Goal: Task Accomplishment & Management: Complete application form

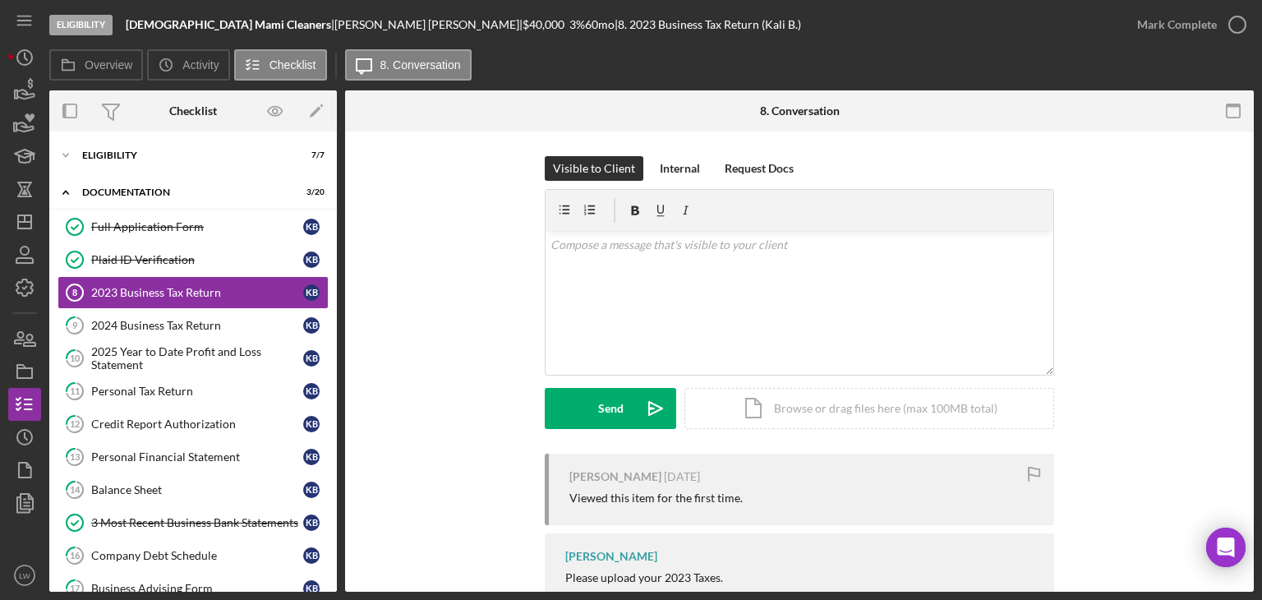
scroll to position [87, 0]
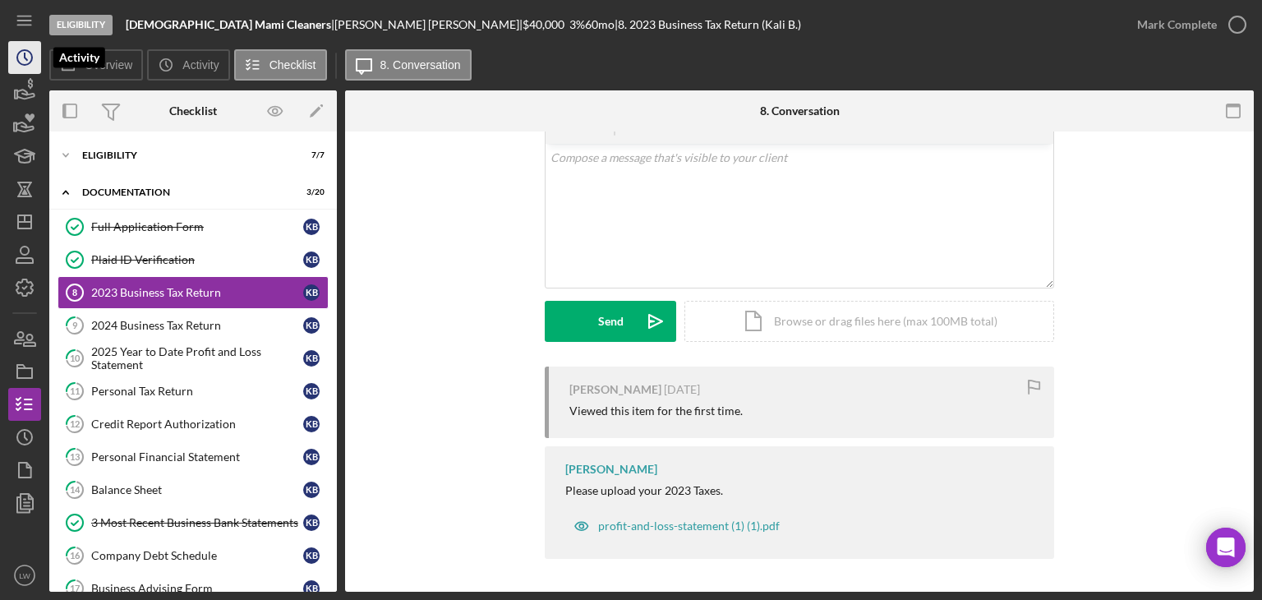
click at [30, 61] on circle "button" at bounding box center [24, 57] width 15 height 15
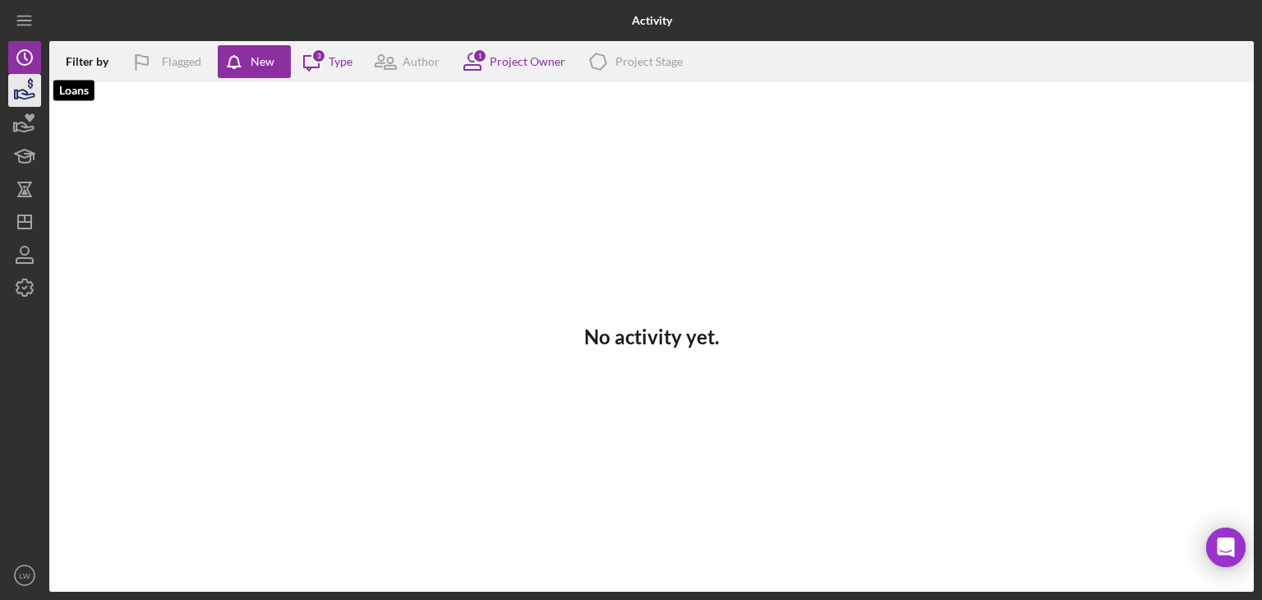
click at [22, 91] on icon "button" at bounding box center [24, 90] width 41 height 41
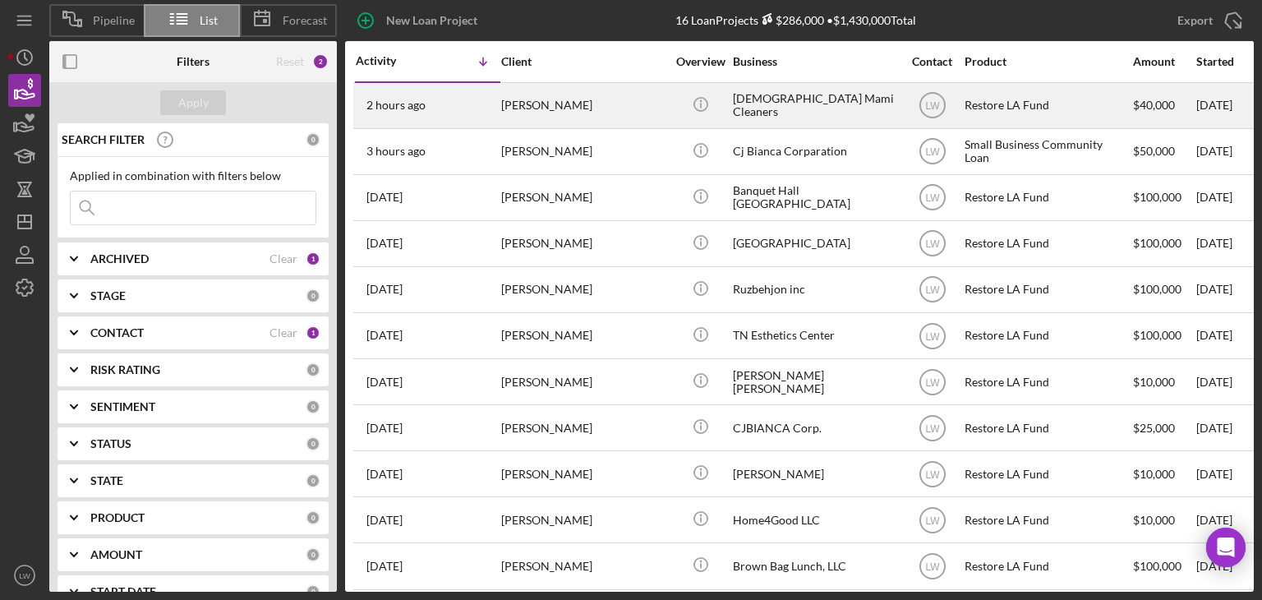
click at [496, 111] on div "2 hours ago Kali Batista" at bounding box center [428, 106] width 144 height 44
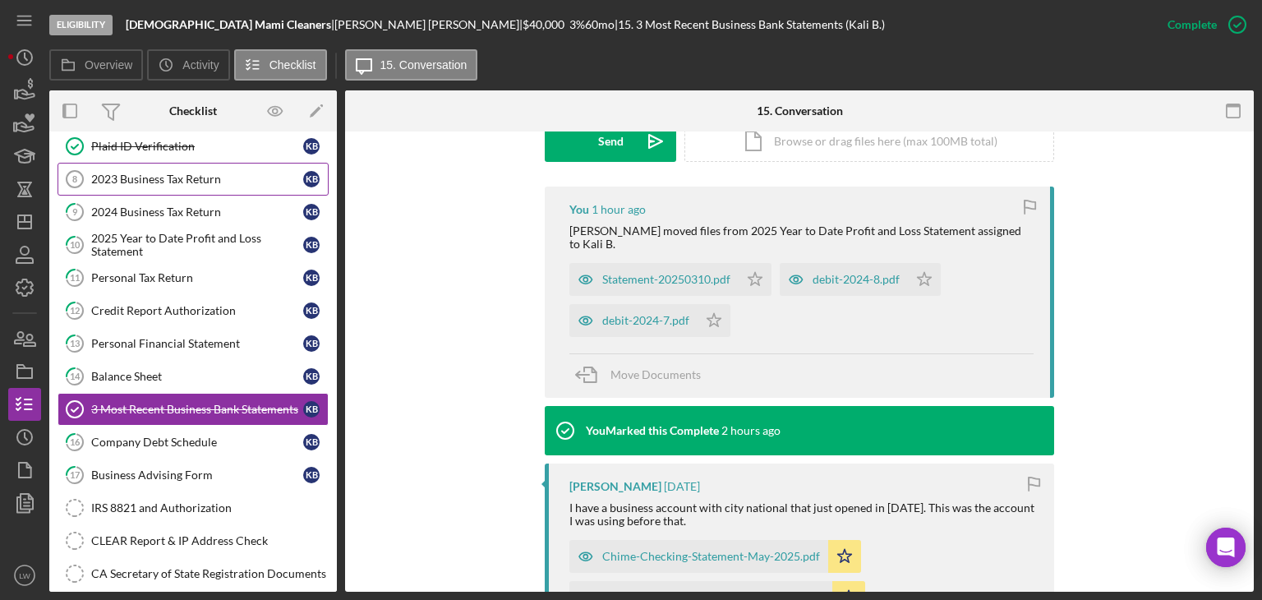
scroll to position [75, 0]
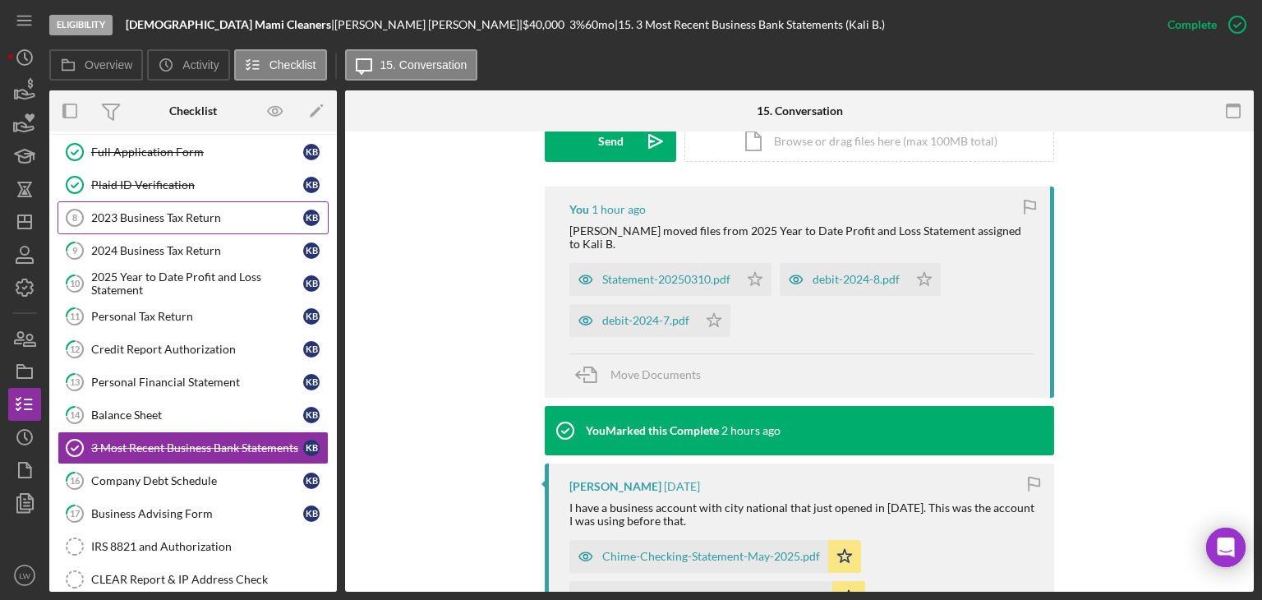
click at [175, 218] on div "2023 Business Tax Return" at bounding box center [197, 217] width 212 height 13
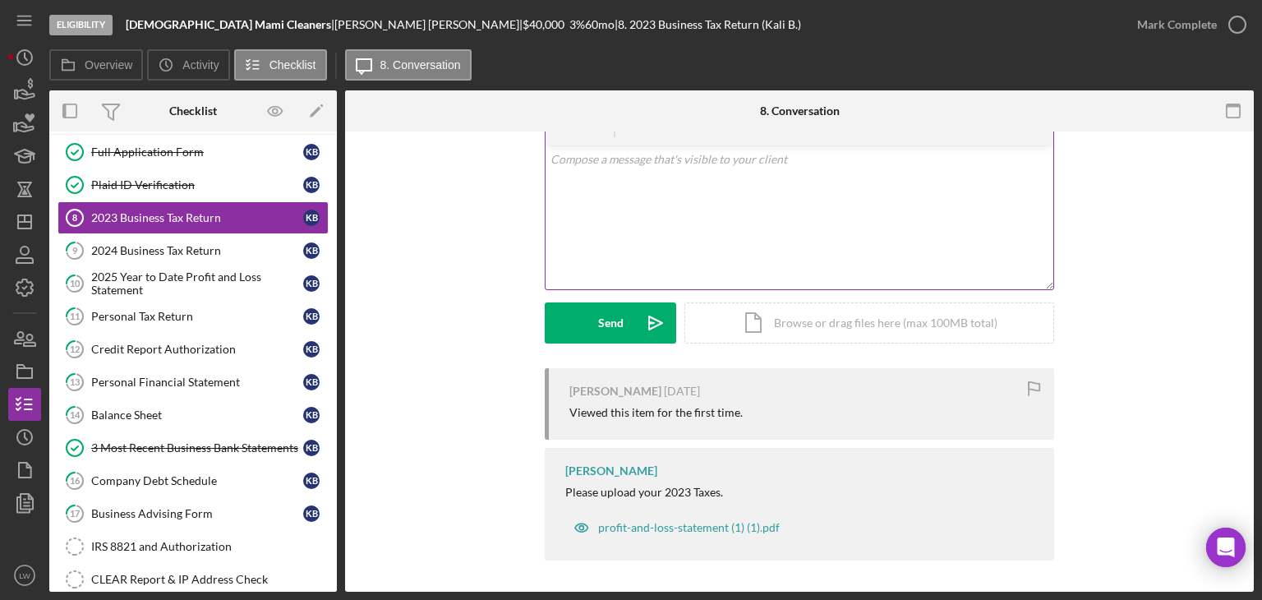
scroll to position [87, 0]
click at [687, 529] on div "profit-and-loss-statement (1) (1).pdf" at bounding box center [689, 525] width 182 height 13
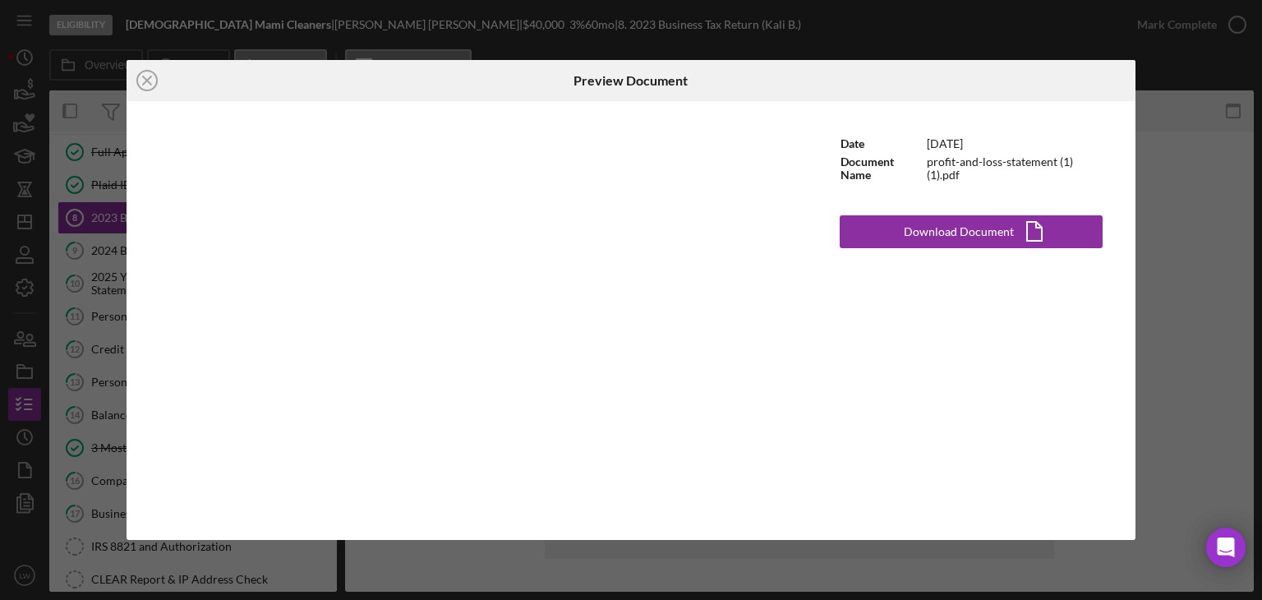
click at [1172, 195] on div "Icon/Close Preview Document Date 5/16/2022 Document Name profit-and-loss-statem…" at bounding box center [631, 300] width 1262 height 600
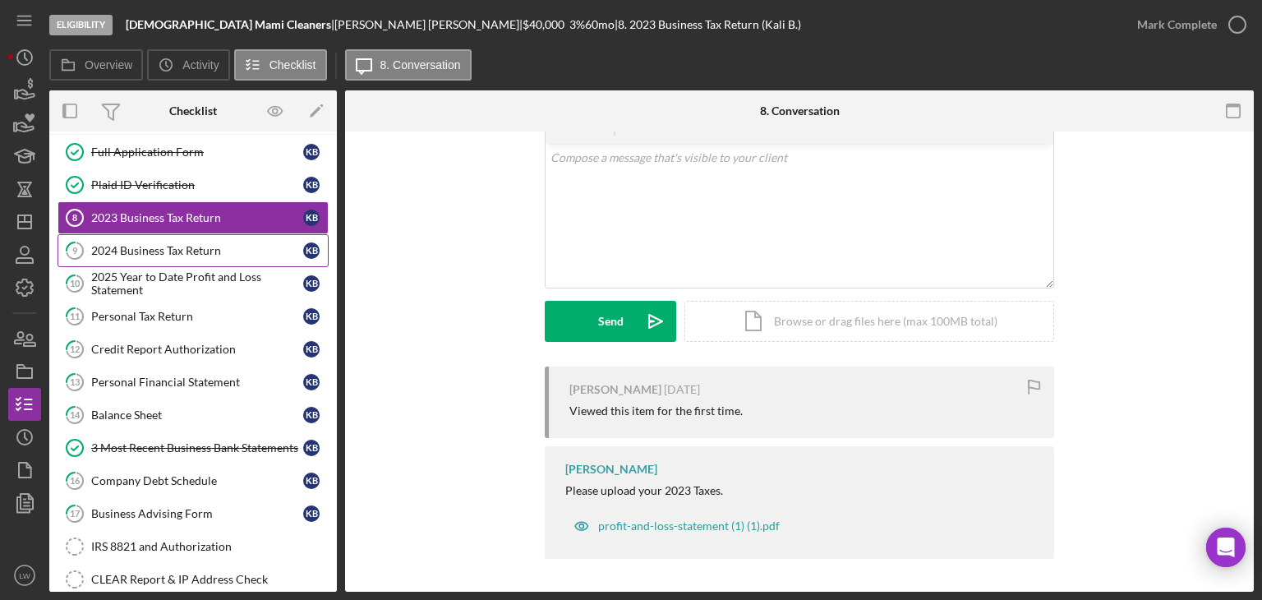
drag, startPoint x: 153, startPoint y: 244, endPoint x: 163, endPoint y: 243, distance: 9.9
click at [163, 244] on div "2024 Business Tax Return" at bounding box center [197, 250] width 212 height 13
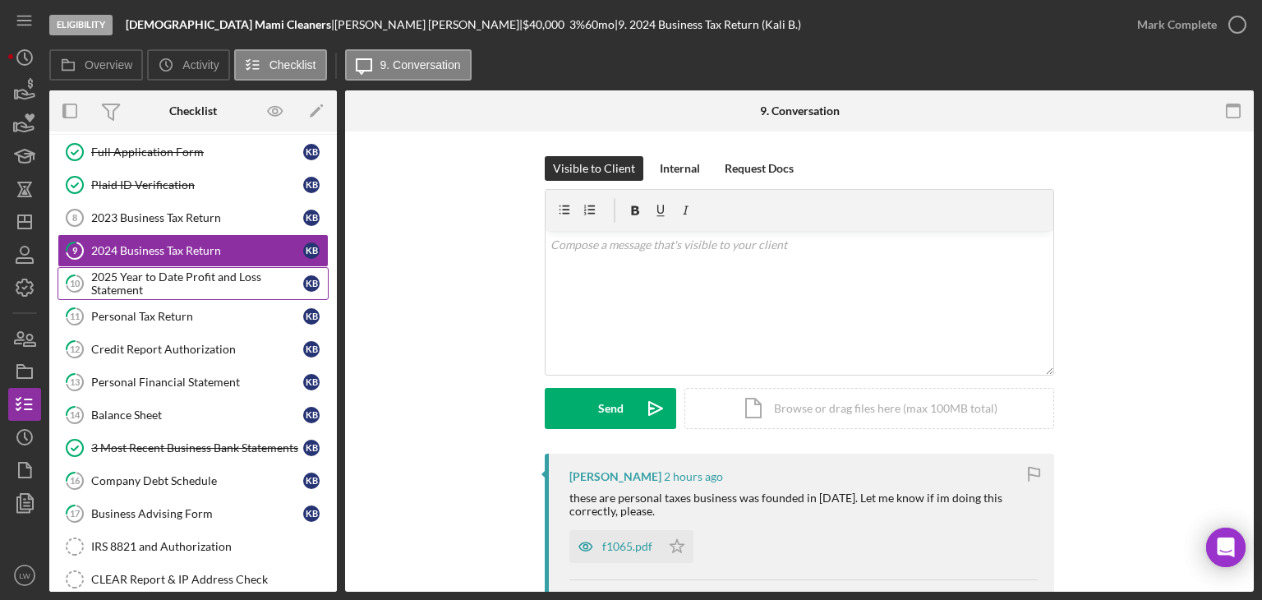
click at [175, 279] on div "2025 Year to Date Profit and Loss Statement" at bounding box center [197, 283] width 212 height 26
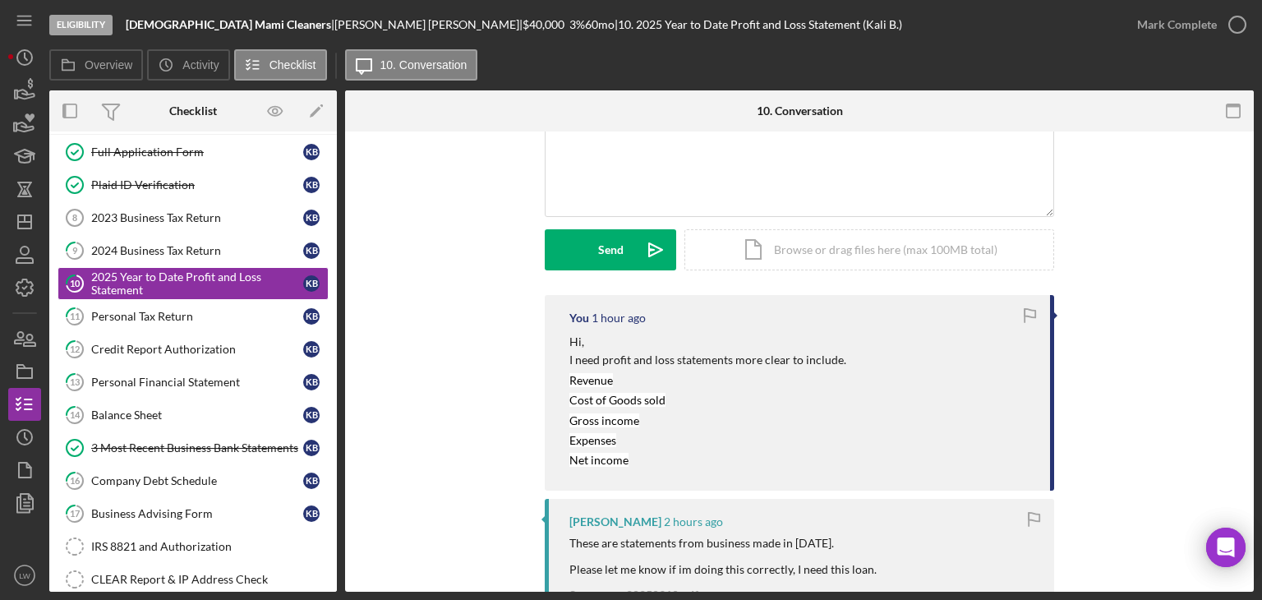
scroll to position [82, 0]
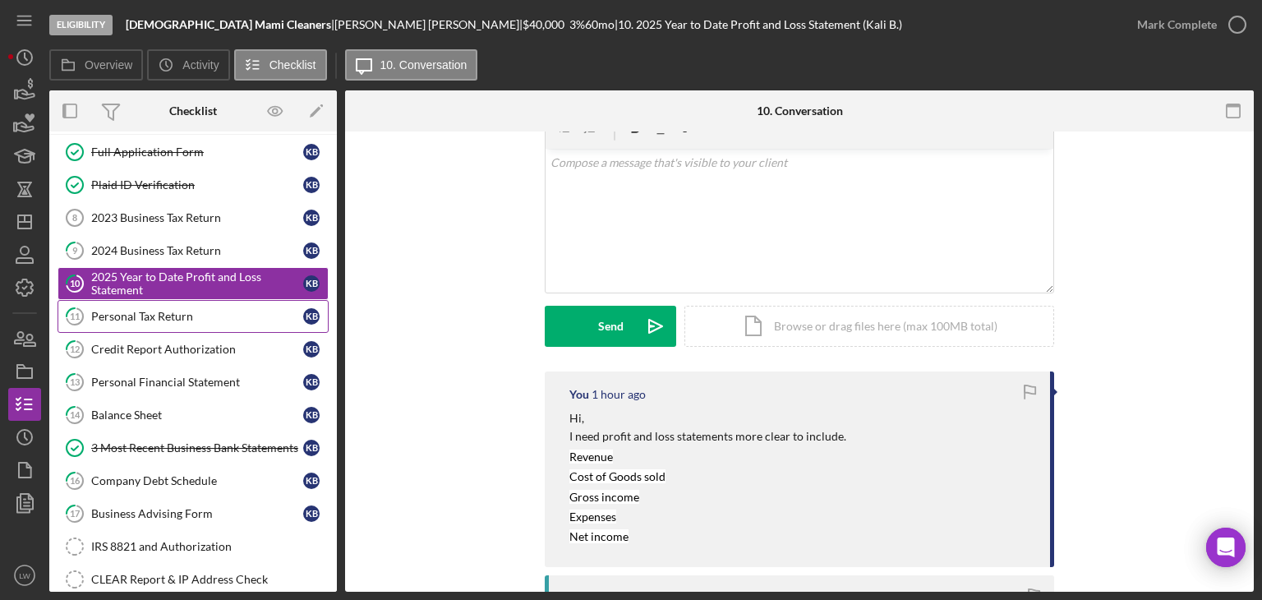
click at [164, 310] on div "Personal Tax Return" at bounding box center [197, 316] width 212 height 13
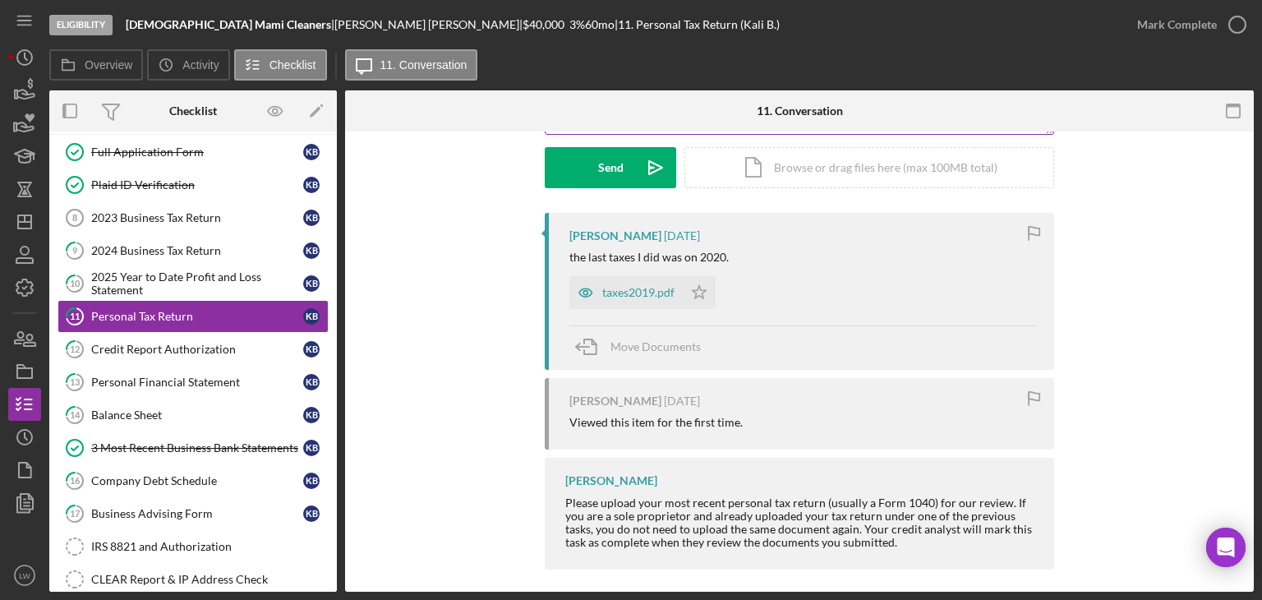
scroll to position [251, 0]
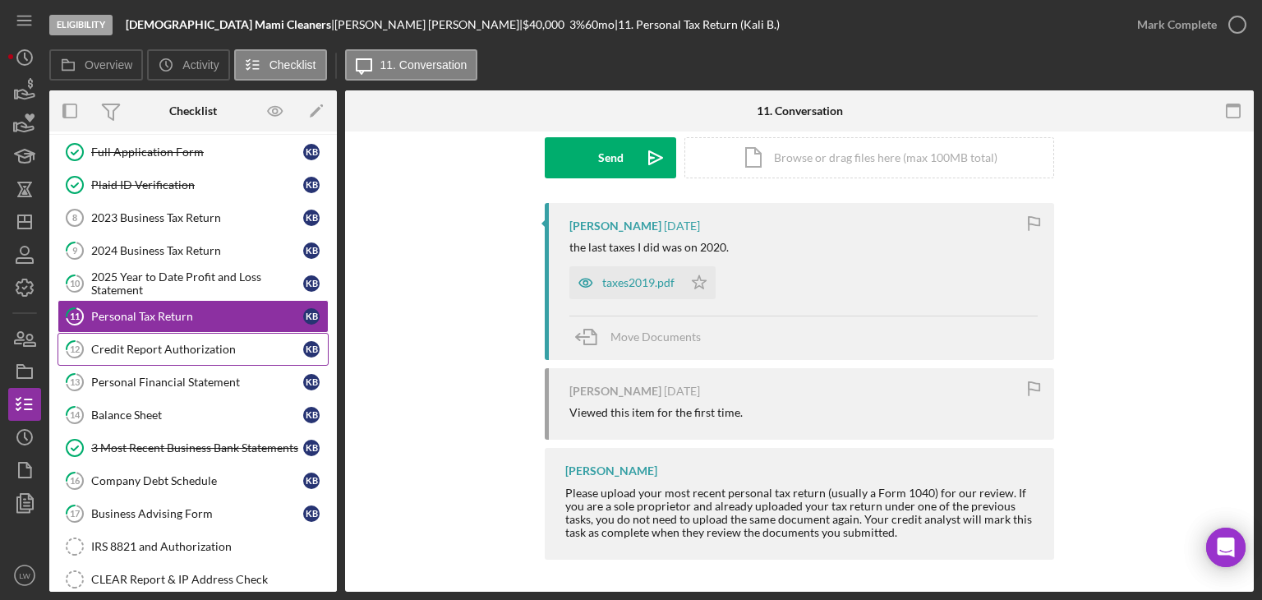
click at [226, 346] on div "Credit Report Authorization" at bounding box center [197, 349] width 212 height 13
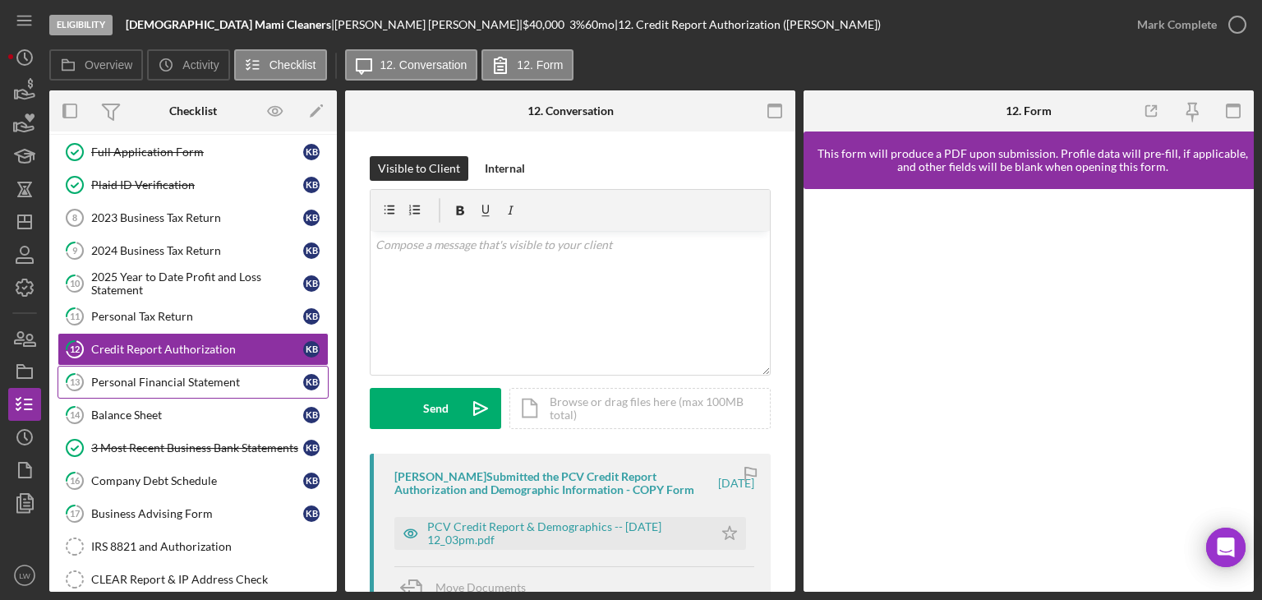
click at [187, 383] on div "Personal Financial Statement" at bounding box center [197, 382] width 212 height 13
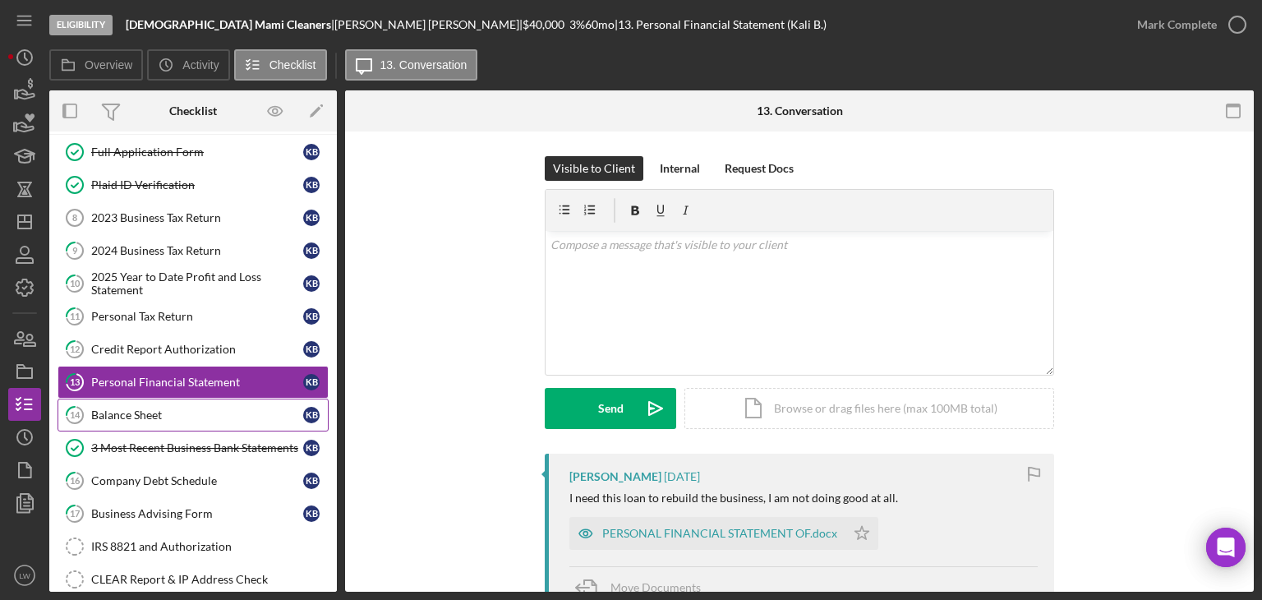
click at [187, 415] on div "Balance Sheet" at bounding box center [197, 414] width 212 height 13
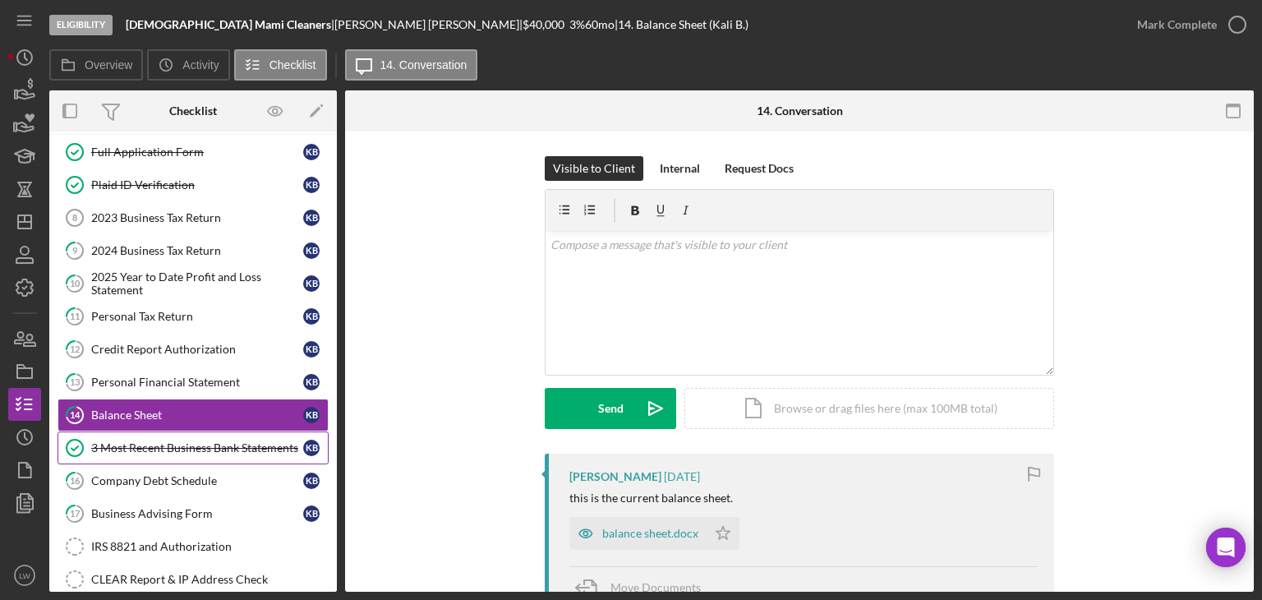
click at [197, 441] on div "3 Most Recent Business Bank Statements" at bounding box center [197, 447] width 212 height 13
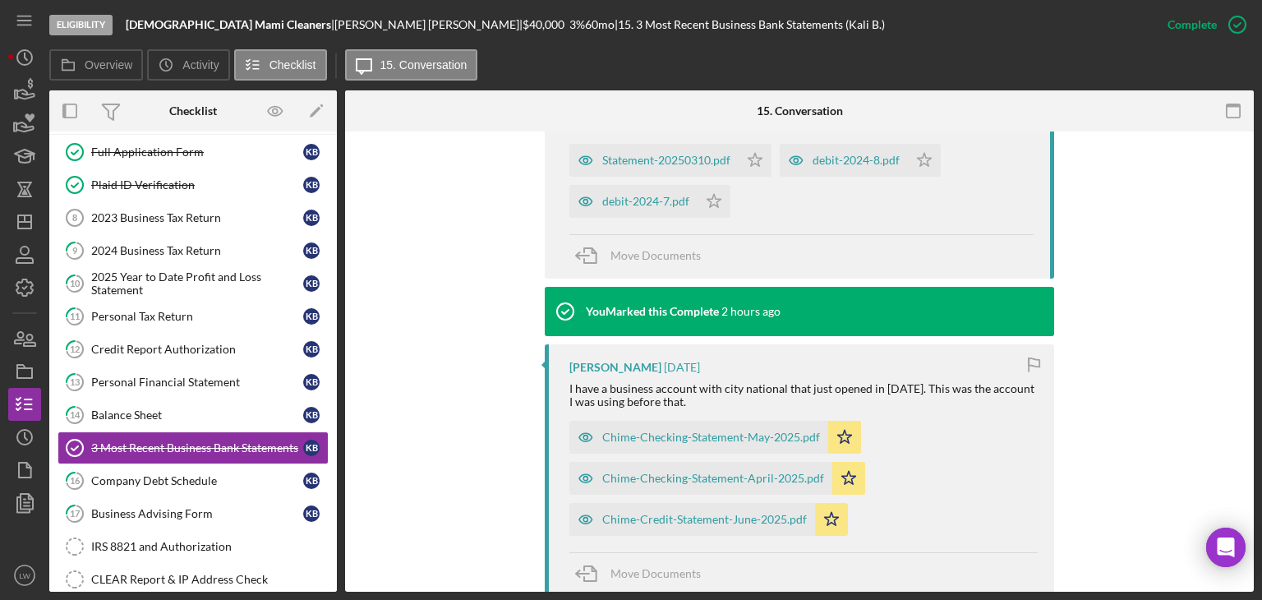
scroll to position [657, 0]
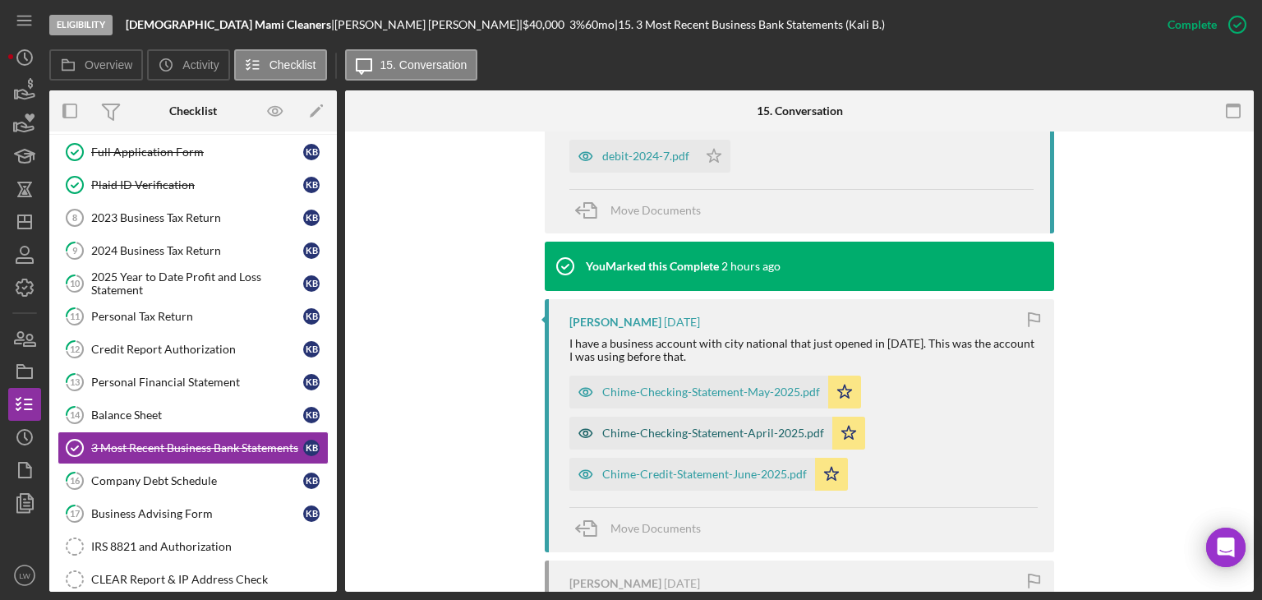
click at [744, 431] on div "Chime-Checking-Statement-April-2025.pdf" at bounding box center [713, 432] width 222 height 13
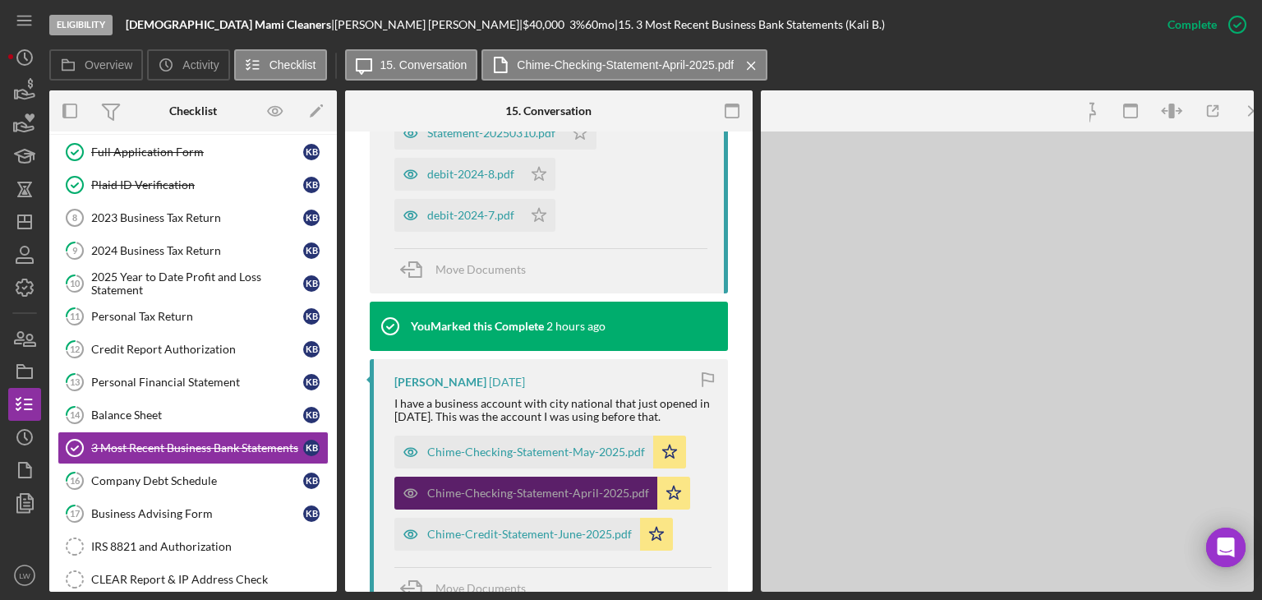
scroll to position [717, 0]
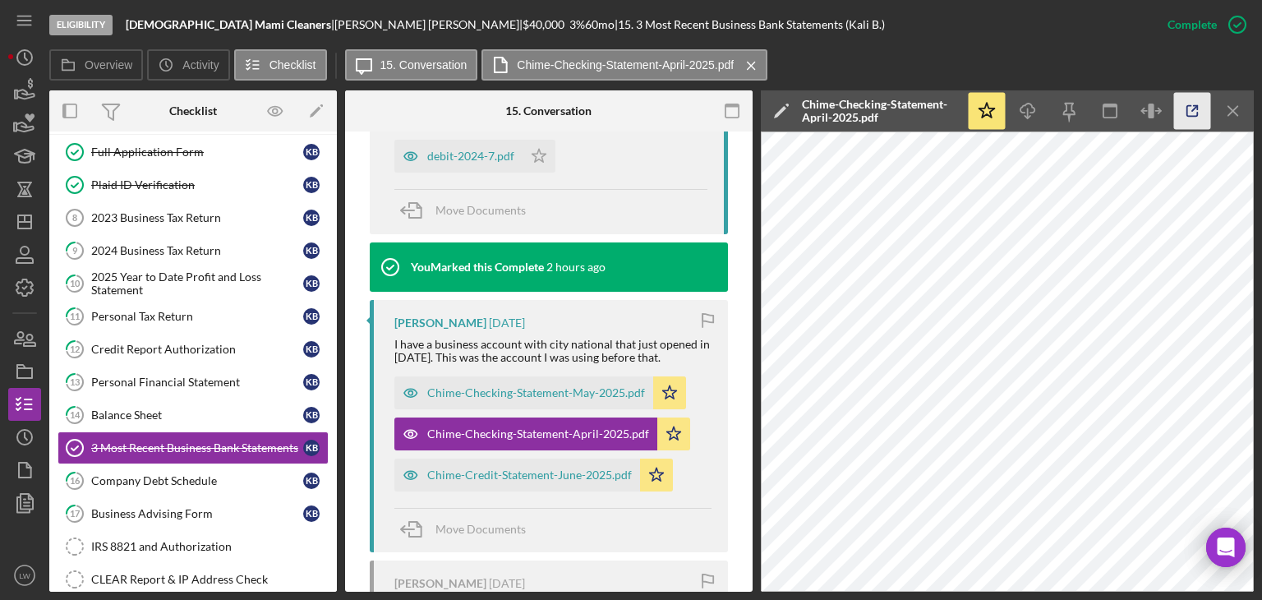
click at [1203, 115] on icon "button" at bounding box center [1192, 111] width 37 height 37
click at [598, 386] on div "Chime-Checking-Statement-May-2025.pdf" at bounding box center [536, 392] width 218 height 13
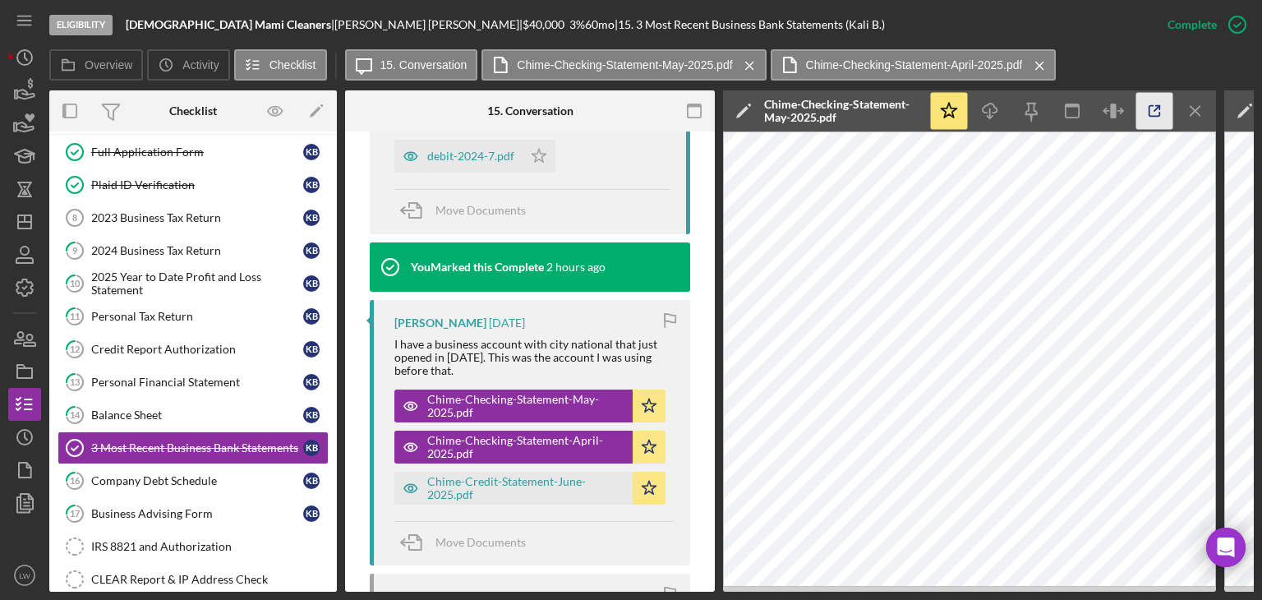
click at [1156, 116] on icon "button" at bounding box center [1155, 111] width 11 height 11
click at [546, 493] on div "Chime-Credit-Statement-June-2025.pdf" at bounding box center [525, 488] width 197 height 26
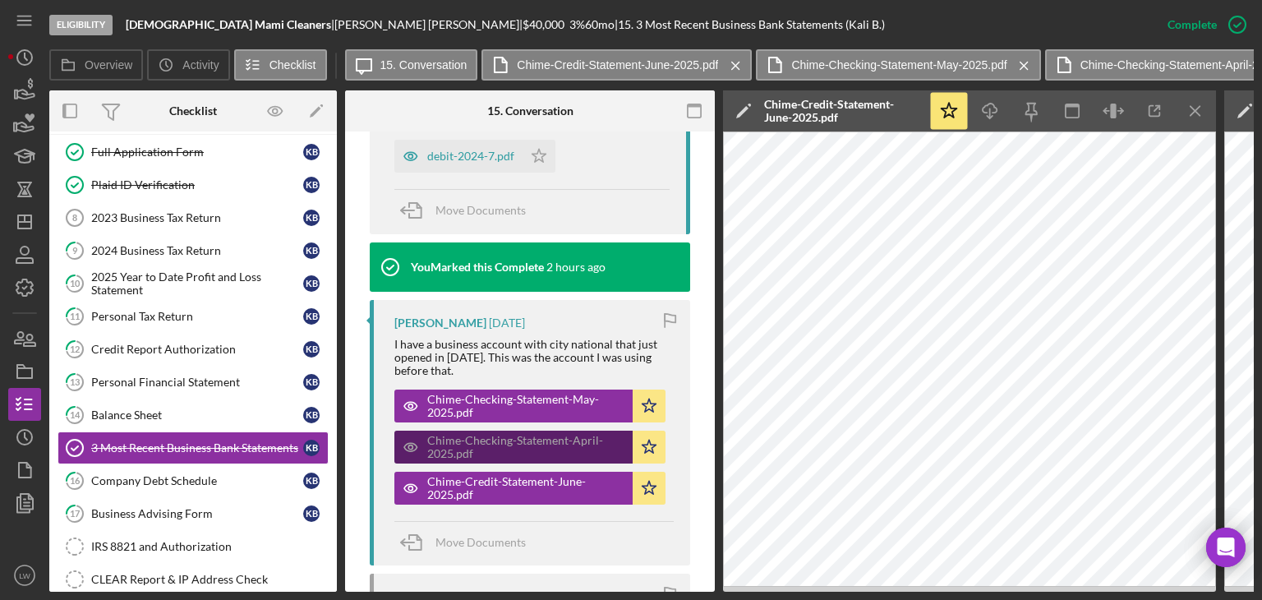
click at [549, 442] on div "Chime-Checking-Statement-April-2025.pdf" at bounding box center [525, 447] width 197 height 26
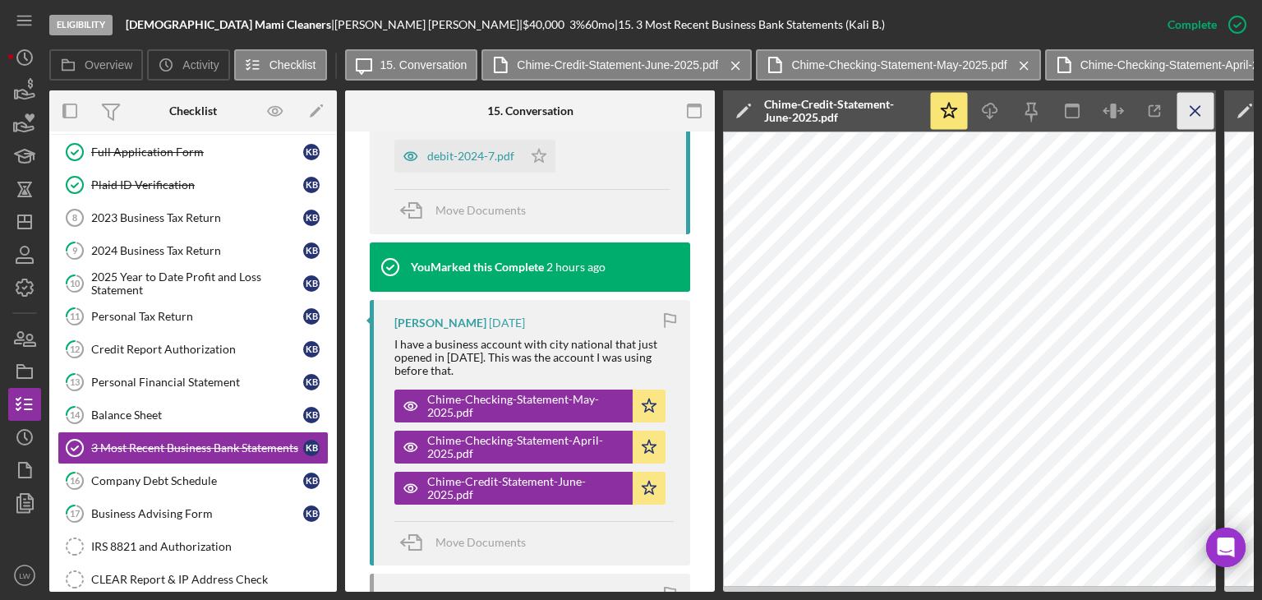
click at [1197, 109] on line "button" at bounding box center [1195, 110] width 9 height 9
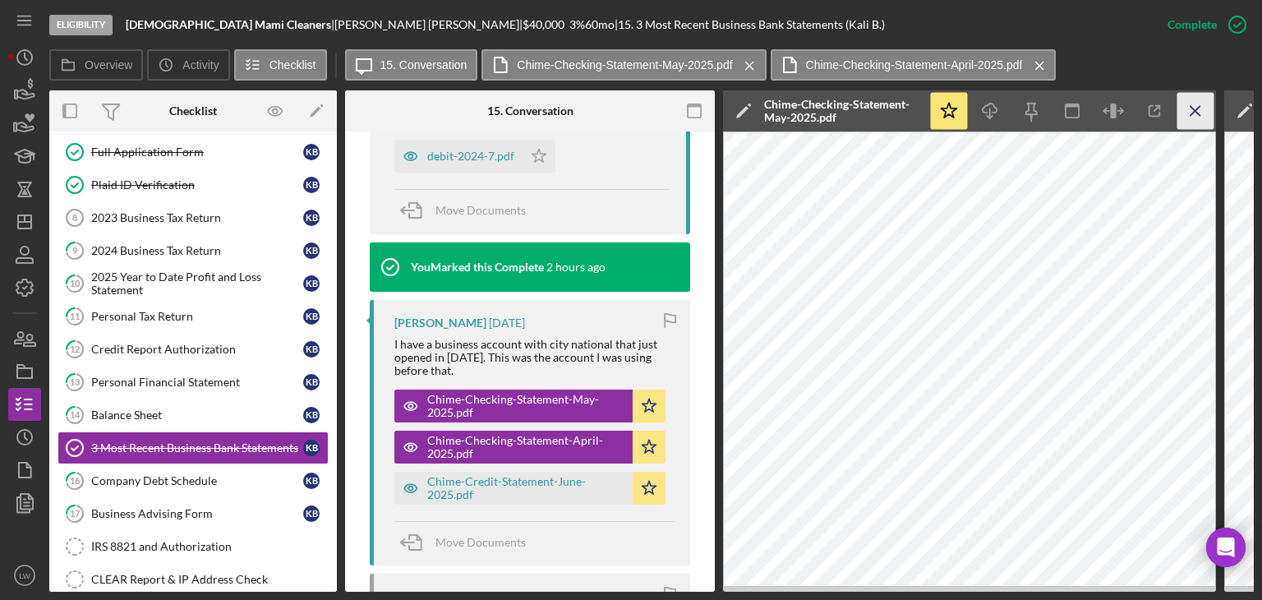
click at [1191, 115] on line "button" at bounding box center [1195, 110] width 9 height 9
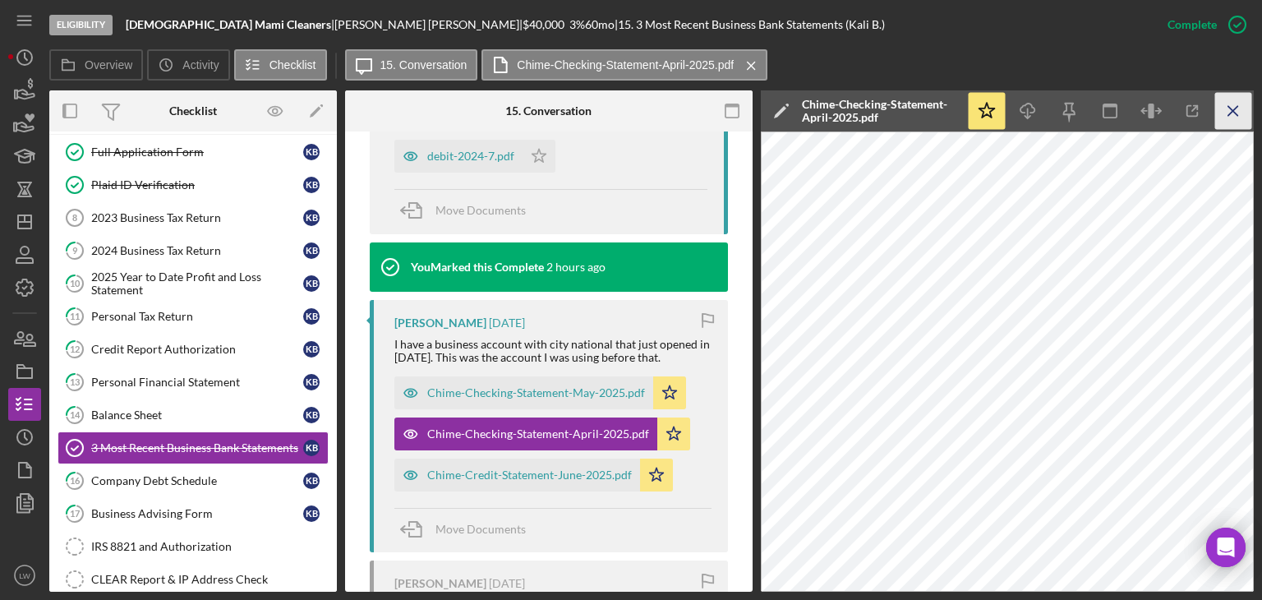
click at [1234, 102] on icon "Icon/Menu Close" at bounding box center [1233, 111] width 37 height 37
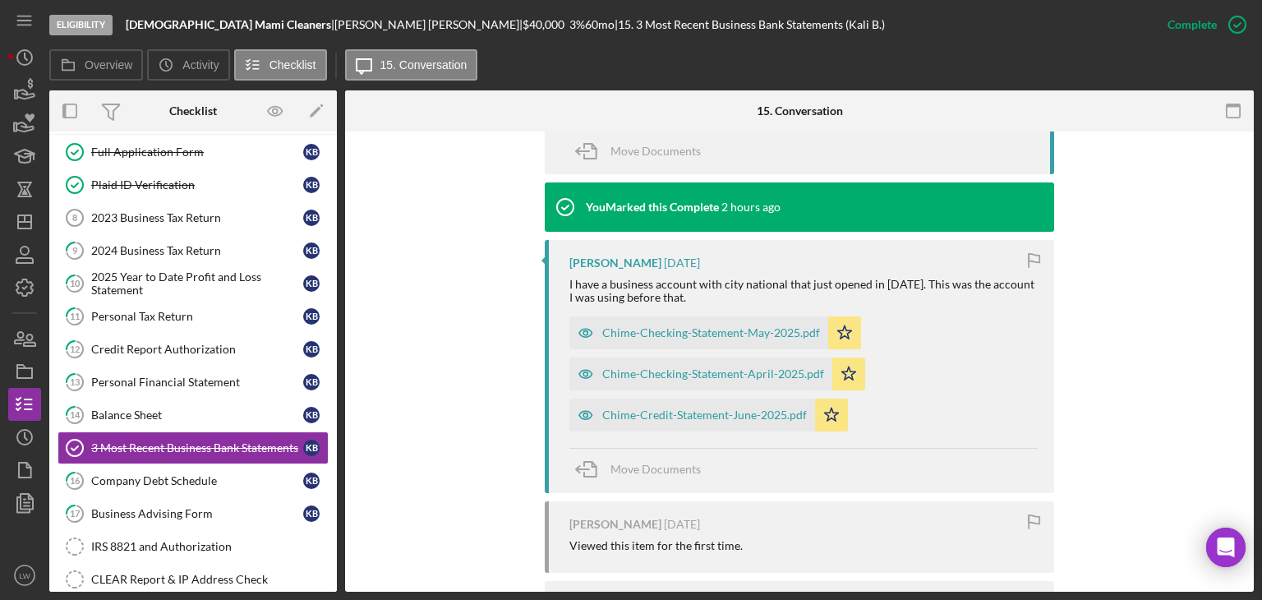
scroll to position [657, 0]
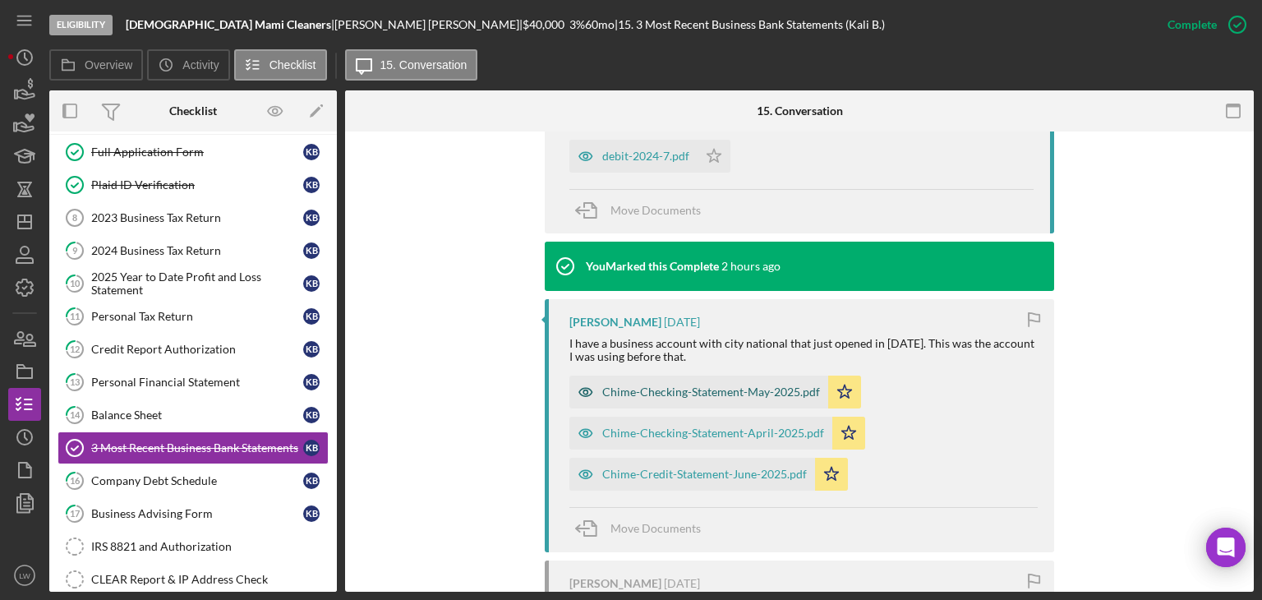
click at [739, 385] on div "Chime-Checking-Statement-May-2025.pdf" at bounding box center [711, 391] width 218 height 13
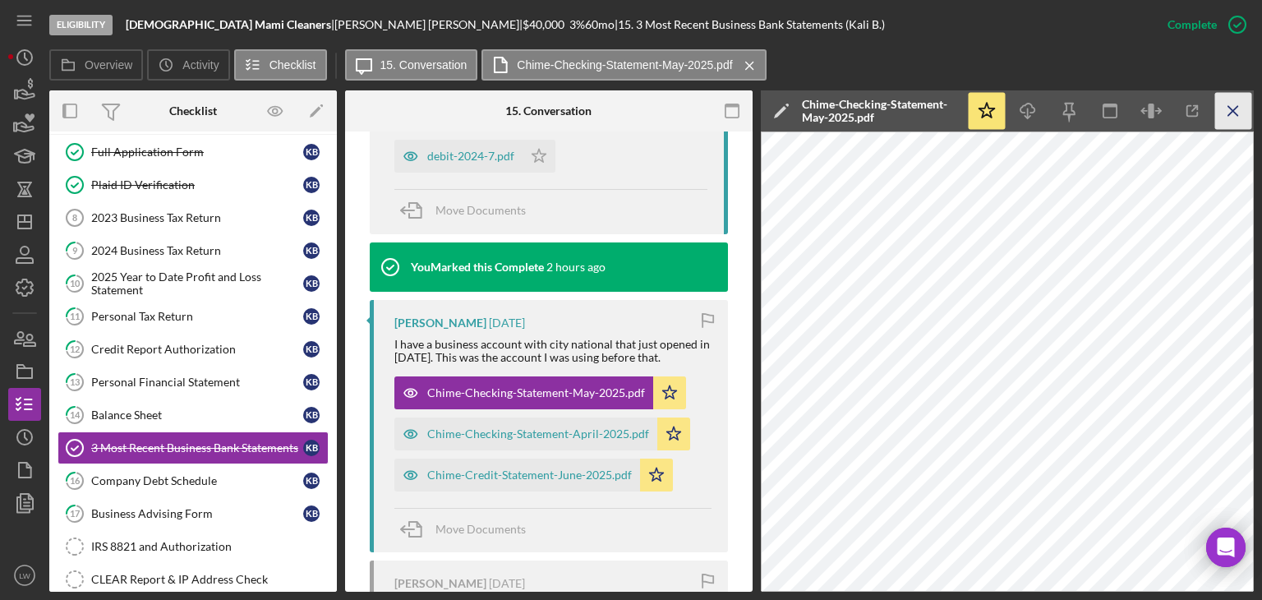
click at [1234, 115] on icon "Icon/Menu Close" at bounding box center [1233, 111] width 37 height 37
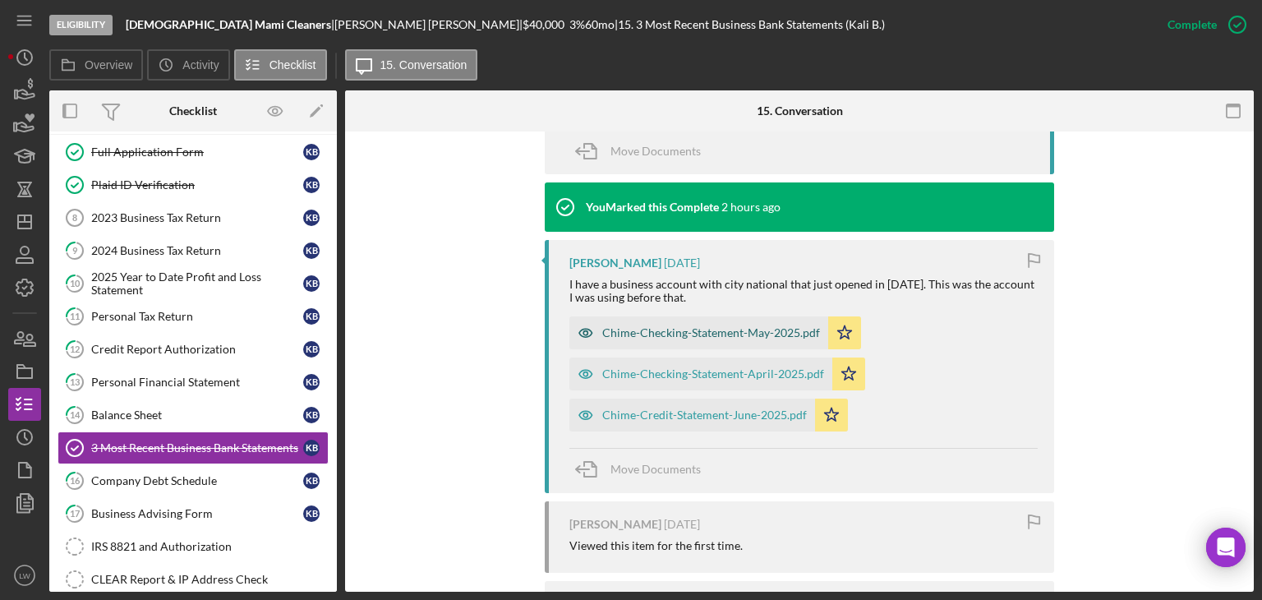
scroll to position [657, 0]
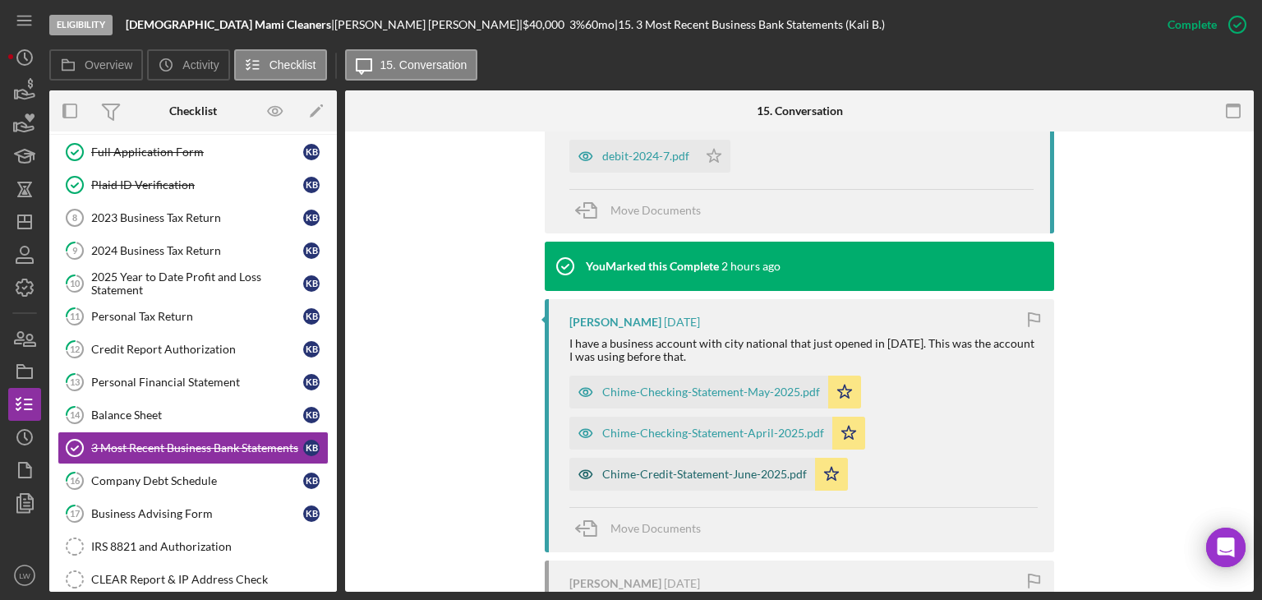
click at [681, 469] on div "Chime-Credit-Statement-June-2025.pdf" at bounding box center [704, 474] width 205 height 13
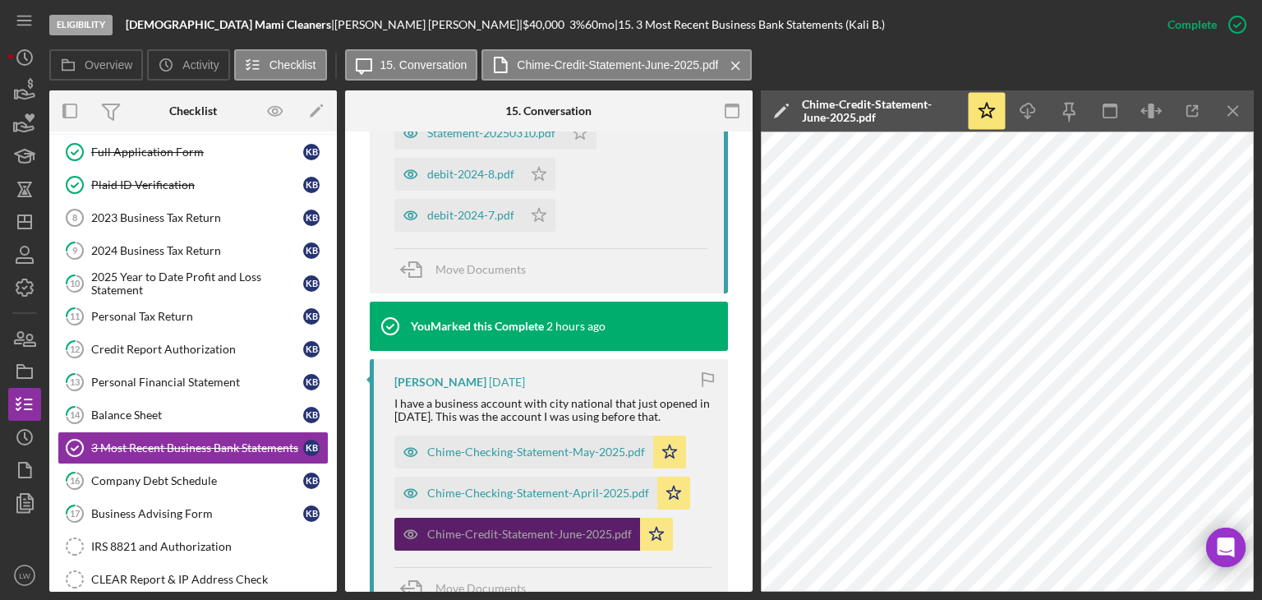
scroll to position [717, 0]
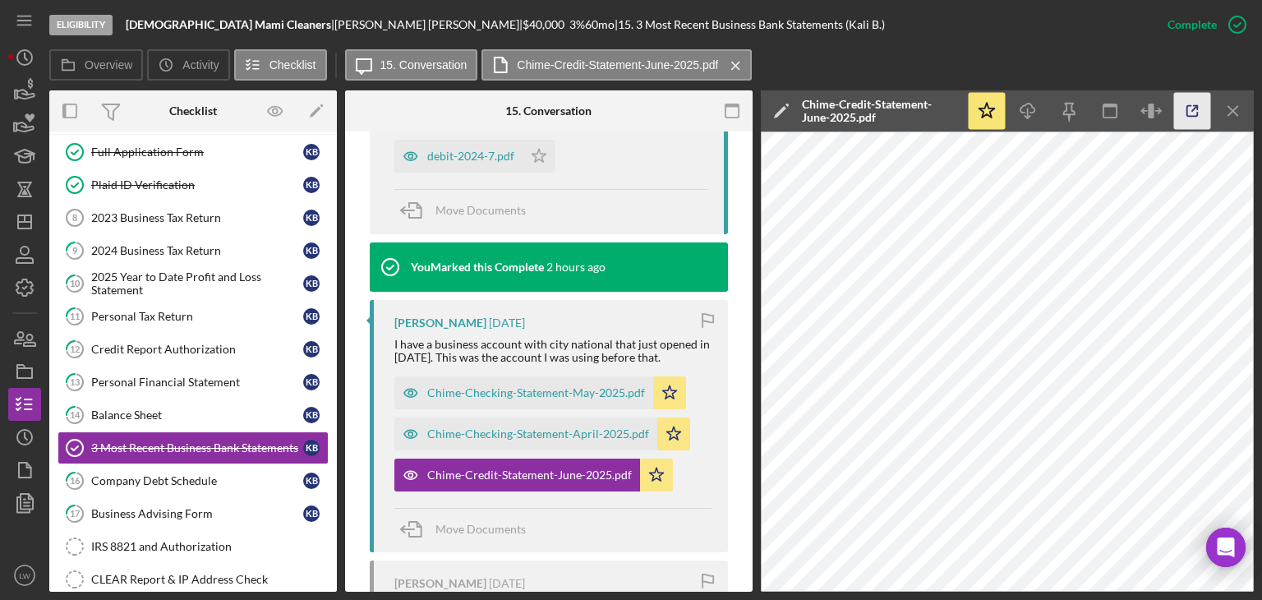
click at [1191, 113] on icon "button" at bounding box center [1192, 111] width 37 height 37
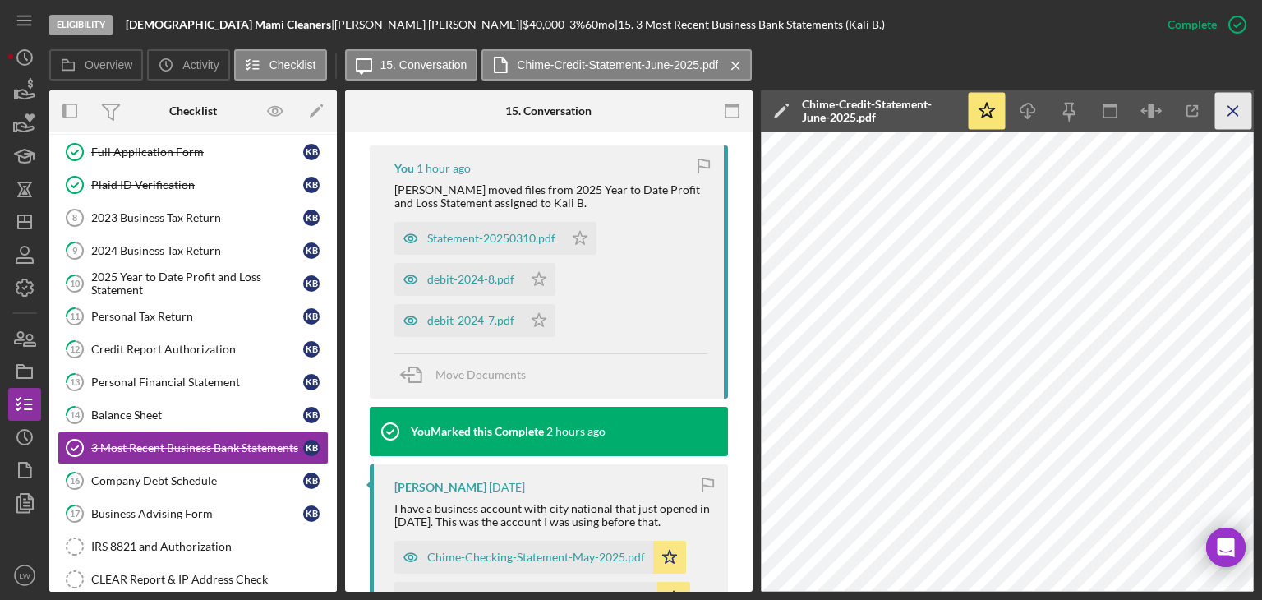
click at [1240, 108] on icon "Icon/Menu Close" at bounding box center [1233, 111] width 37 height 37
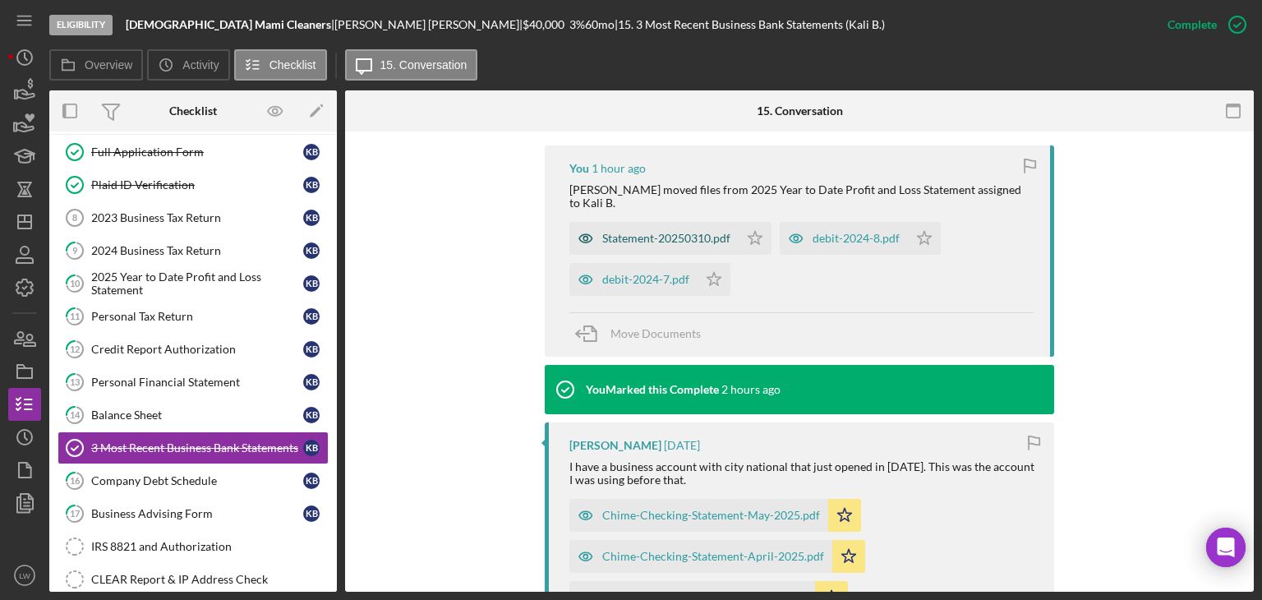
click at [689, 234] on div "Statement-20250310.pdf" at bounding box center [666, 238] width 128 height 13
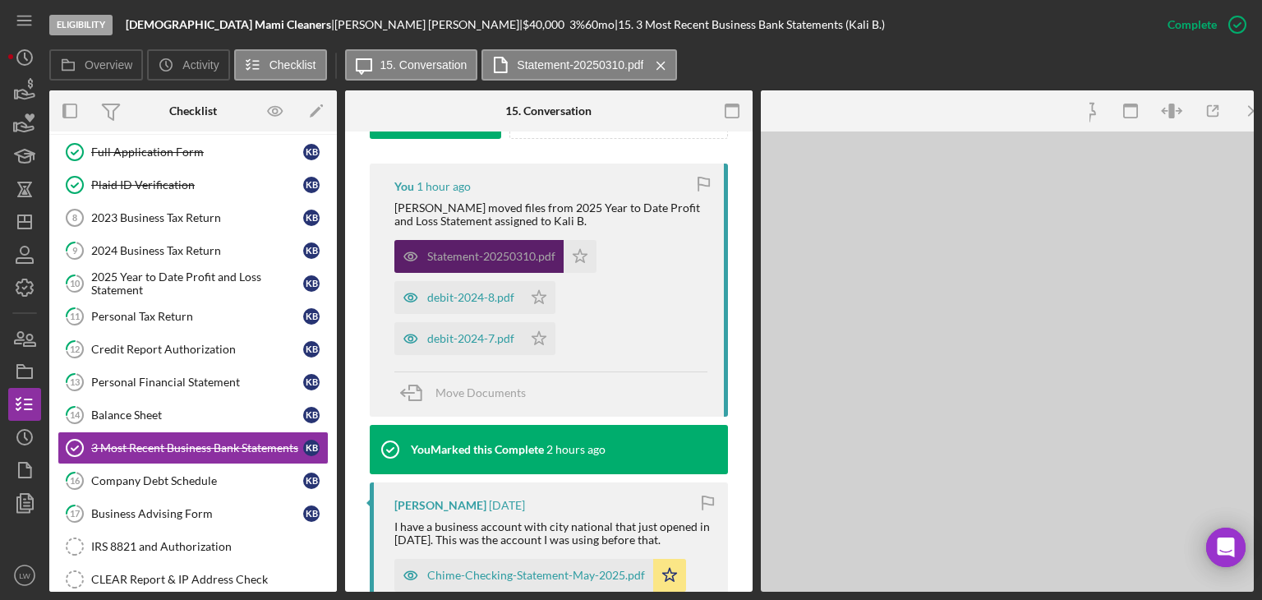
scroll to position [552, 0]
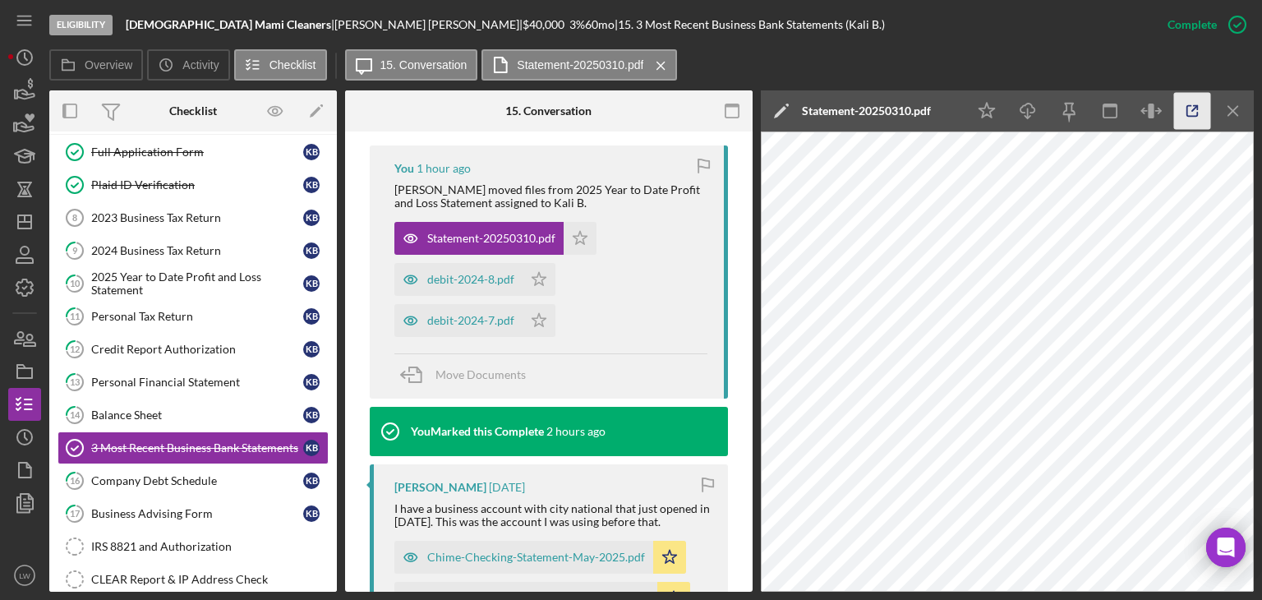
click at [1199, 109] on icon "button" at bounding box center [1192, 111] width 37 height 37
click at [491, 283] on div "debit-2024-8.pdf" at bounding box center [470, 279] width 87 height 13
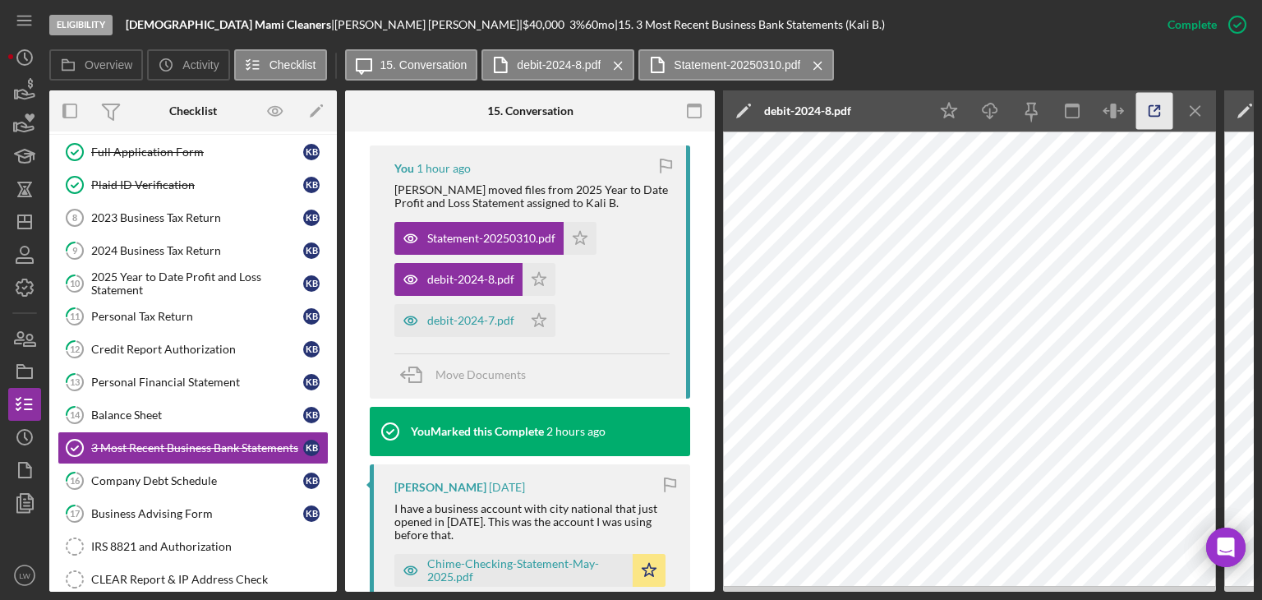
click at [1147, 106] on icon "button" at bounding box center [1154, 111] width 37 height 37
click at [494, 307] on div "debit-2024-7.pdf" at bounding box center [458, 320] width 128 height 33
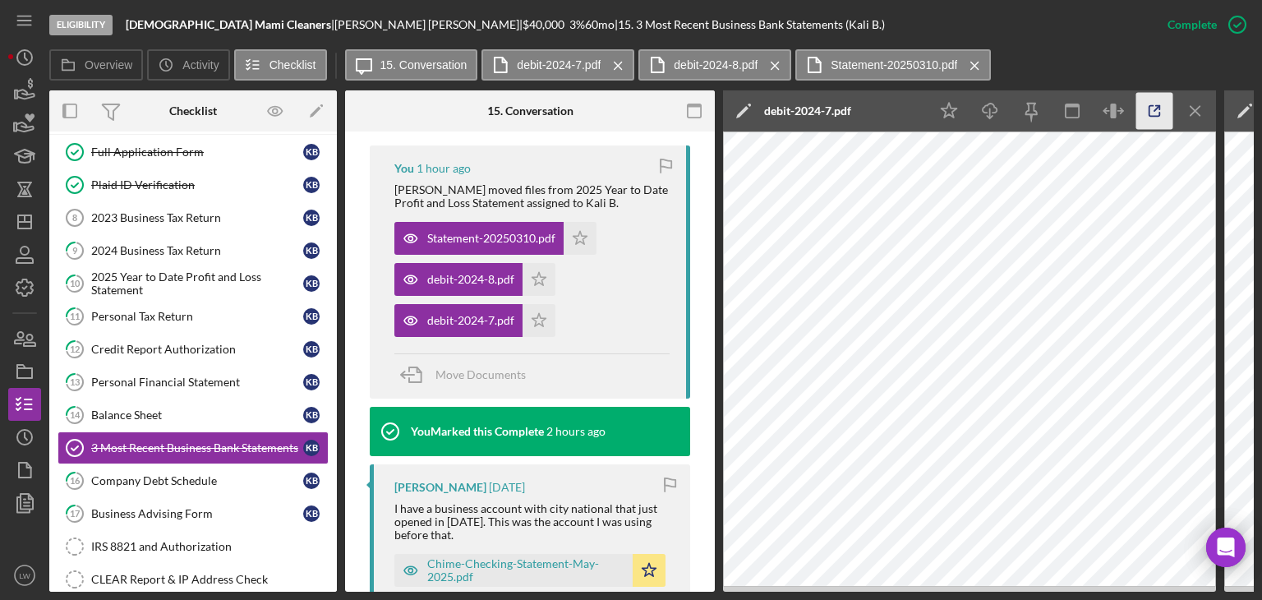
click at [1147, 104] on icon "button" at bounding box center [1154, 111] width 37 height 37
click at [530, 237] on div "Statement-20250310.pdf" at bounding box center [491, 238] width 128 height 13
click at [1201, 106] on icon "Icon/Menu Close" at bounding box center [1196, 111] width 37 height 37
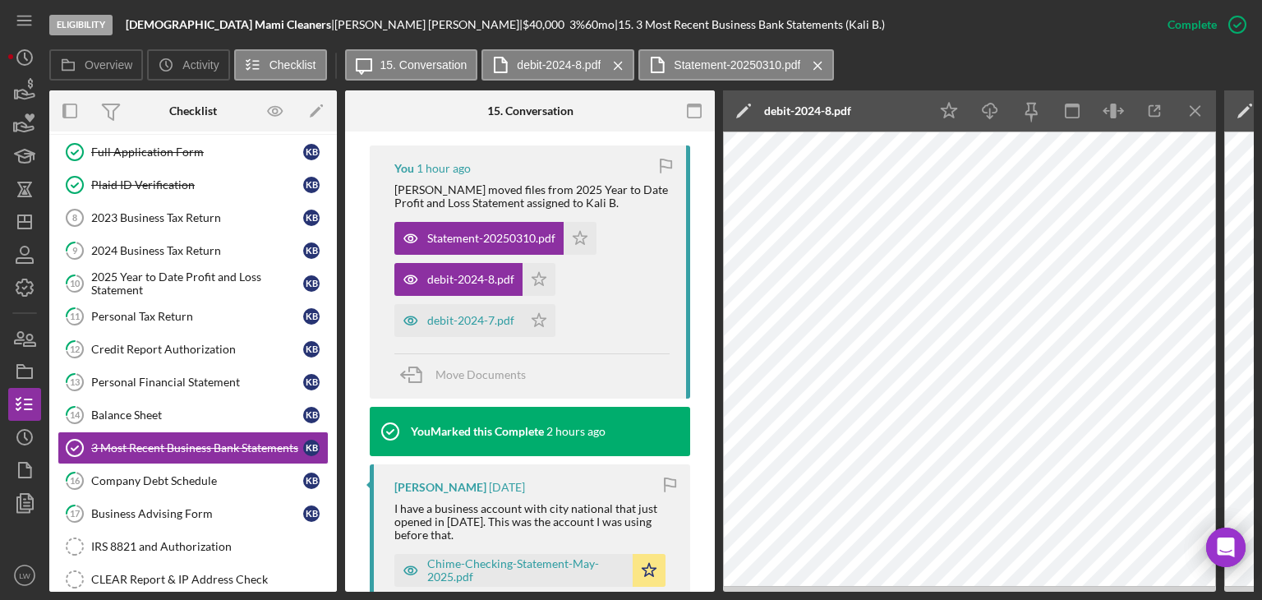
click at [1201, 106] on icon "Icon/Menu Close" at bounding box center [1196, 111] width 37 height 37
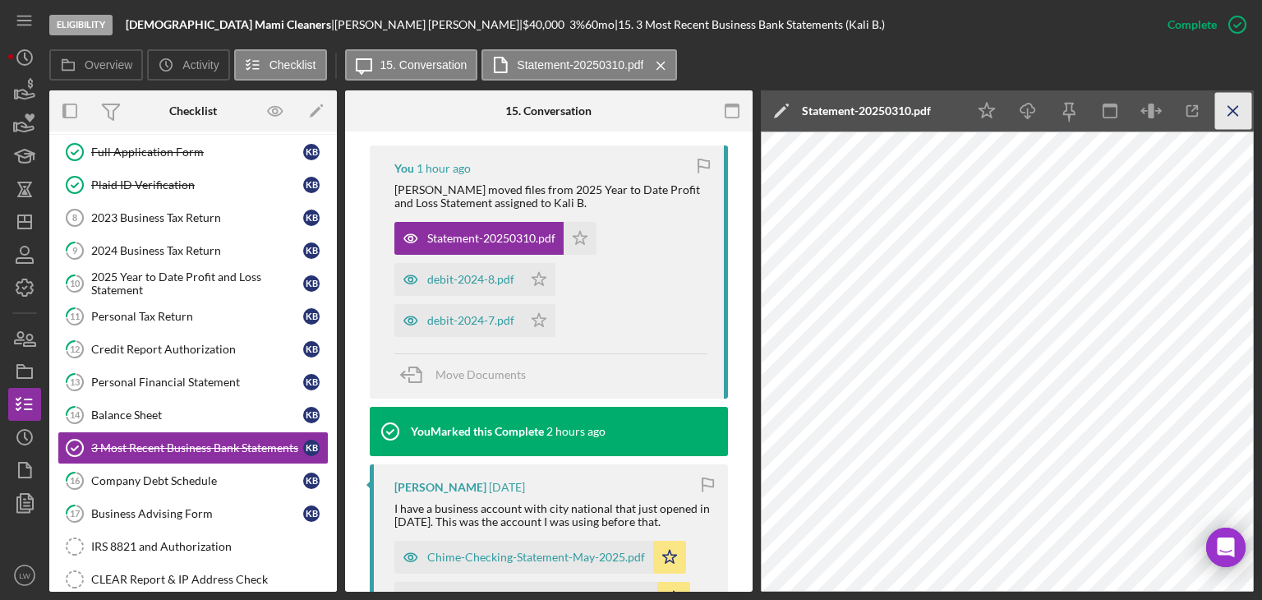
click at [1230, 111] on icon "Icon/Menu Close" at bounding box center [1233, 111] width 37 height 37
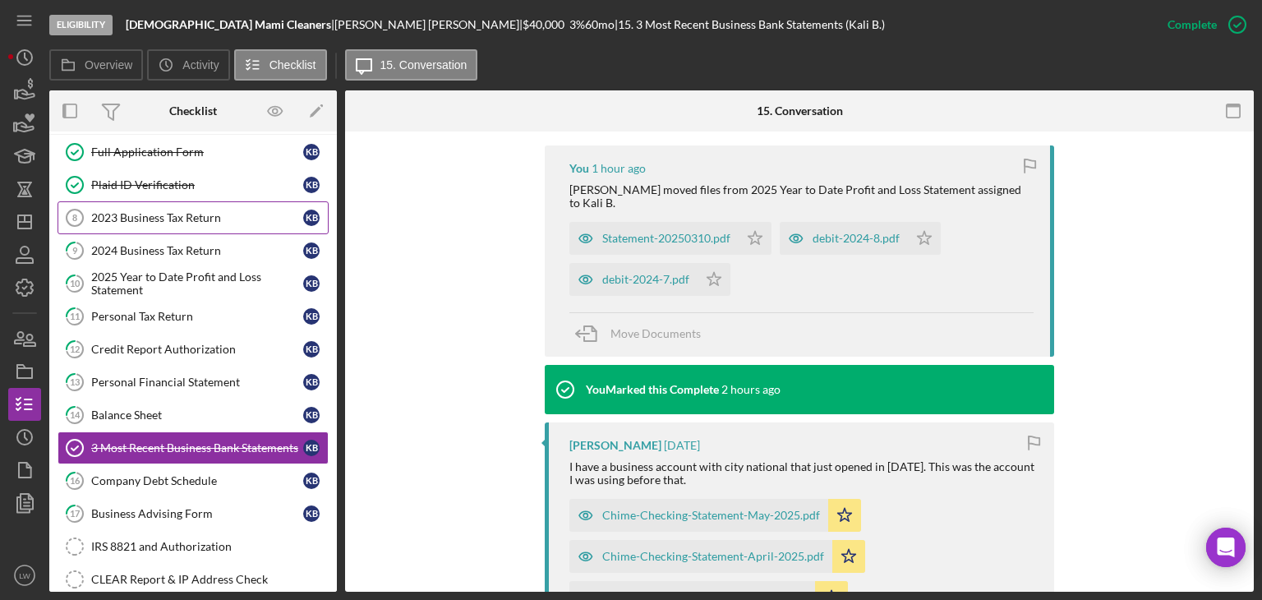
click at [199, 217] on div "2023 Business Tax Return" at bounding box center [197, 217] width 212 height 13
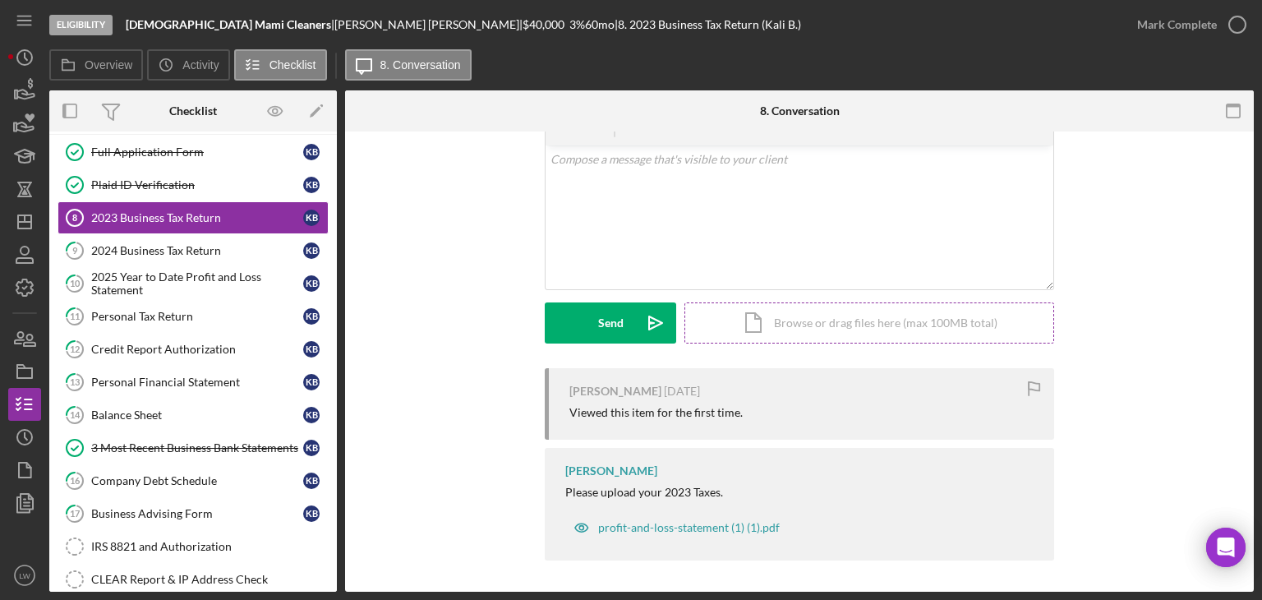
scroll to position [87, 0]
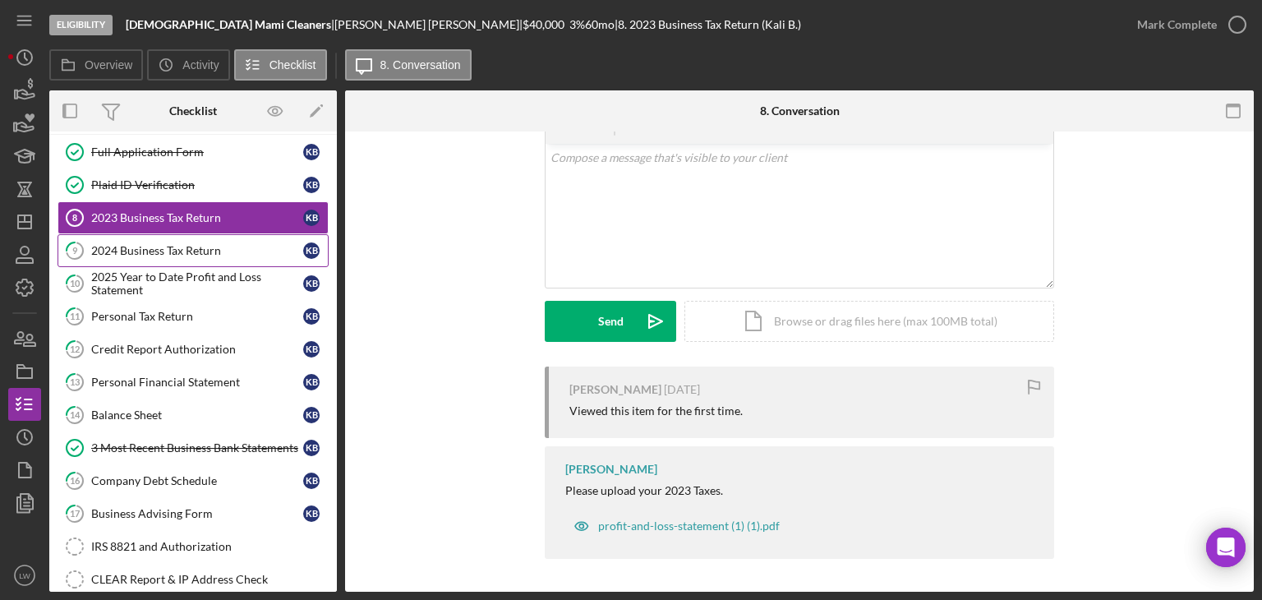
click at [181, 244] on div "2024 Business Tax Return" at bounding box center [197, 250] width 212 height 13
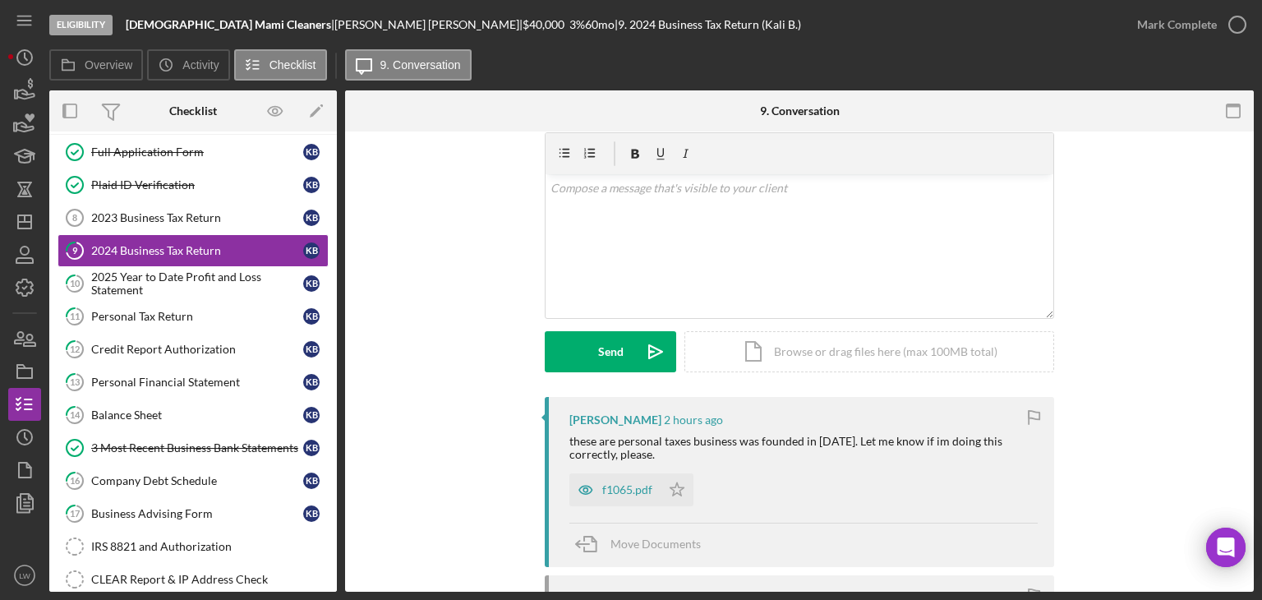
scroll to position [164, 0]
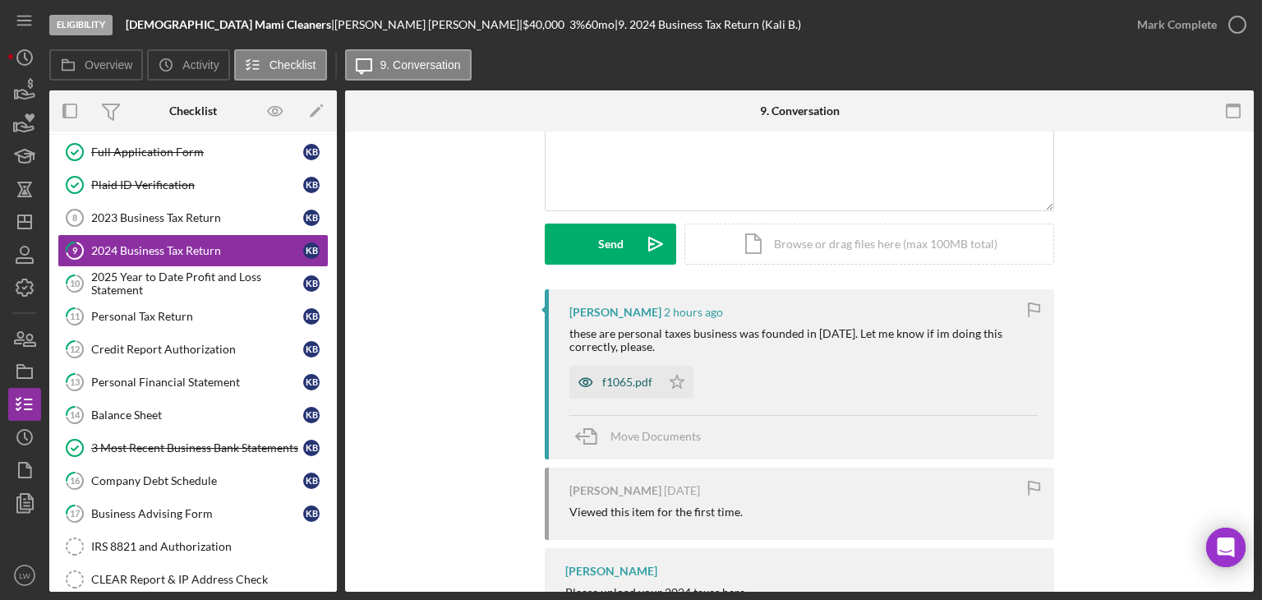
click at [643, 376] on div "f1065.pdf" at bounding box center [627, 382] width 50 height 13
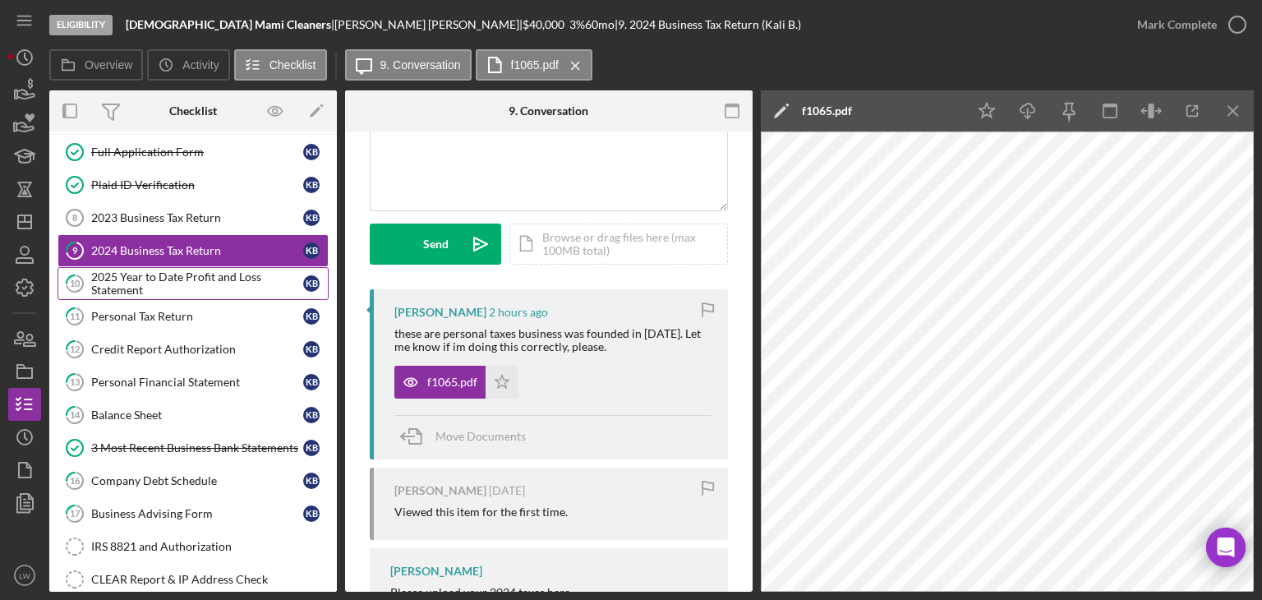
click at [164, 270] on div "2025 Year to Date Profit and Loss Statement" at bounding box center [197, 283] width 212 height 26
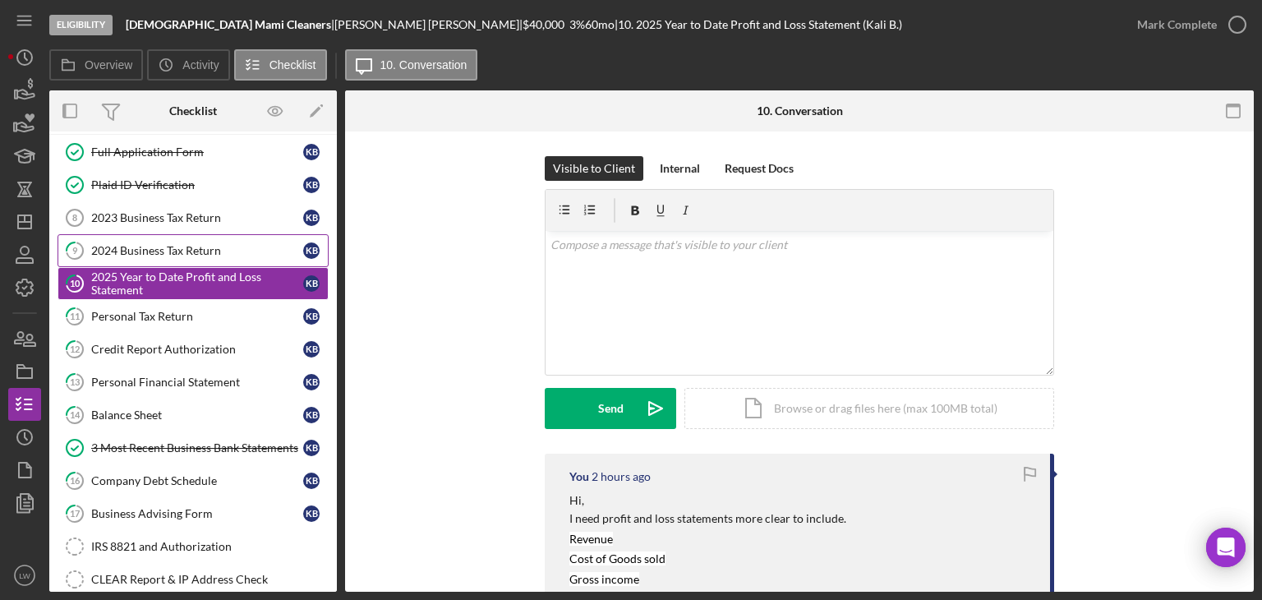
click at [136, 250] on div "2024 Business Tax Return" at bounding box center [197, 250] width 212 height 13
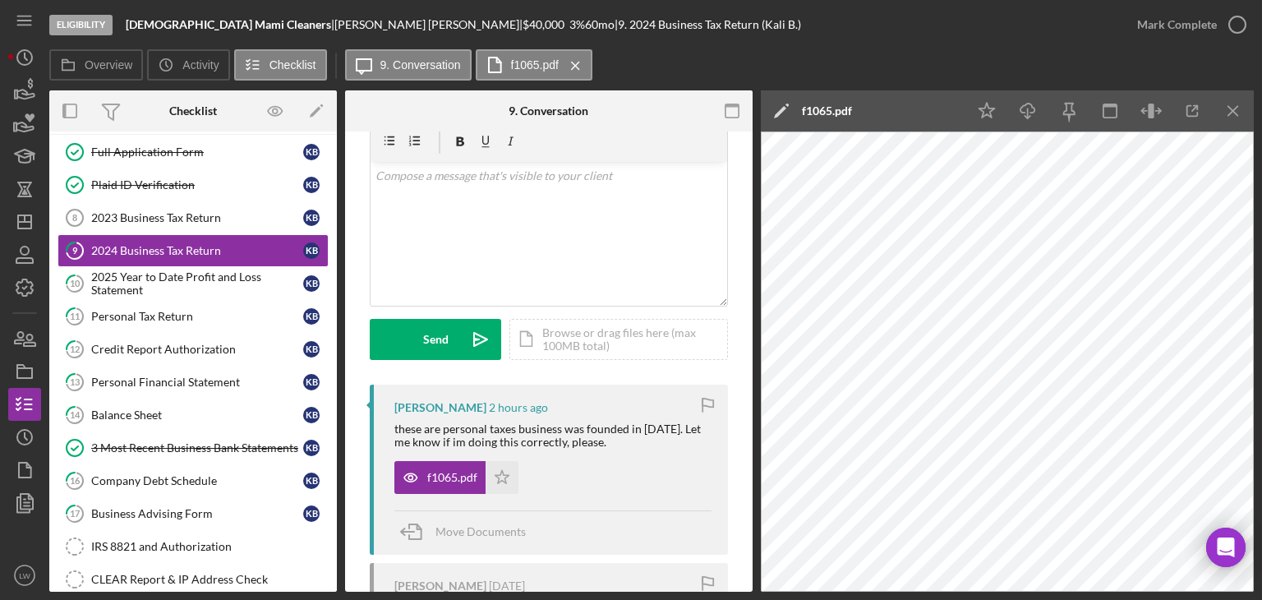
scroll to position [265, 0]
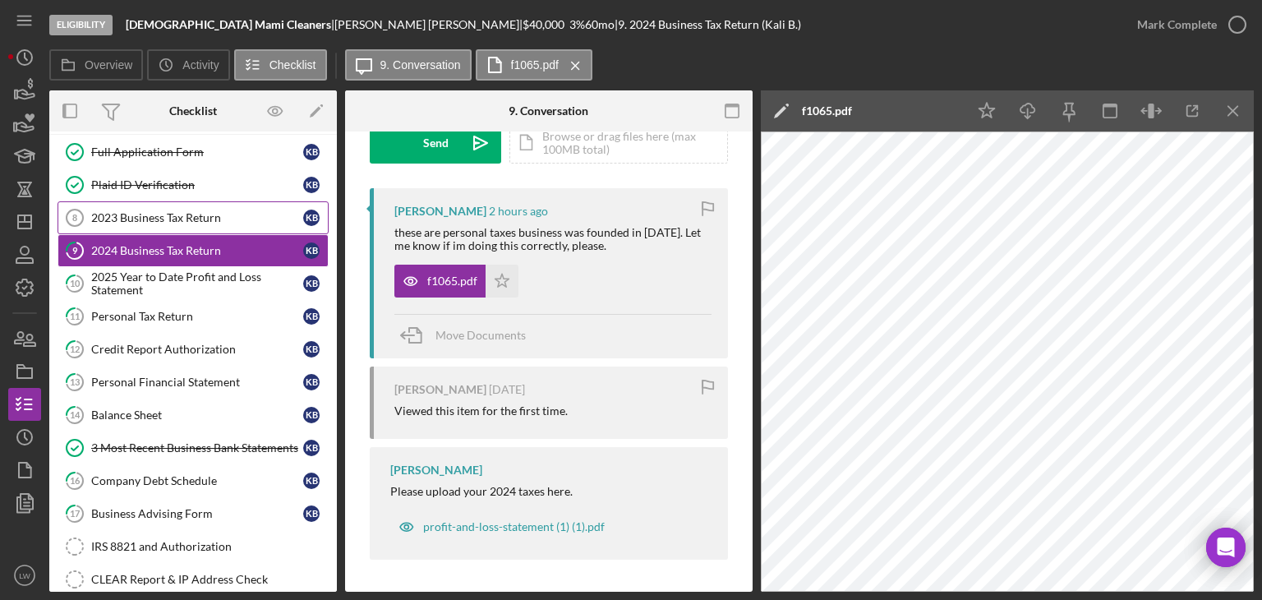
click at [177, 214] on div "2023 Business Tax Return" at bounding box center [197, 217] width 212 height 13
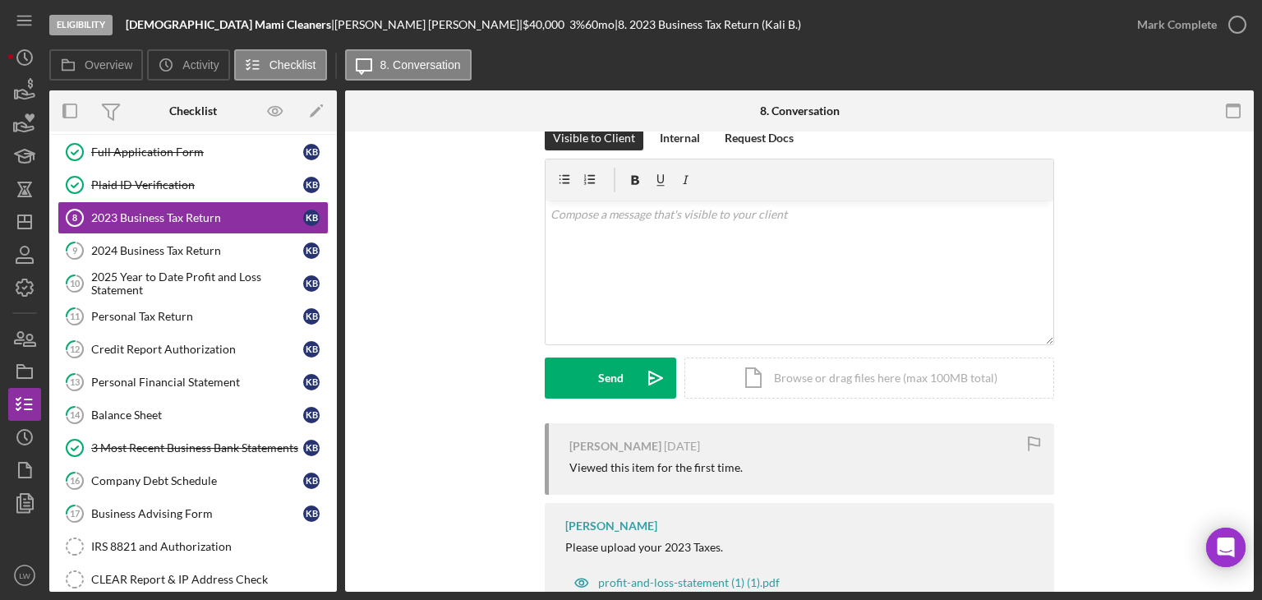
scroll to position [5, 0]
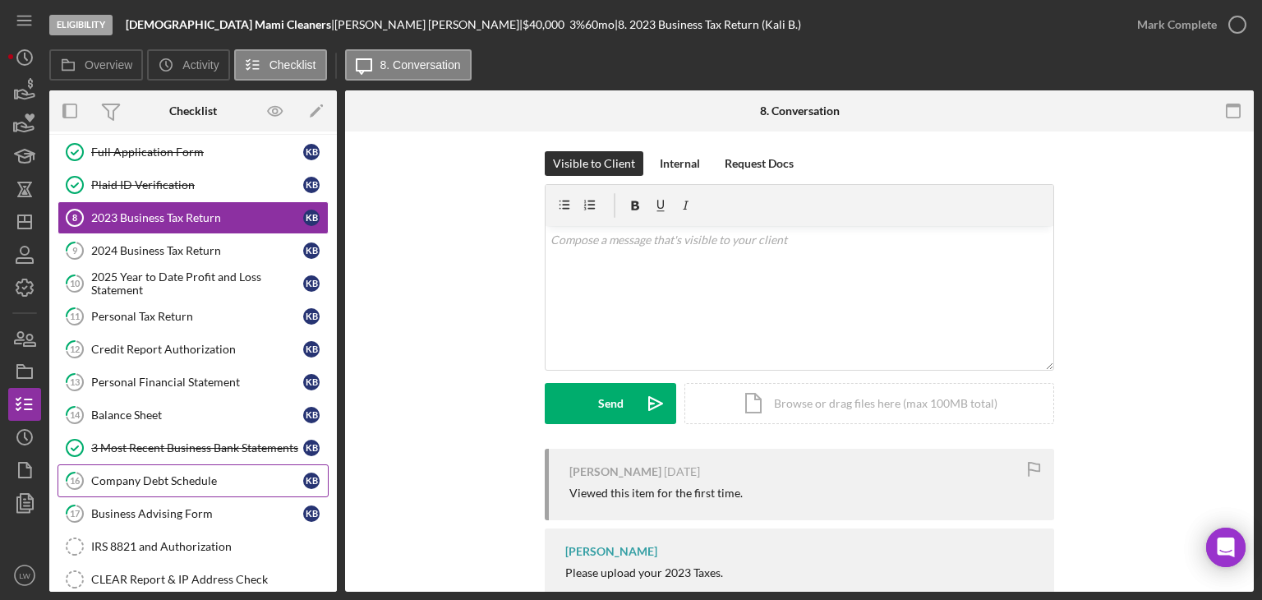
click at [220, 474] on div "Company Debt Schedule" at bounding box center [197, 480] width 212 height 13
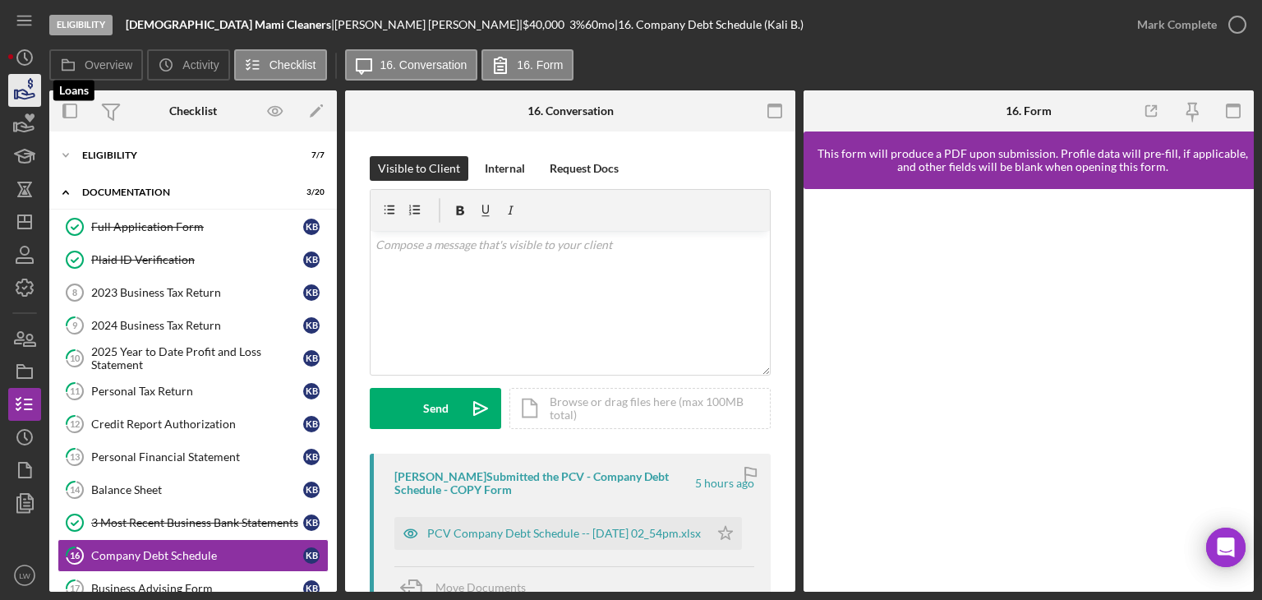
click at [37, 96] on icon "button" at bounding box center [24, 90] width 41 height 41
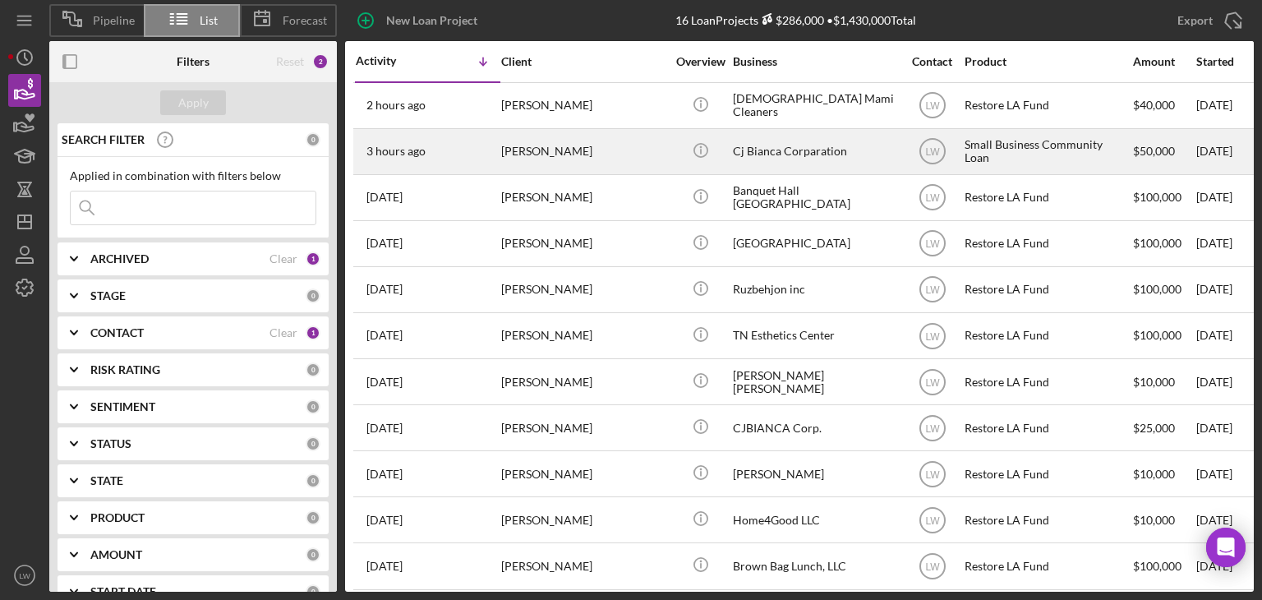
click at [534, 148] on div "Cesar Lopez" at bounding box center [583, 152] width 164 height 44
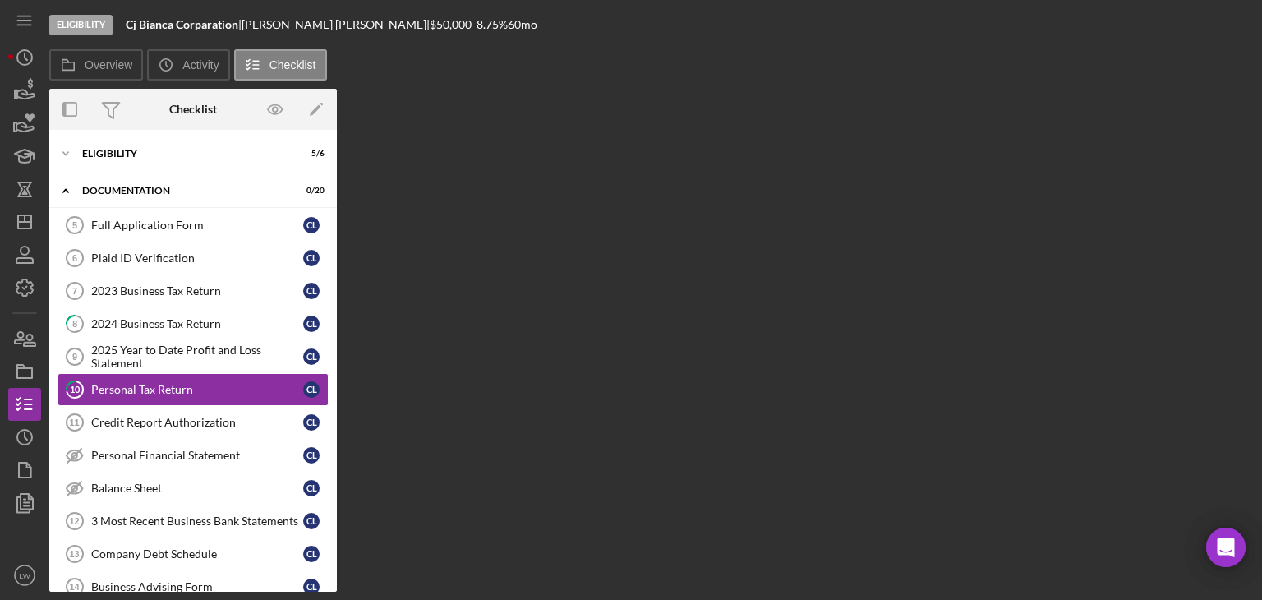
scroll to position [26, 0]
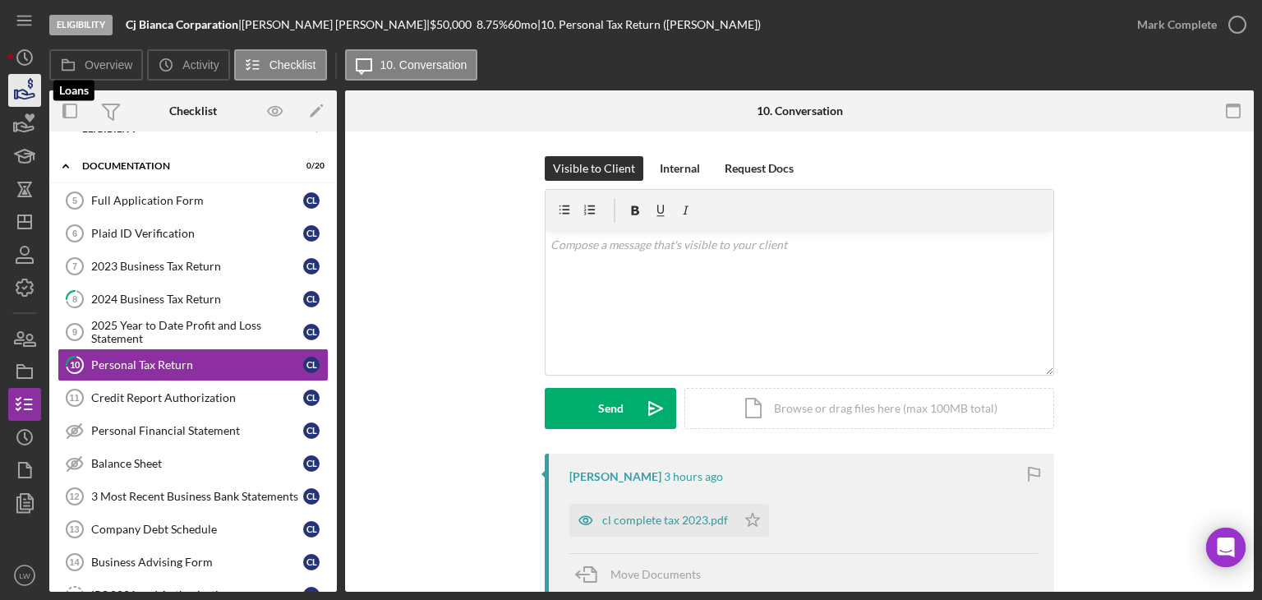
click at [32, 85] on icon "button" at bounding box center [30, 83] width 5 height 11
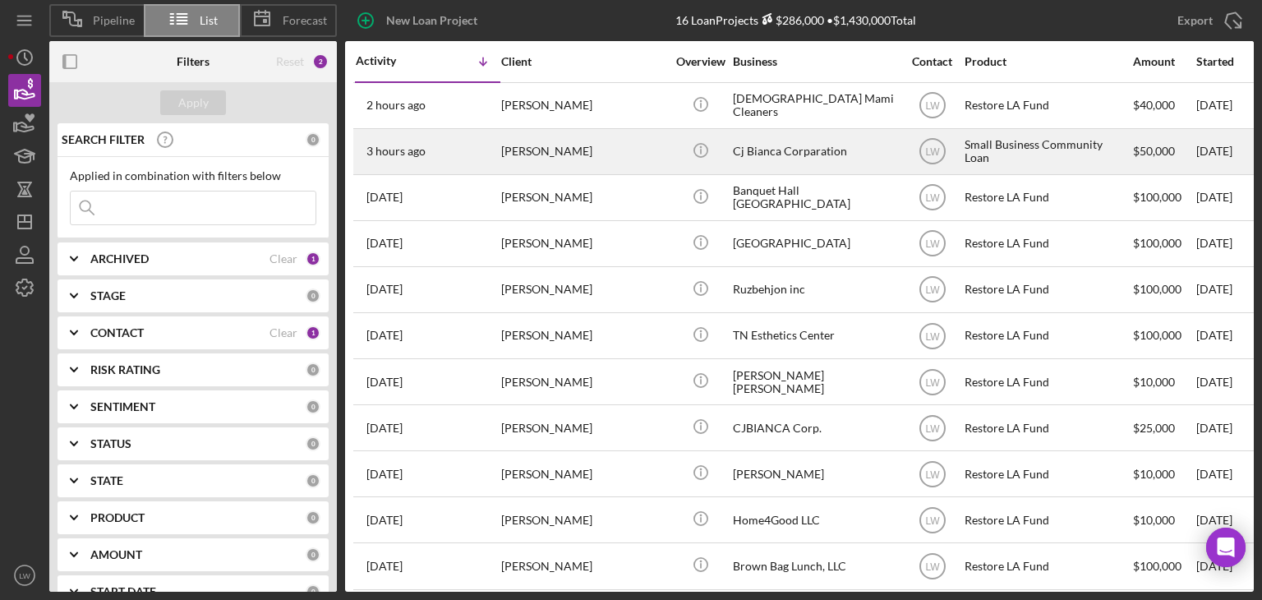
click at [809, 152] on div "Cj Bianca Corparation" at bounding box center [815, 152] width 164 height 44
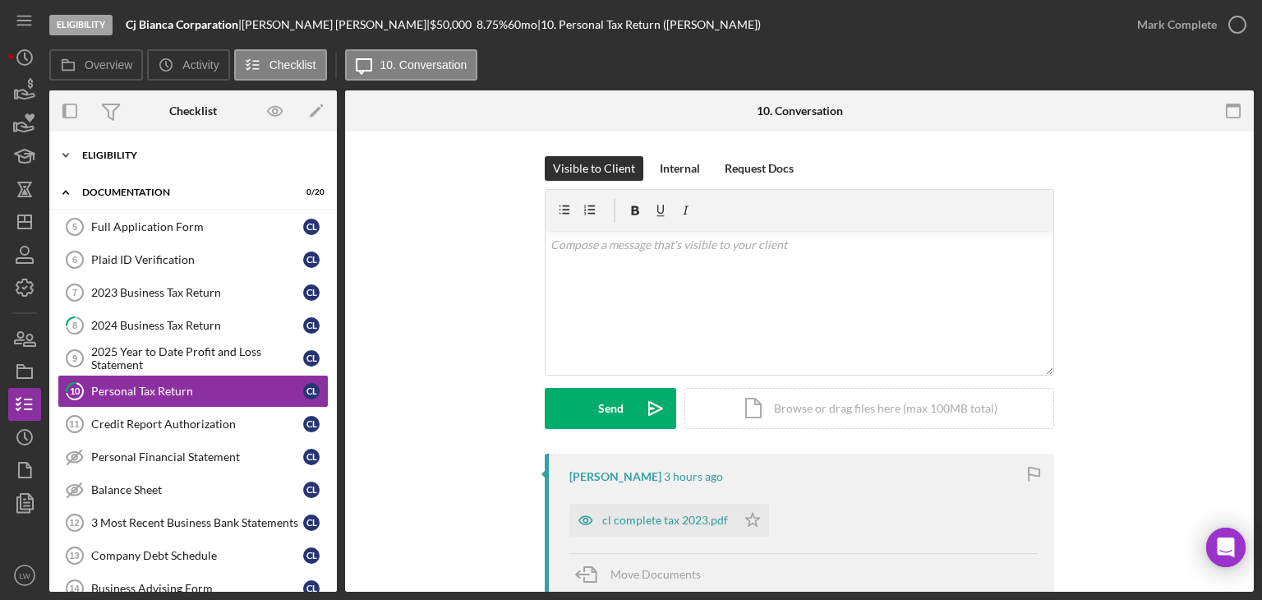
click at [191, 164] on div "Icon/Expander Eligibility 5 / 6" at bounding box center [193, 155] width 288 height 33
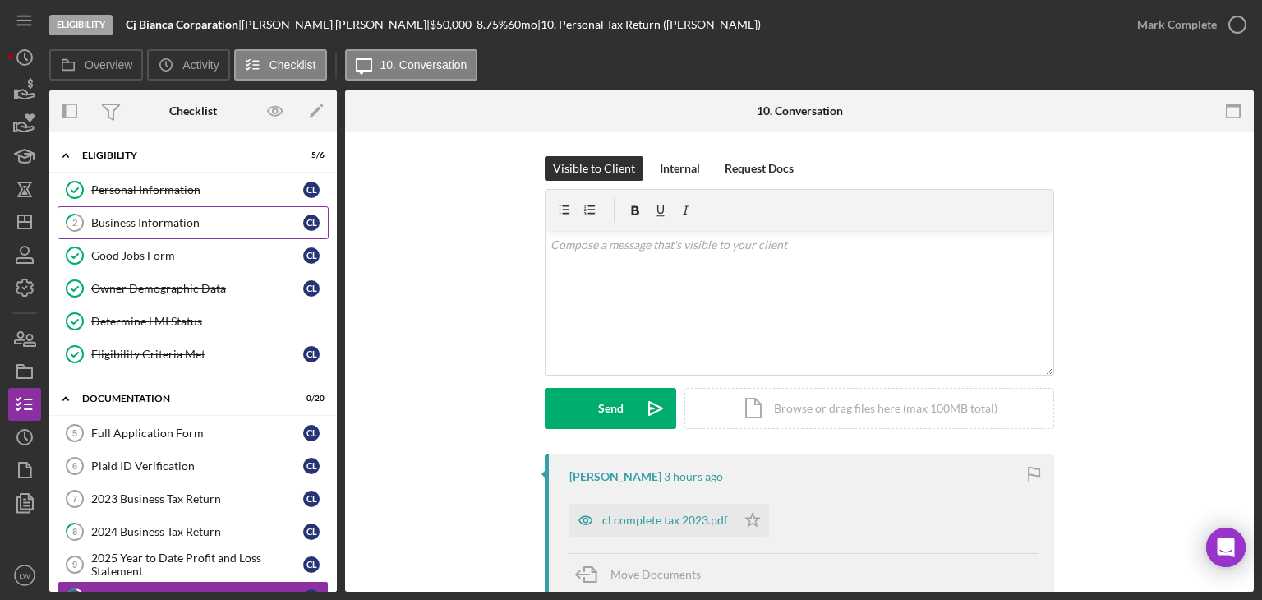
click at [208, 217] on div "Business Information" at bounding box center [197, 222] width 212 height 13
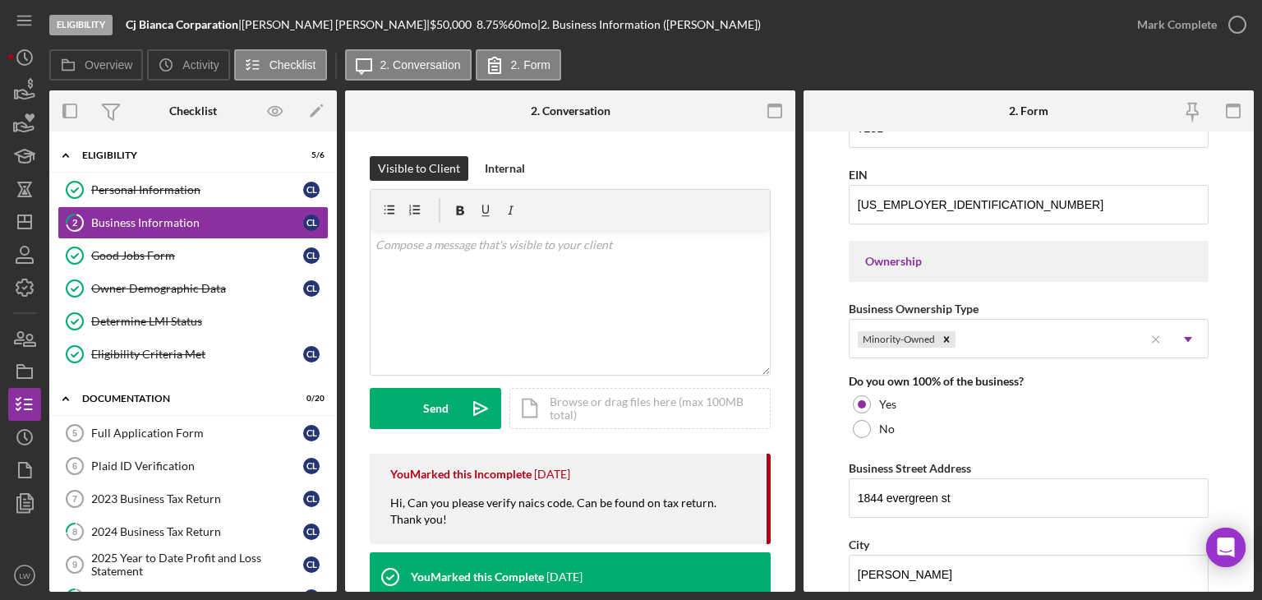
scroll to position [619, 0]
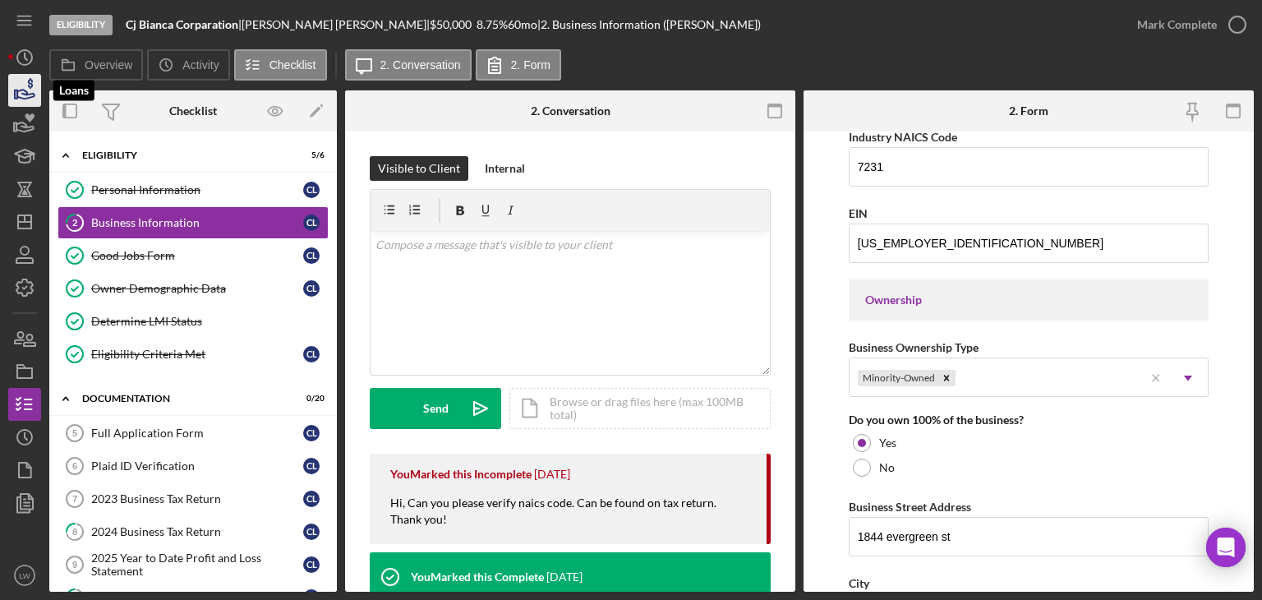
click at [15, 92] on polygon "button" at bounding box center [16, 94] width 2 height 8
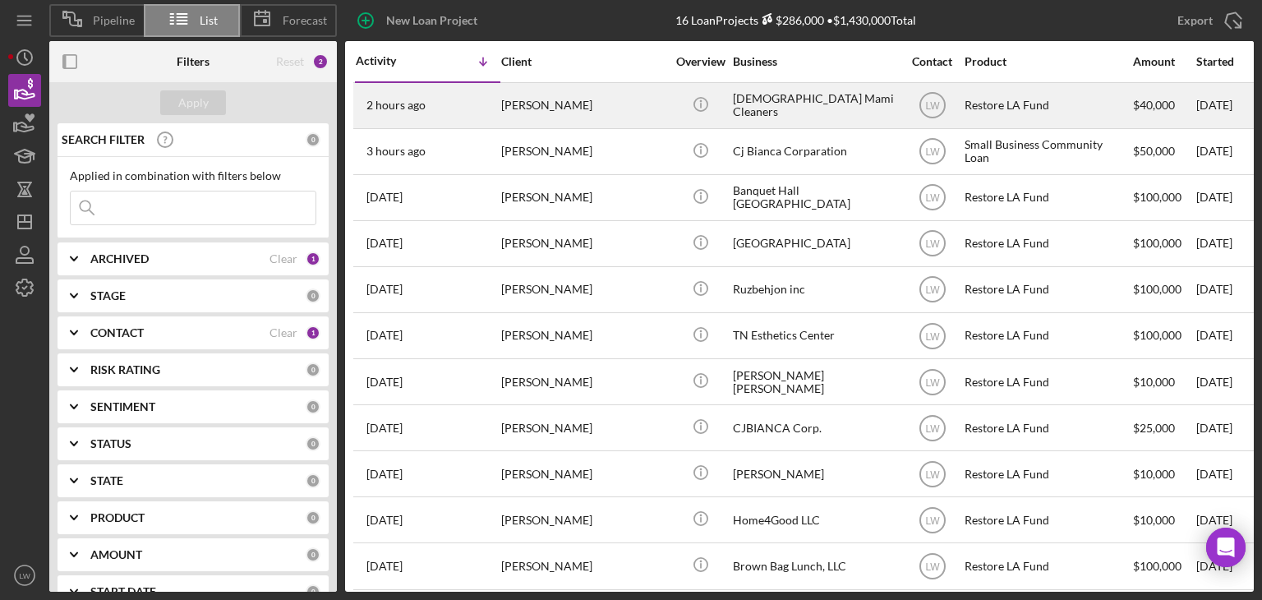
click at [566, 118] on div "[PERSON_NAME]" at bounding box center [583, 106] width 164 height 44
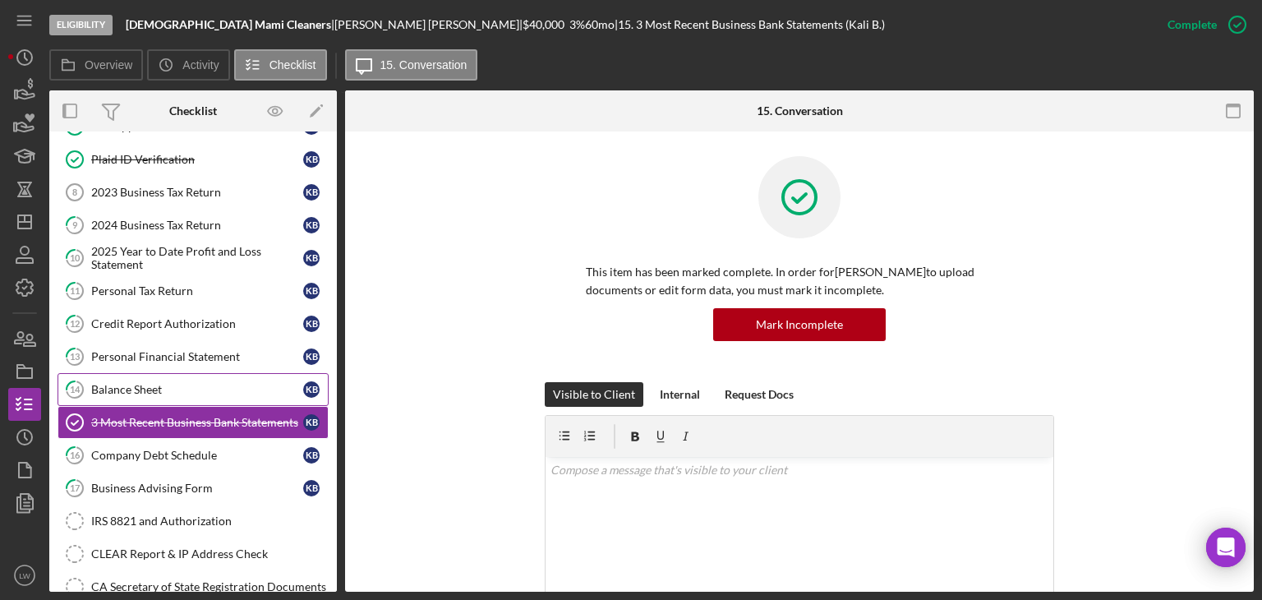
scroll to position [157, 0]
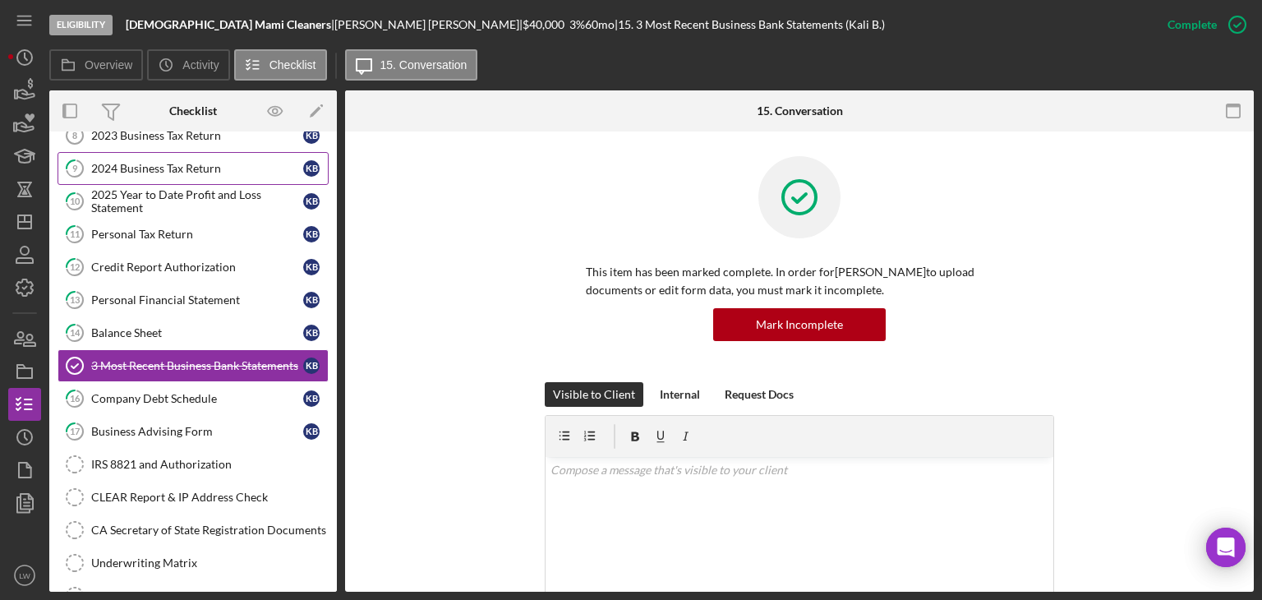
click at [158, 168] on div "2024 Business Tax Return" at bounding box center [197, 168] width 212 height 13
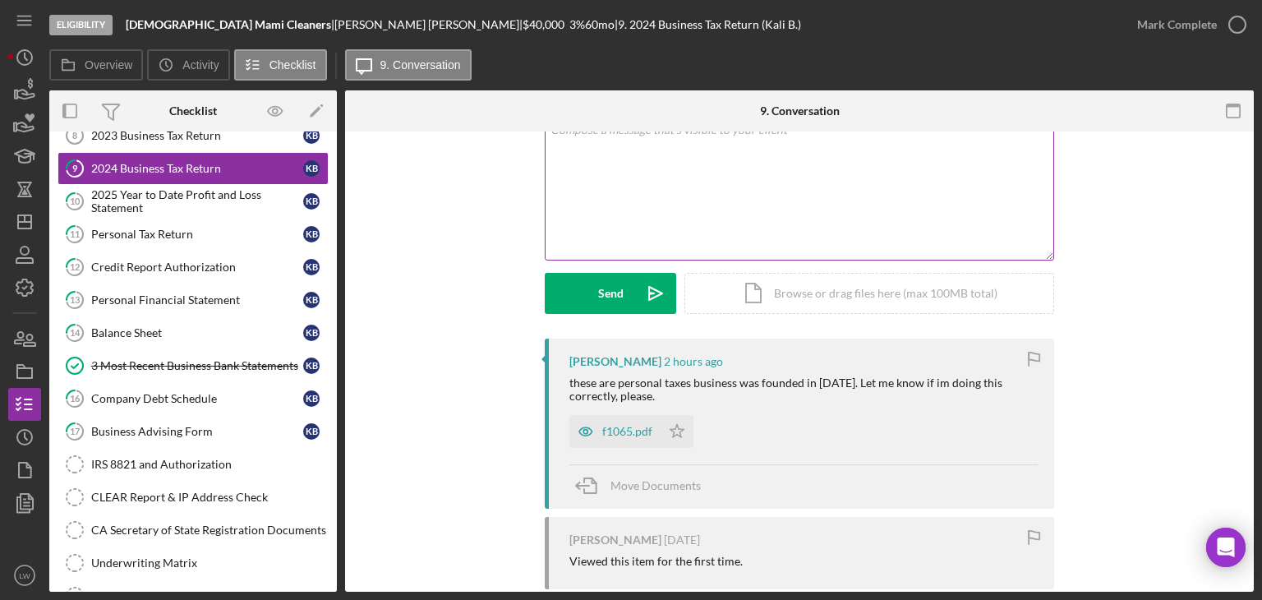
scroll to position [265, 0]
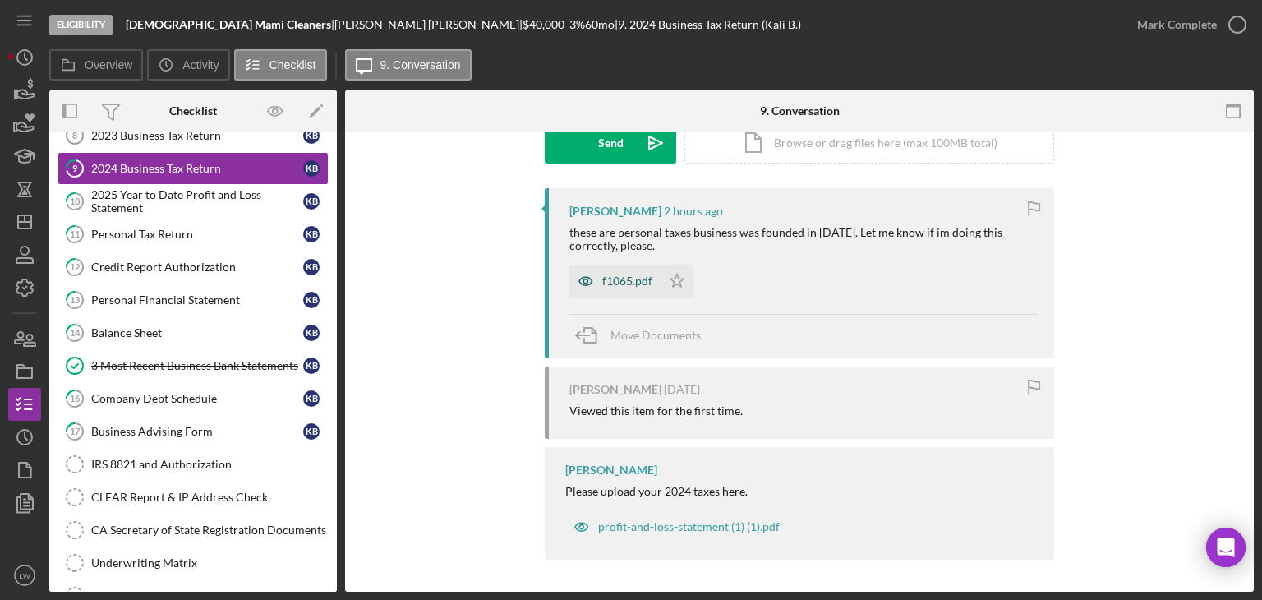
click at [636, 284] on div "f1065.pdf" at bounding box center [627, 280] width 50 height 13
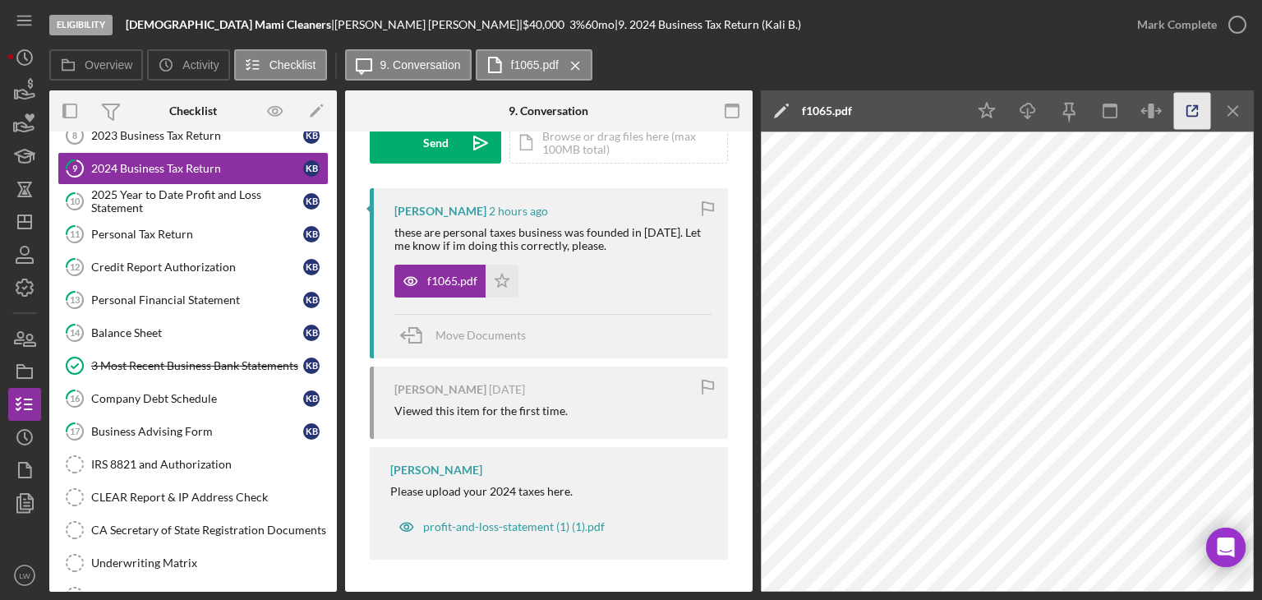
click at [1197, 119] on icon "button" at bounding box center [1192, 111] width 37 height 37
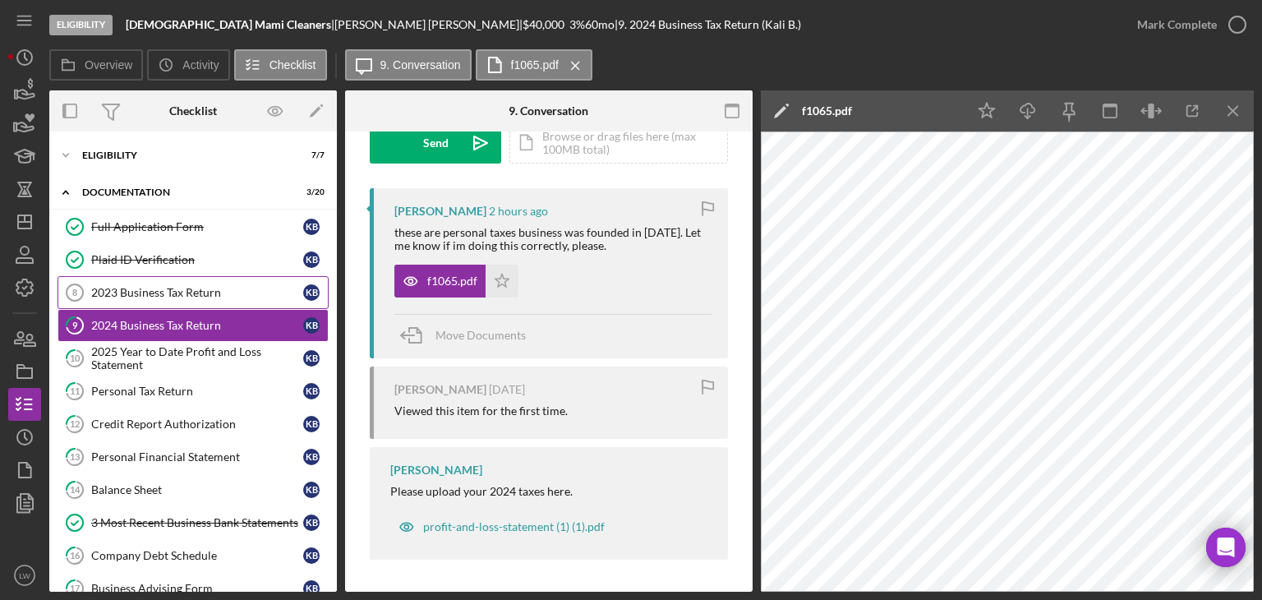
click at [217, 293] on div "2023 Business Tax Return" at bounding box center [197, 292] width 212 height 13
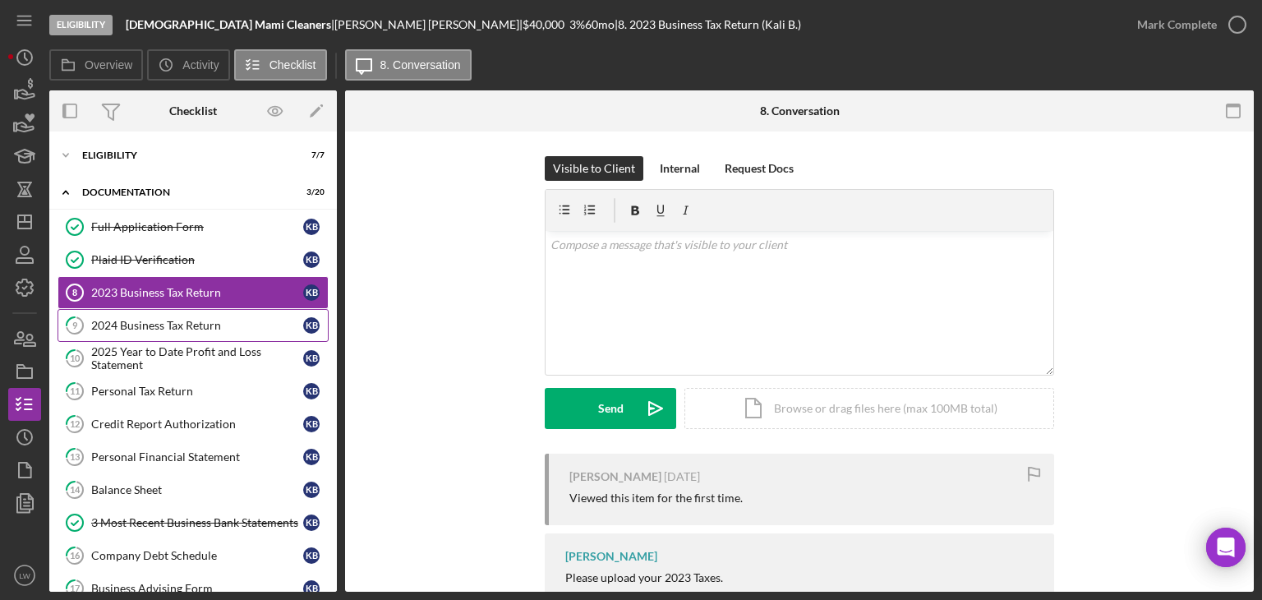
click at [199, 324] on div "2024 Business Tax Return" at bounding box center [197, 325] width 212 height 13
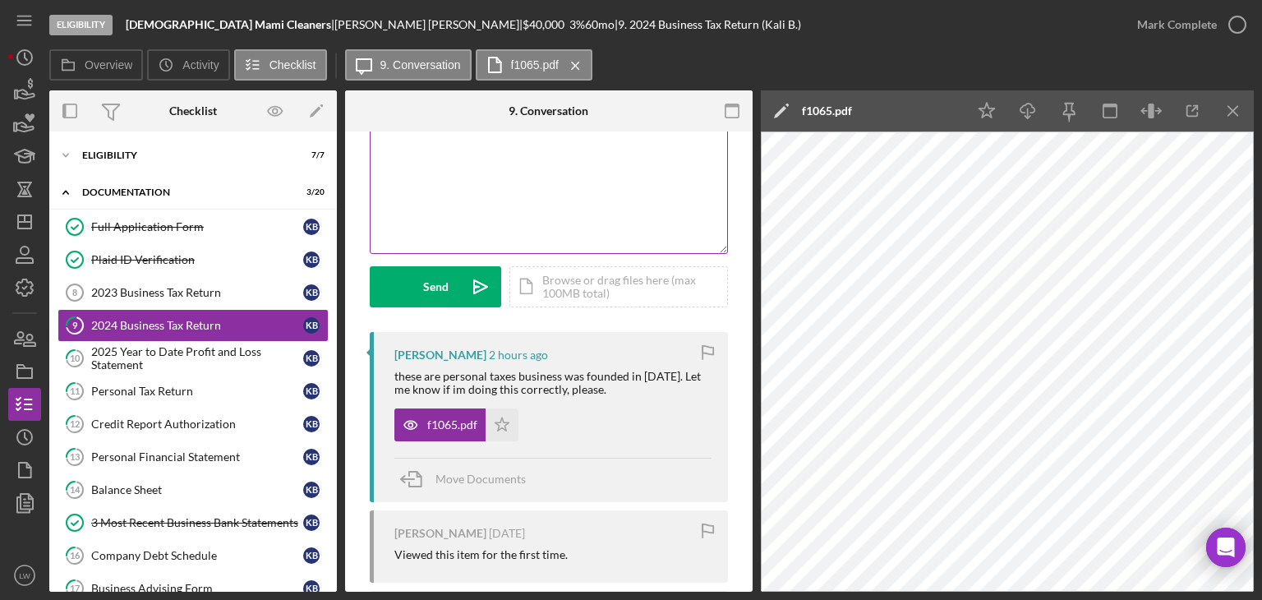
scroll to position [265, 0]
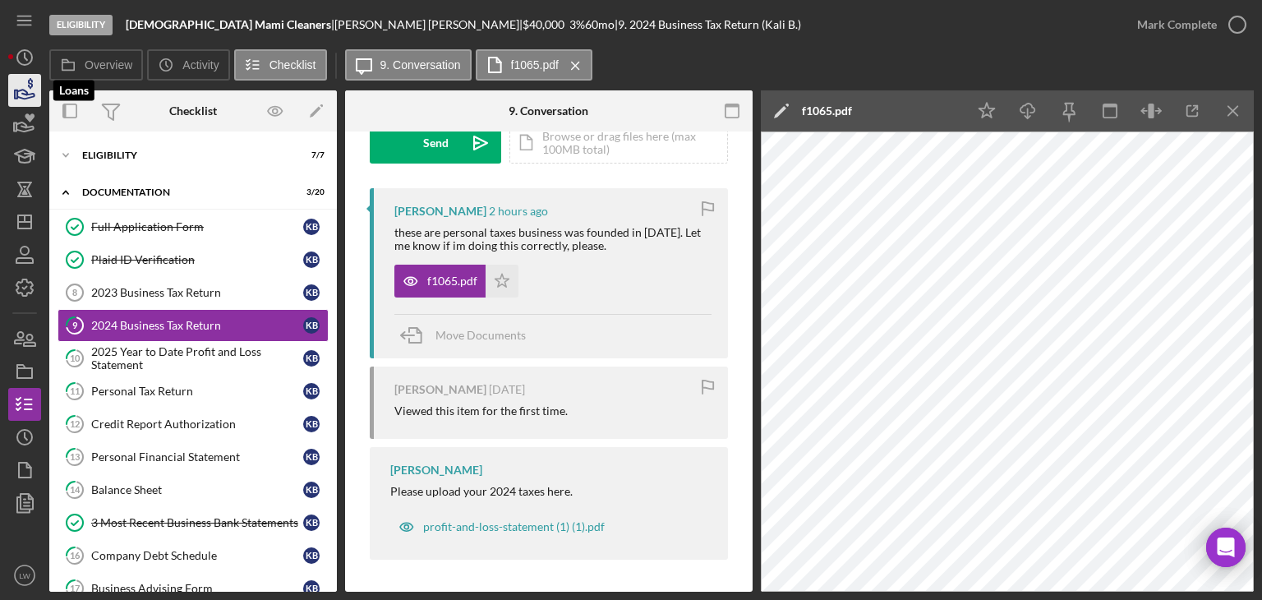
click at [31, 90] on icon "button" at bounding box center [24, 90] width 41 height 41
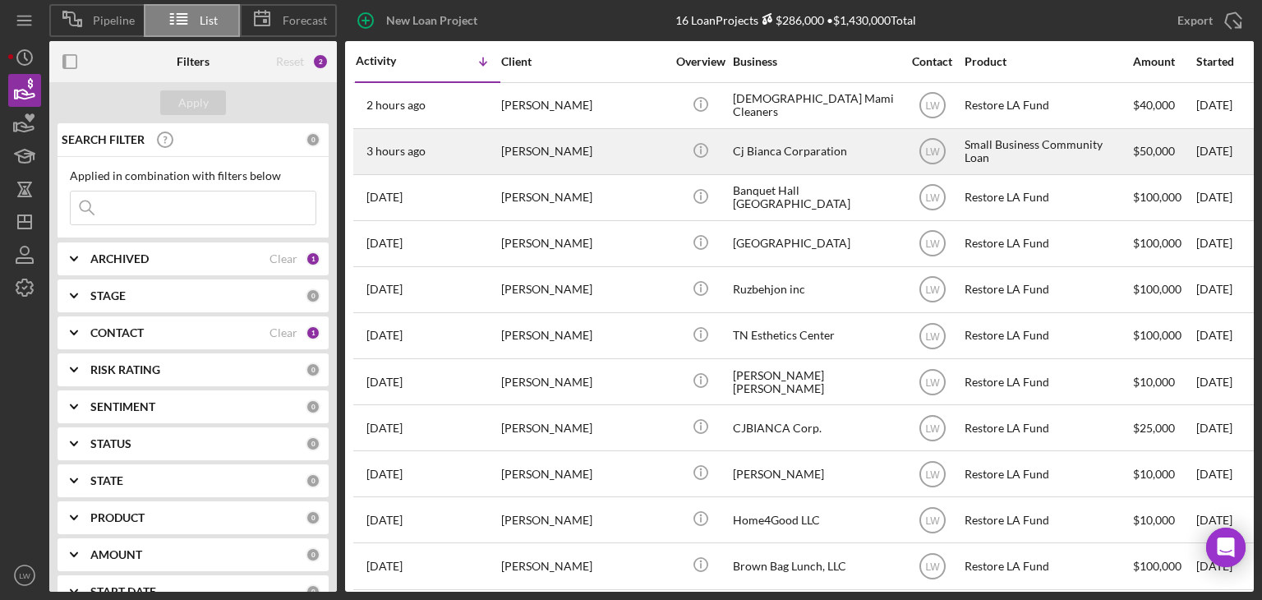
click at [569, 142] on div "Cesar Lopez" at bounding box center [583, 152] width 164 height 44
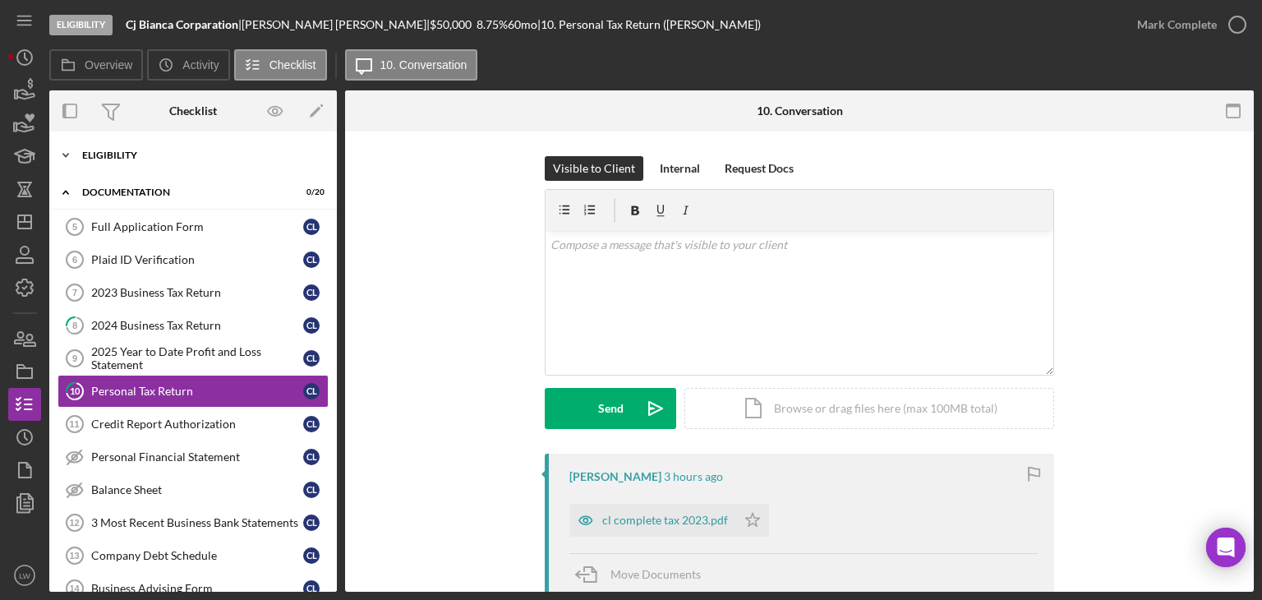
click at [182, 156] on div "Eligibility" at bounding box center [199, 155] width 234 height 10
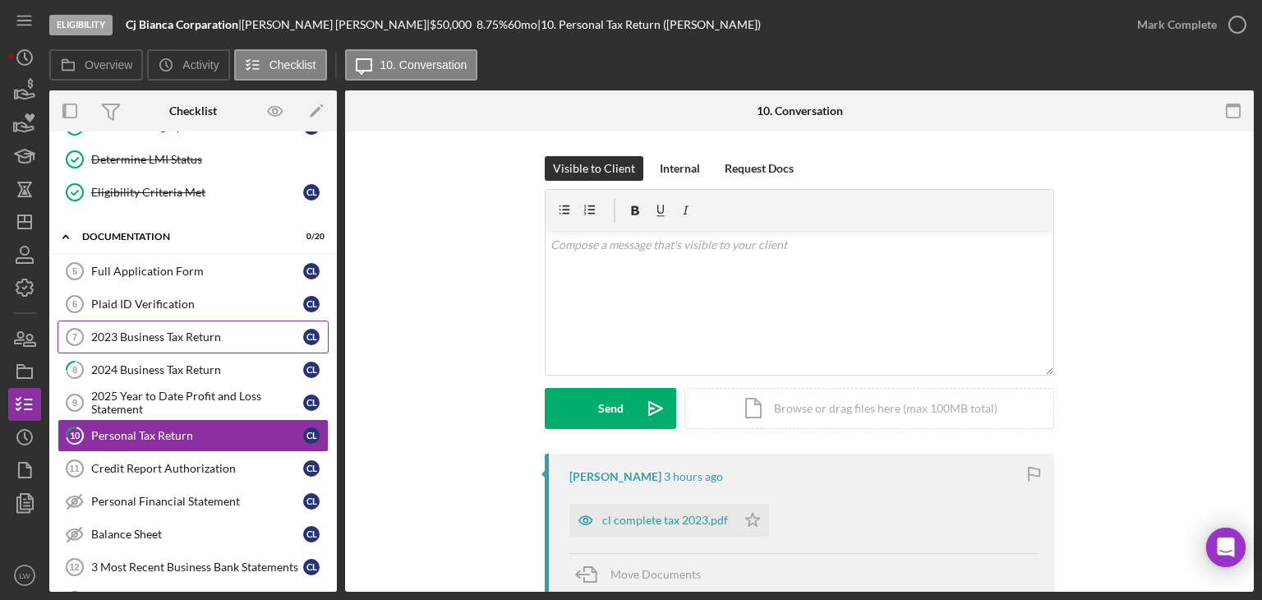
scroll to position [164, 0]
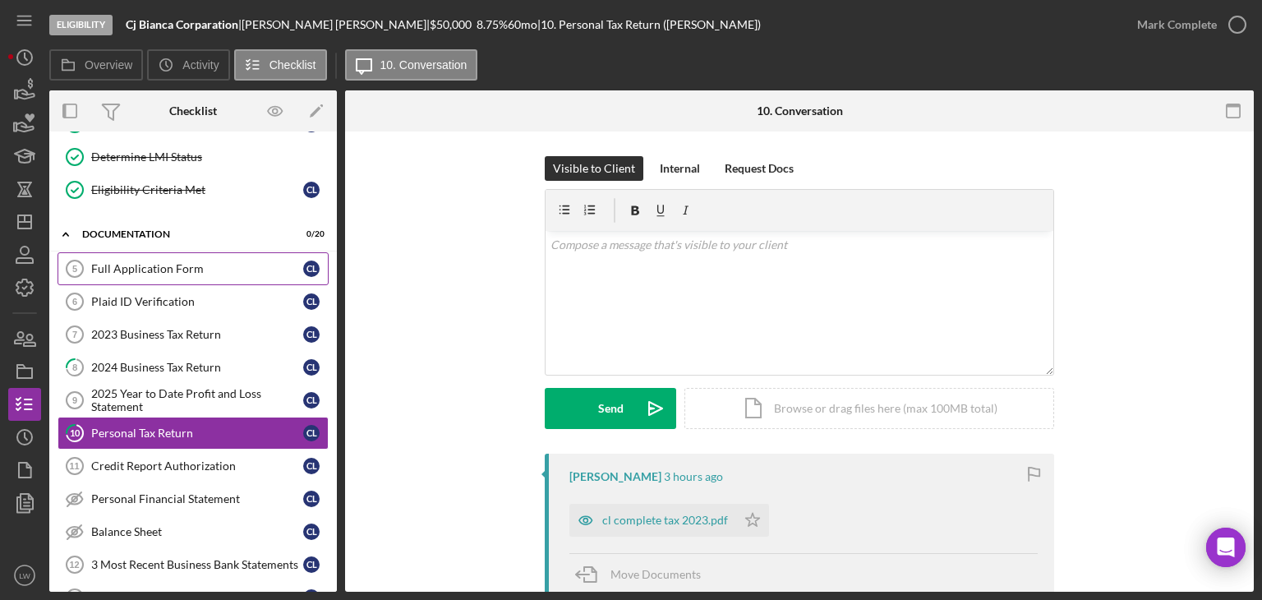
click at [192, 275] on link "Full Application Form 5 Full Application Form C L" at bounding box center [193, 268] width 271 height 33
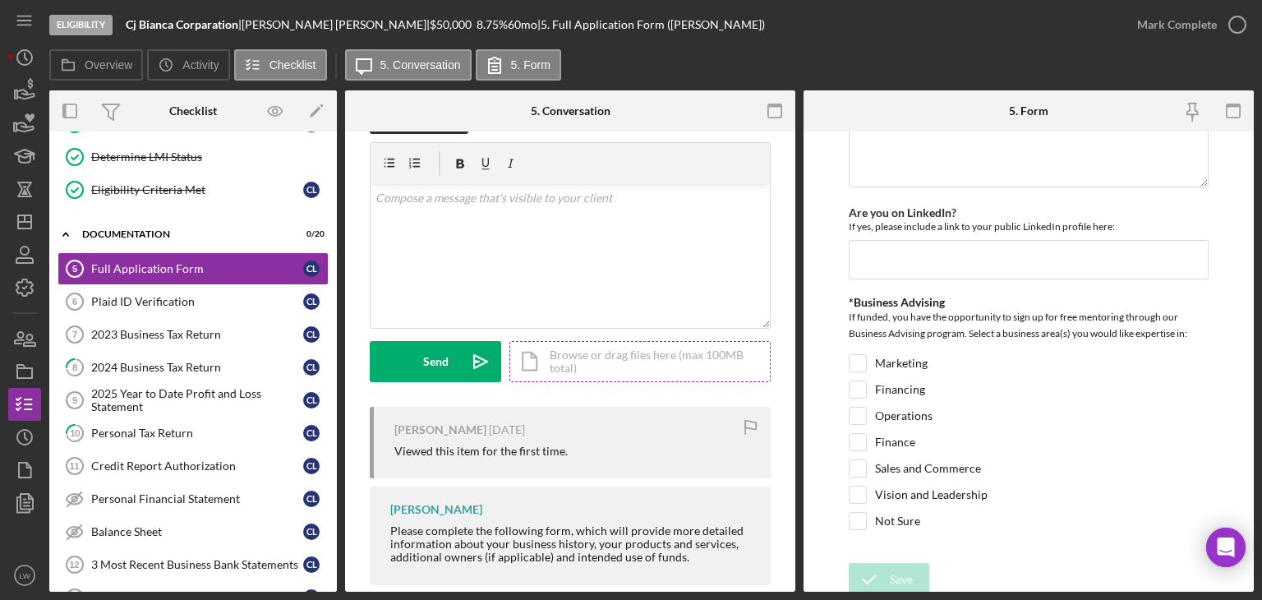
scroll to position [72, 0]
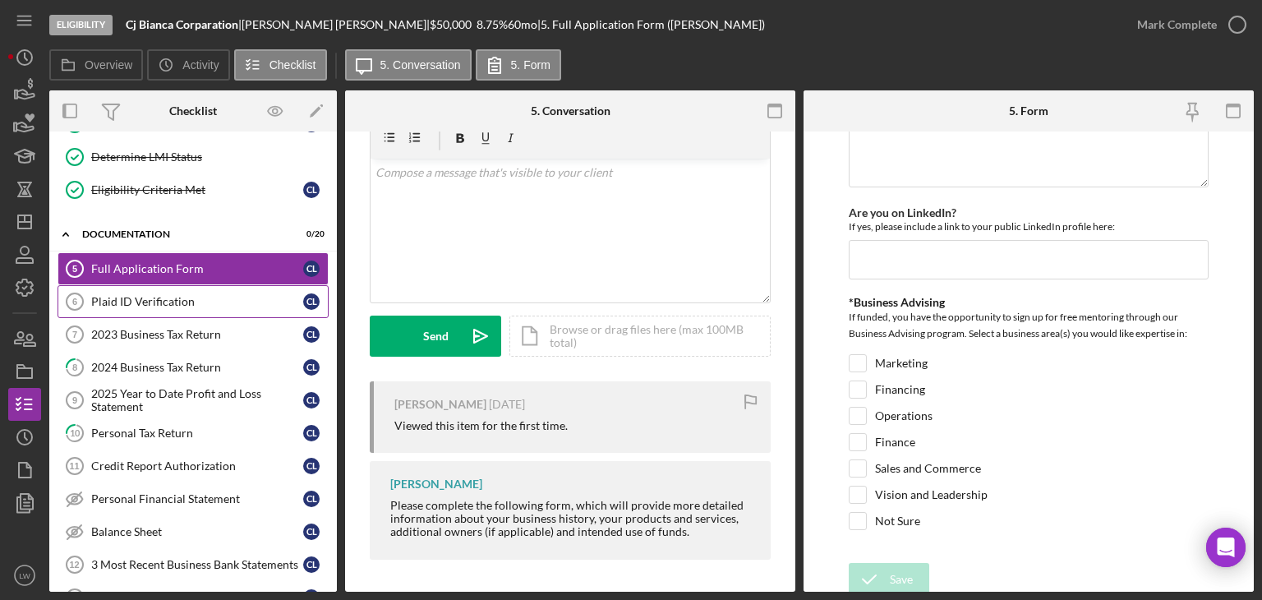
click at [135, 298] on div "Plaid ID Verification" at bounding box center [197, 301] width 212 height 13
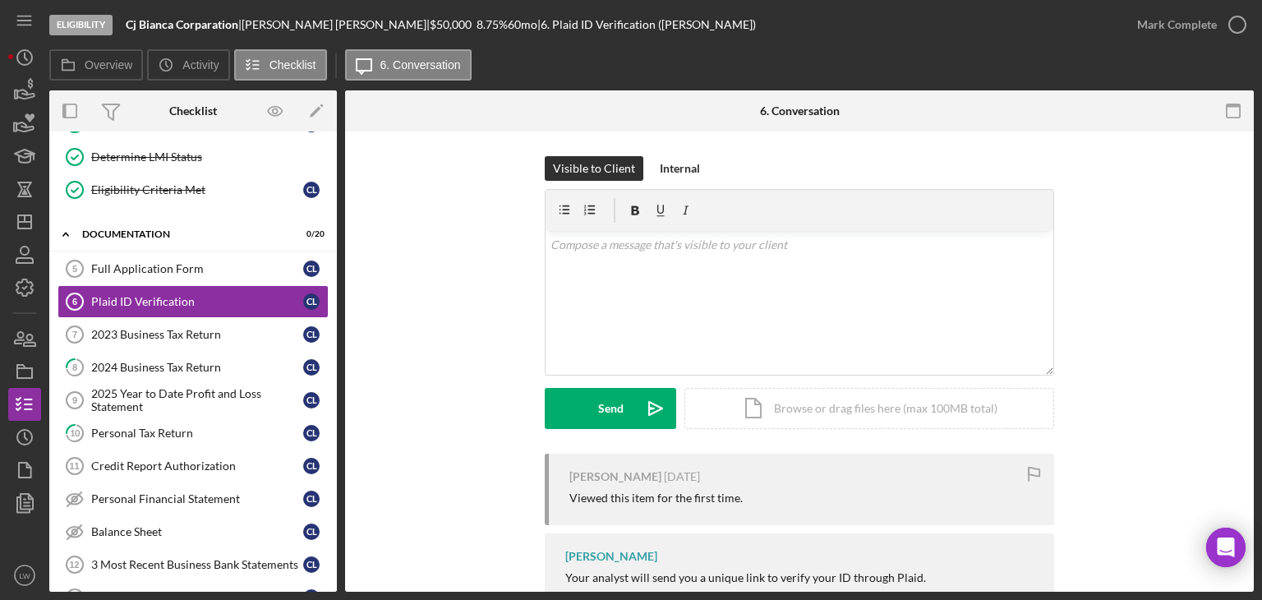
click at [293, 27] on div "Cesar Lopez |" at bounding box center [336, 24] width 188 height 13
click at [325, 18] on div "Cesar Lopez |" at bounding box center [336, 24] width 188 height 13
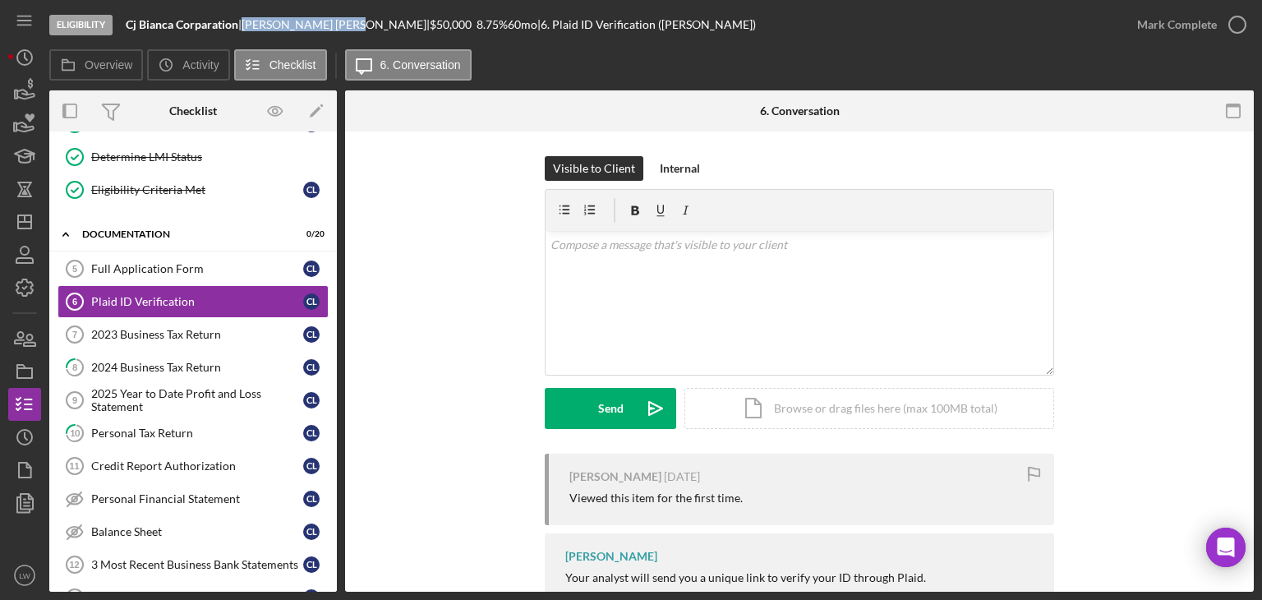
drag, startPoint x: 316, startPoint y: 21, endPoint x: 263, endPoint y: 27, distance: 52.9
click at [257, 34] on div "Eligibility Cj Bianca Corparation | Cesar Lopez | $50,000 $10,000 8.75 % 60 mo …" at bounding box center [585, 24] width 1072 height 49
copy div "Cesar Lopez"
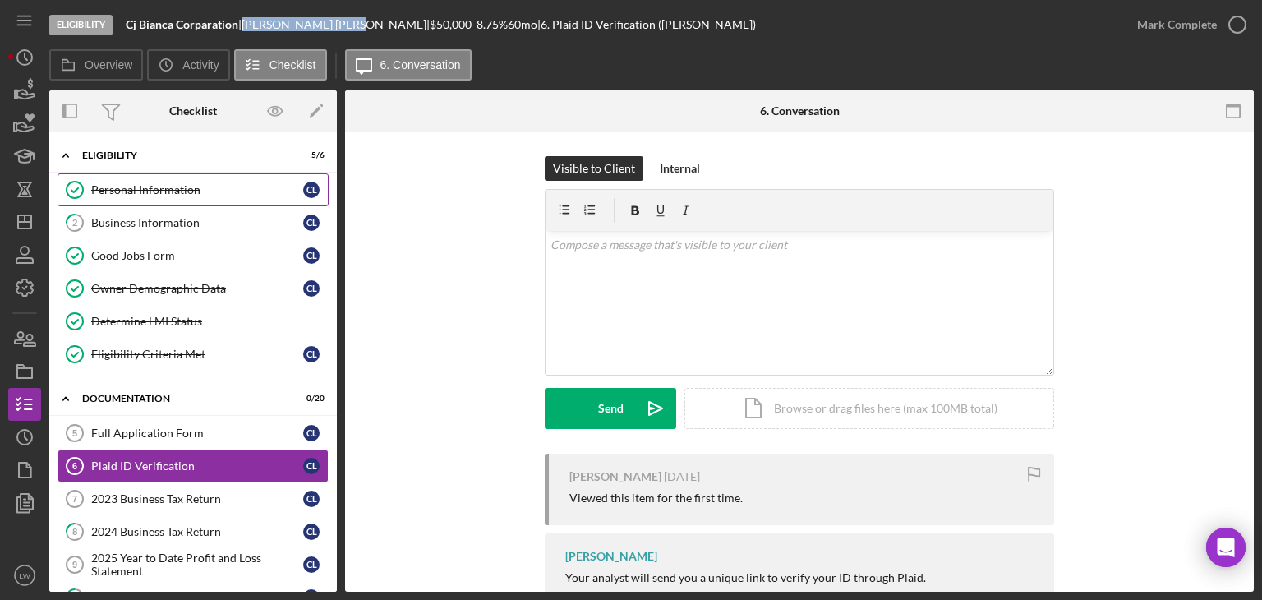
click at [168, 188] on div "Personal Information" at bounding box center [197, 189] width 212 height 13
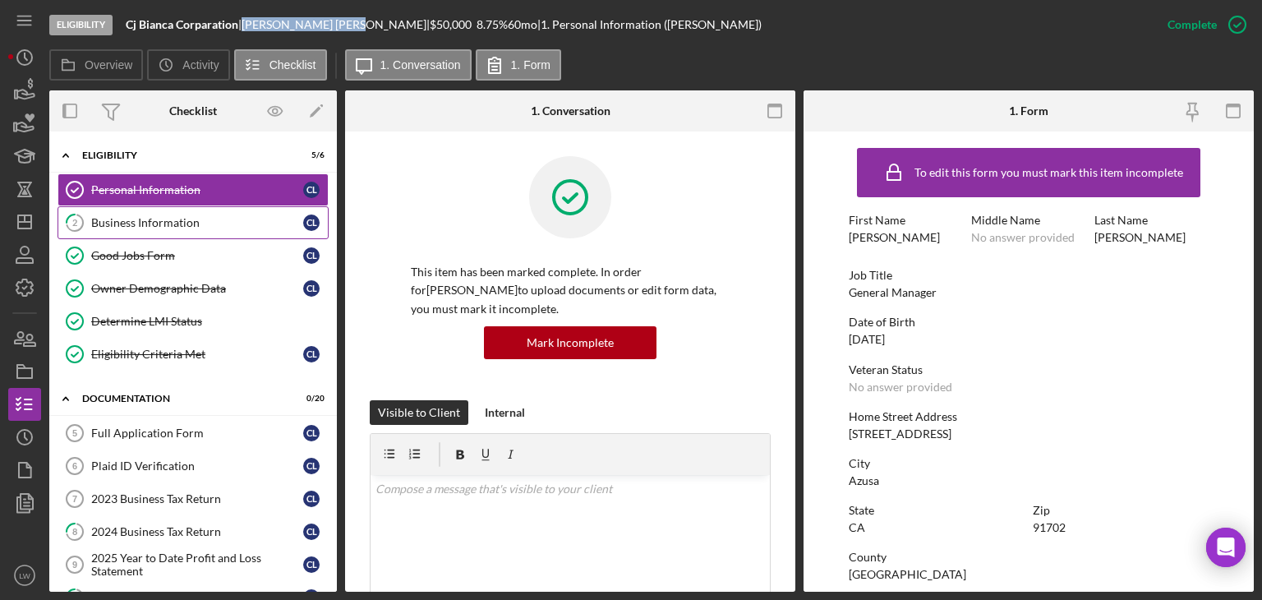
click at [175, 210] on link "2 Business Information C L" at bounding box center [193, 222] width 271 height 33
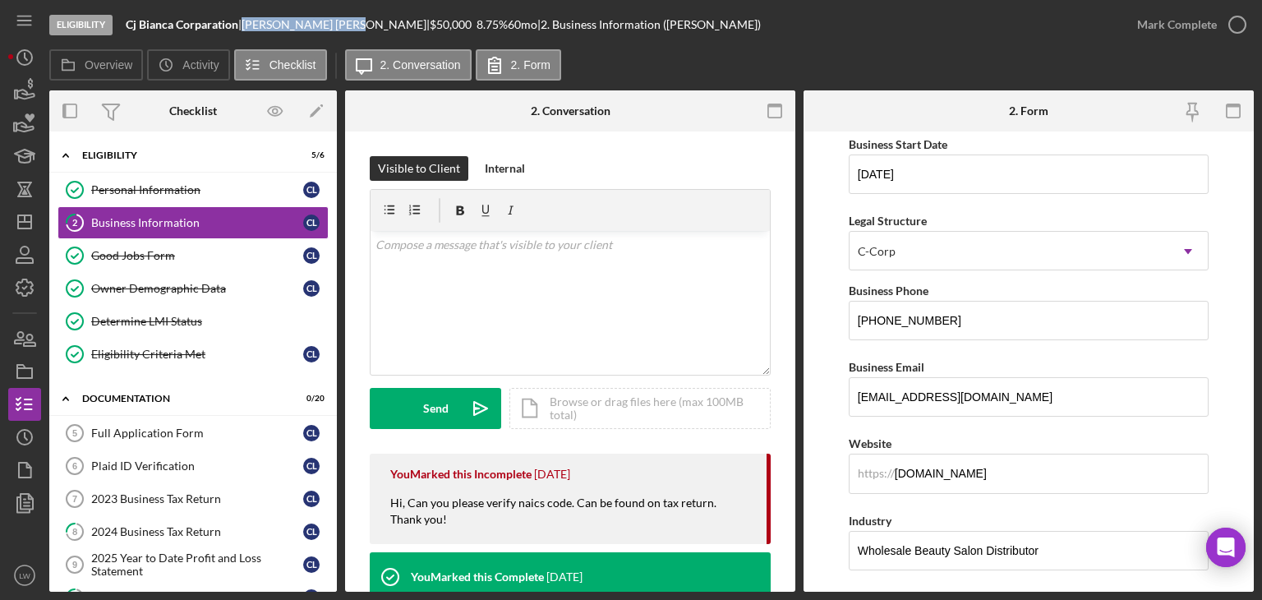
scroll to position [329, 0]
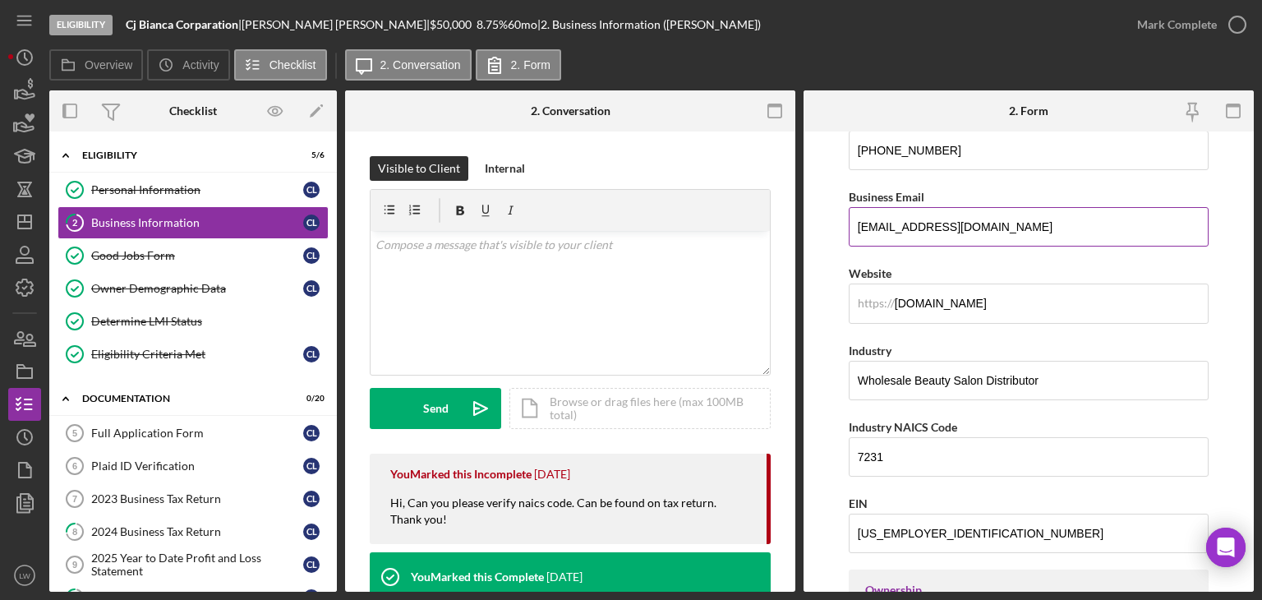
click at [933, 225] on input "chenicecl@gmail.com" at bounding box center [1029, 226] width 360 height 39
click at [506, 284] on div "v Color teal Color pink Remove color Add row above Add row below Add column bef…" at bounding box center [570, 303] width 399 height 144
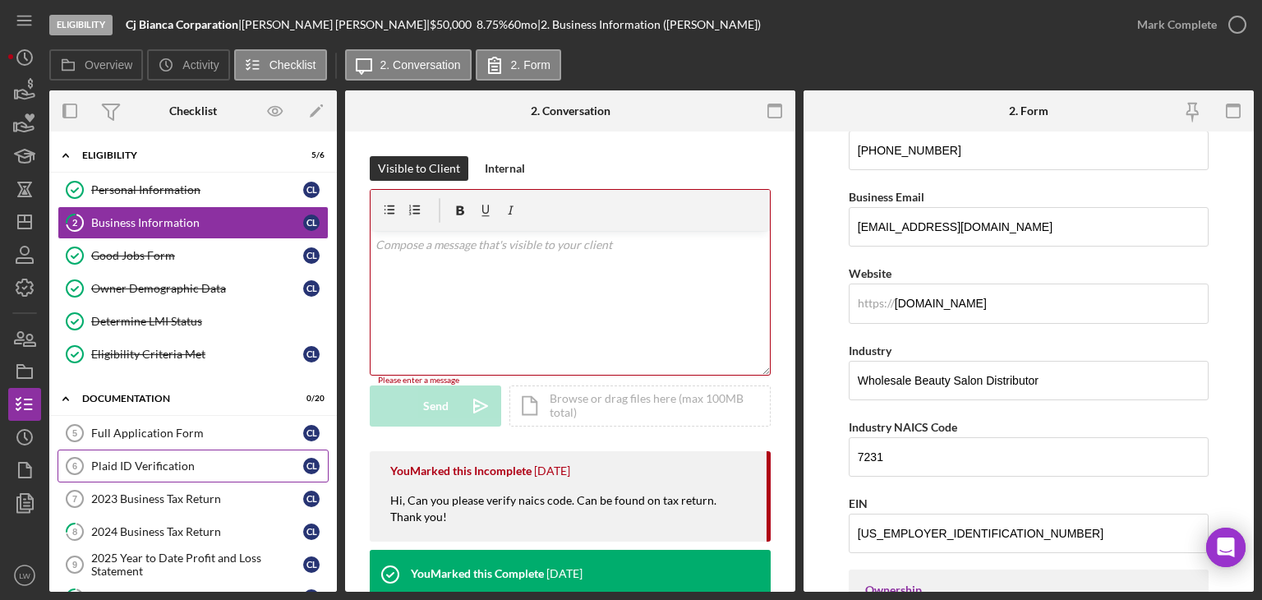
click at [168, 471] on link "Plaid ID Verification 6 Plaid ID Verification C L" at bounding box center [193, 465] width 271 height 33
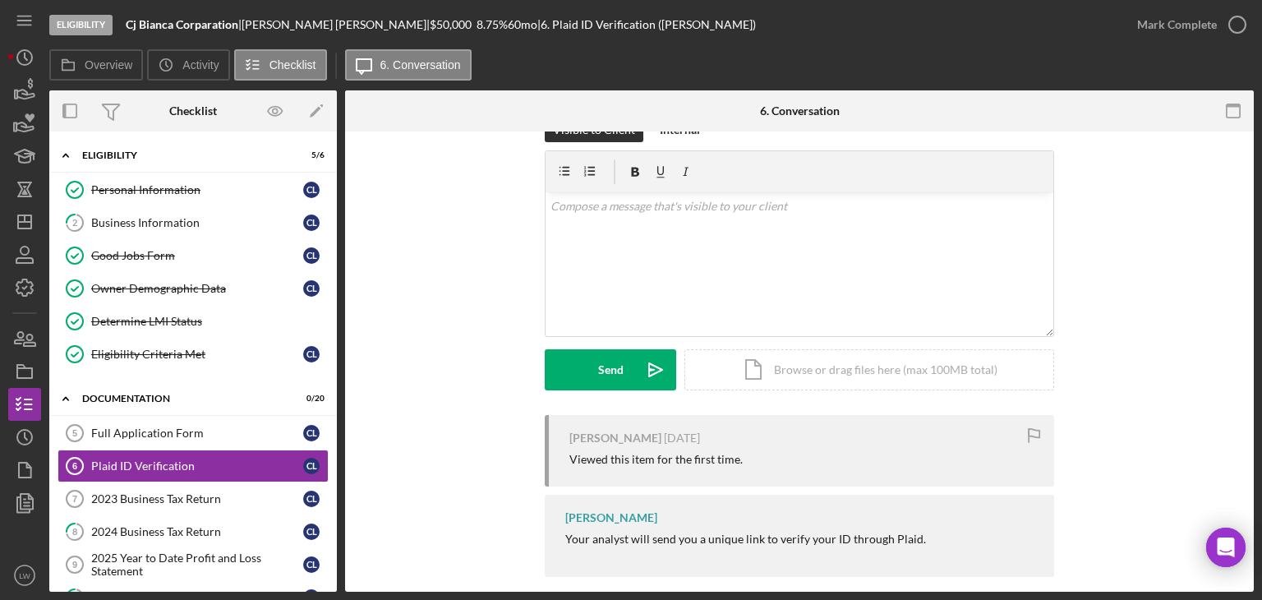
scroll to position [56, 0]
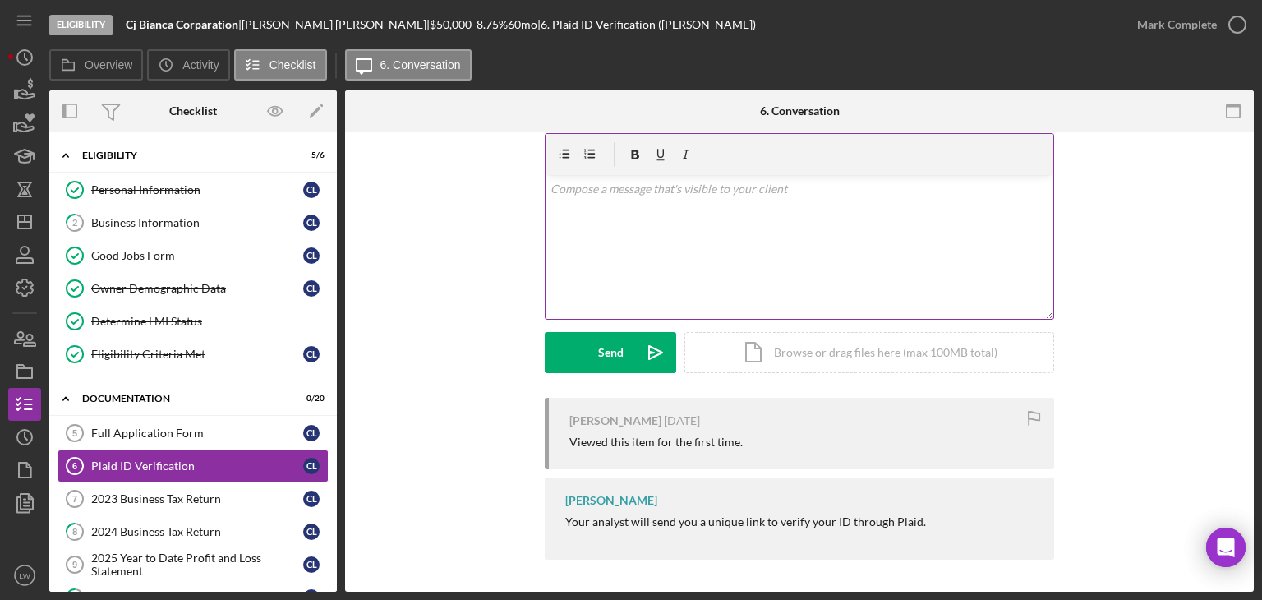
click at [671, 256] on div "v Color teal Color pink Remove color Add row above Add row below Add column bef…" at bounding box center [800, 247] width 508 height 144
click at [618, 356] on div "Send" at bounding box center [610, 352] width 25 height 41
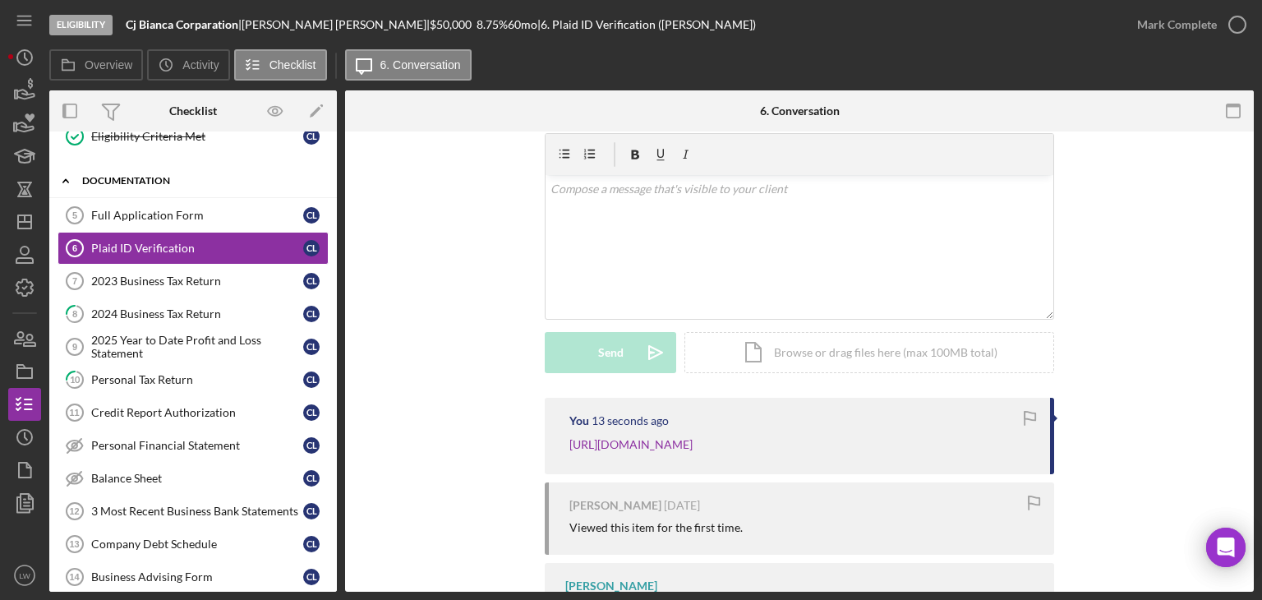
scroll to position [247, 0]
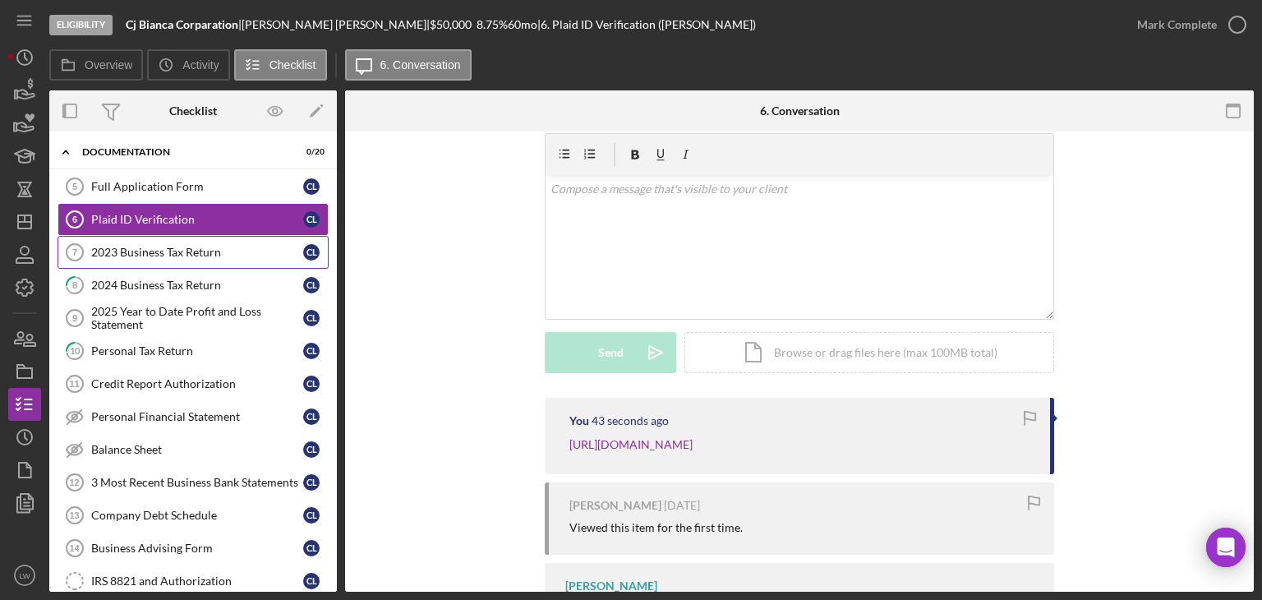
click at [155, 246] on div "2023 Business Tax Return" at bounding box center [197, 252] width 212 height 13
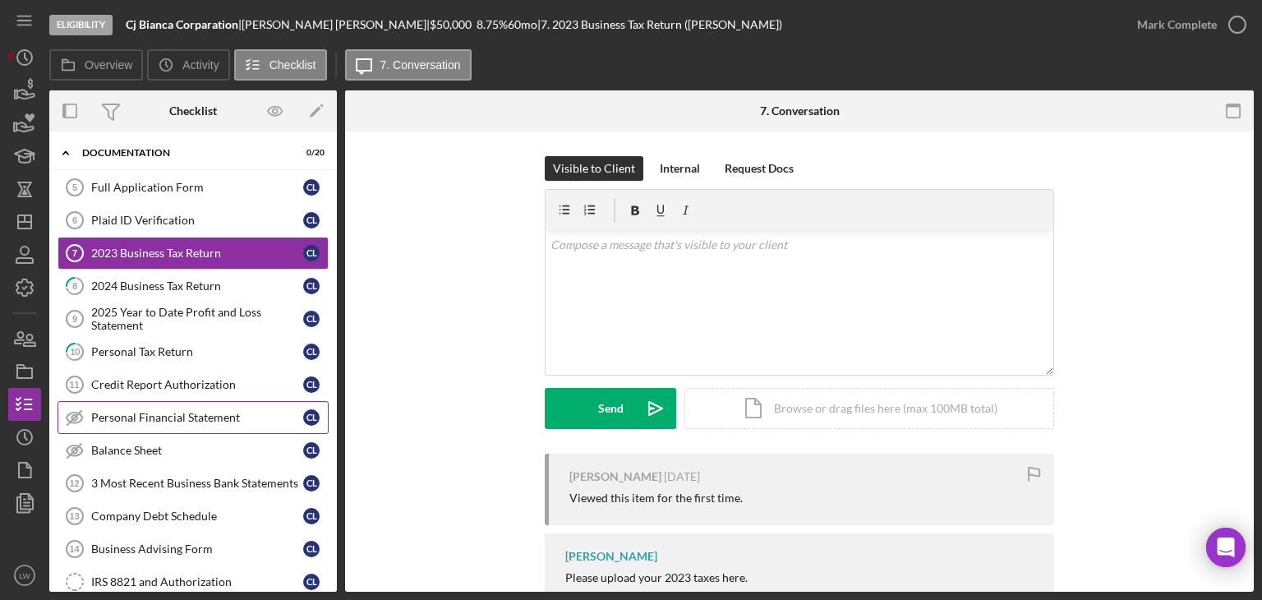
scroll to position [247, 0]
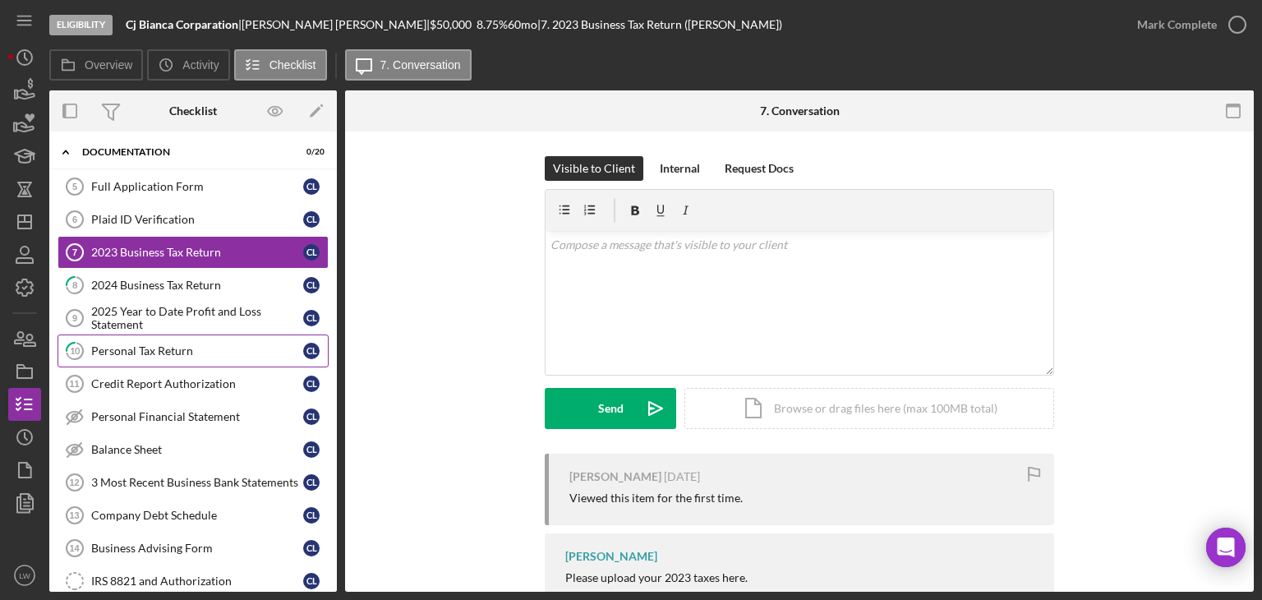
click at [194, 349] on div "Personal Tax Return" at bounding box center [197, 350] width 212 height 13
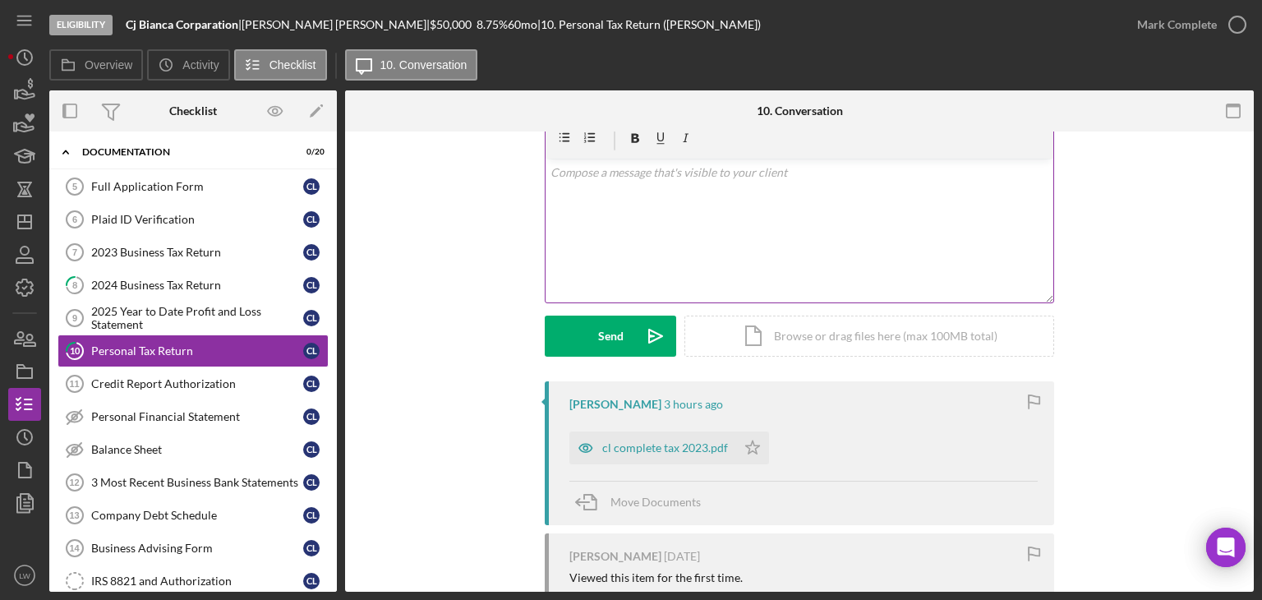
scroll to position [164, 0]
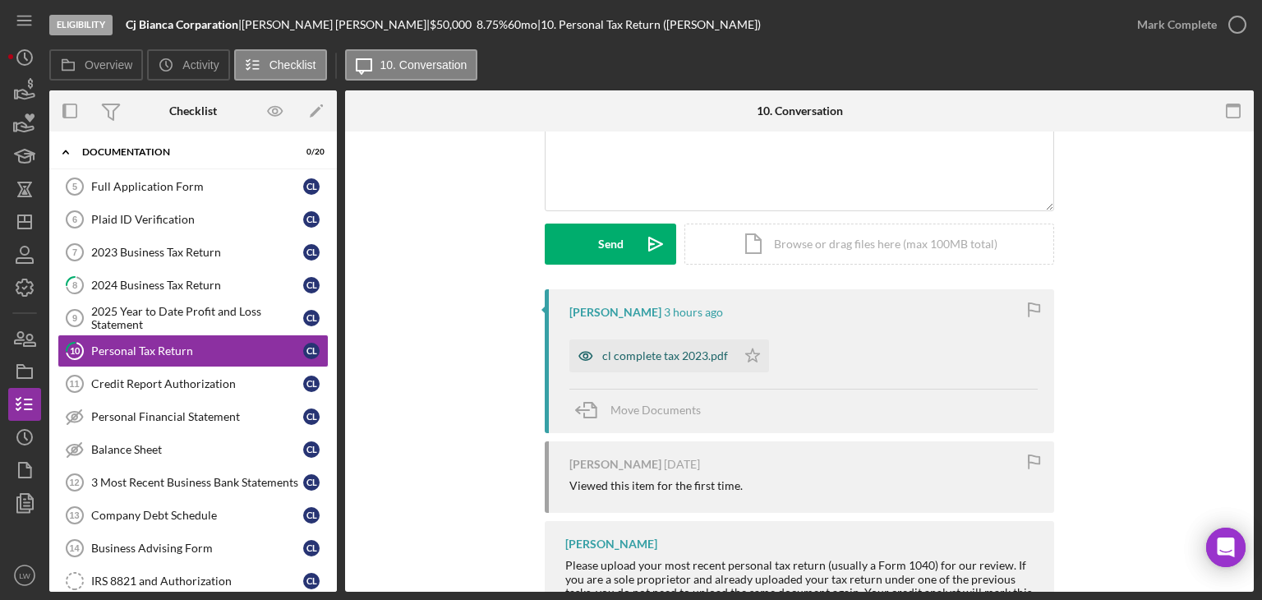
click at [696, 358] on div "cl complete tax 2023.pdf" at bounding box center [665, 355] width 126 height 13
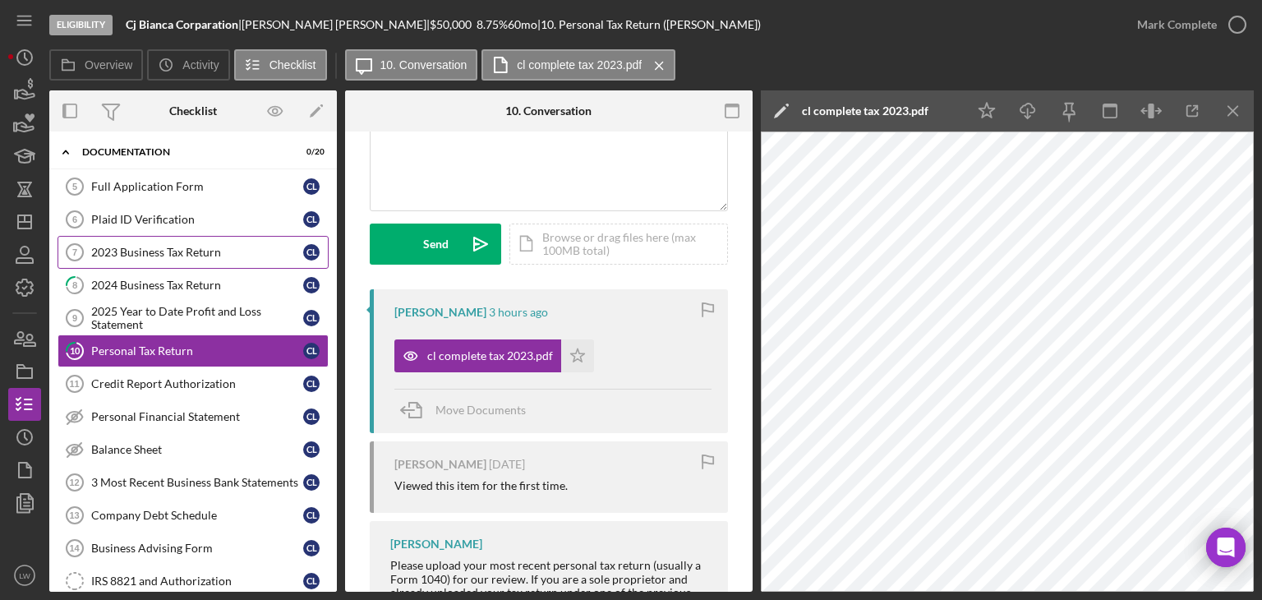
click at [208, 255] on div "2023 Business Tax Return" at bounding box center [197, 252] width 212 height 13
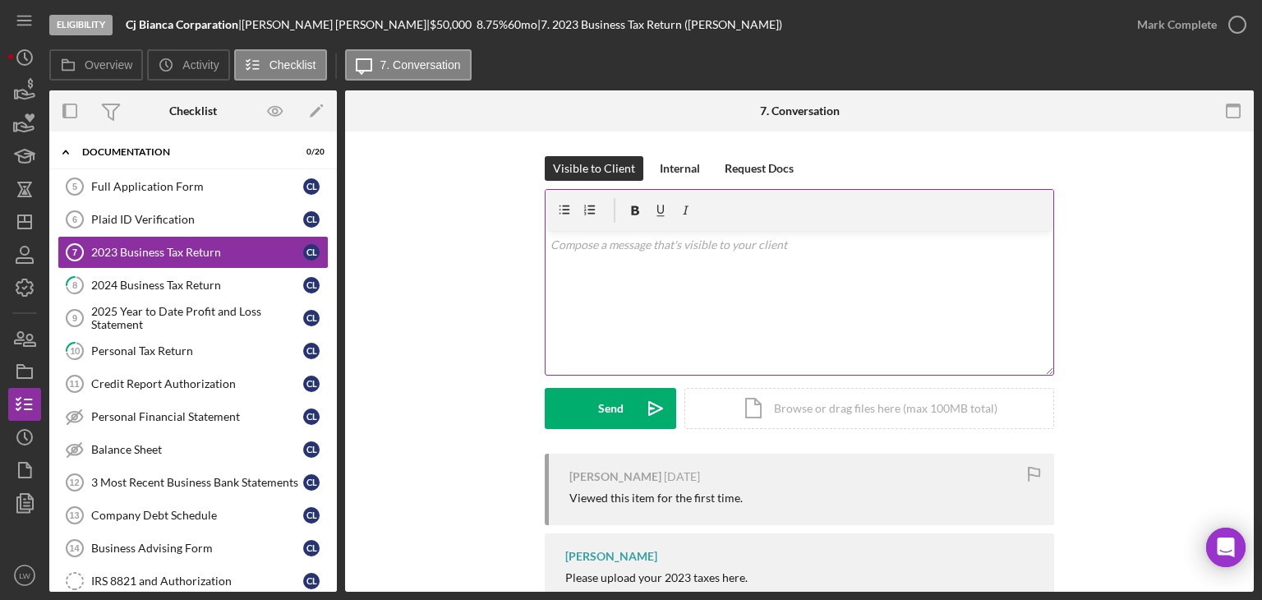
scroll to position [87, 0]
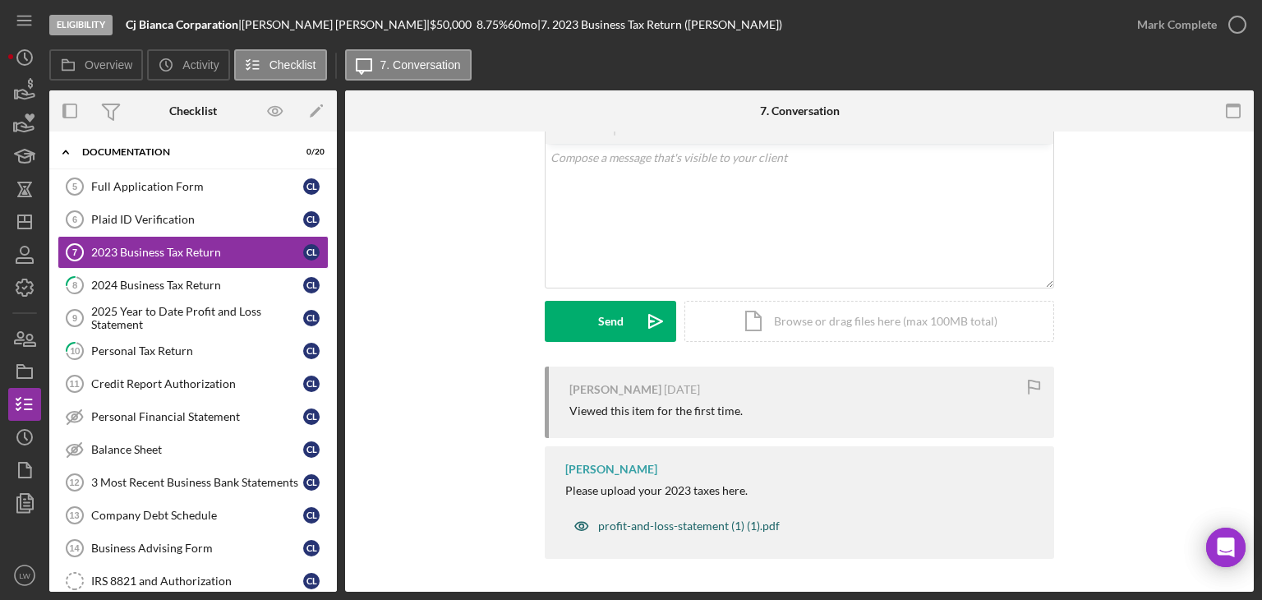
click at [695, 521] on div "profit-and-loss-statement (1) (1).pdf" at bounding box center [689, 525] width 182 height 13
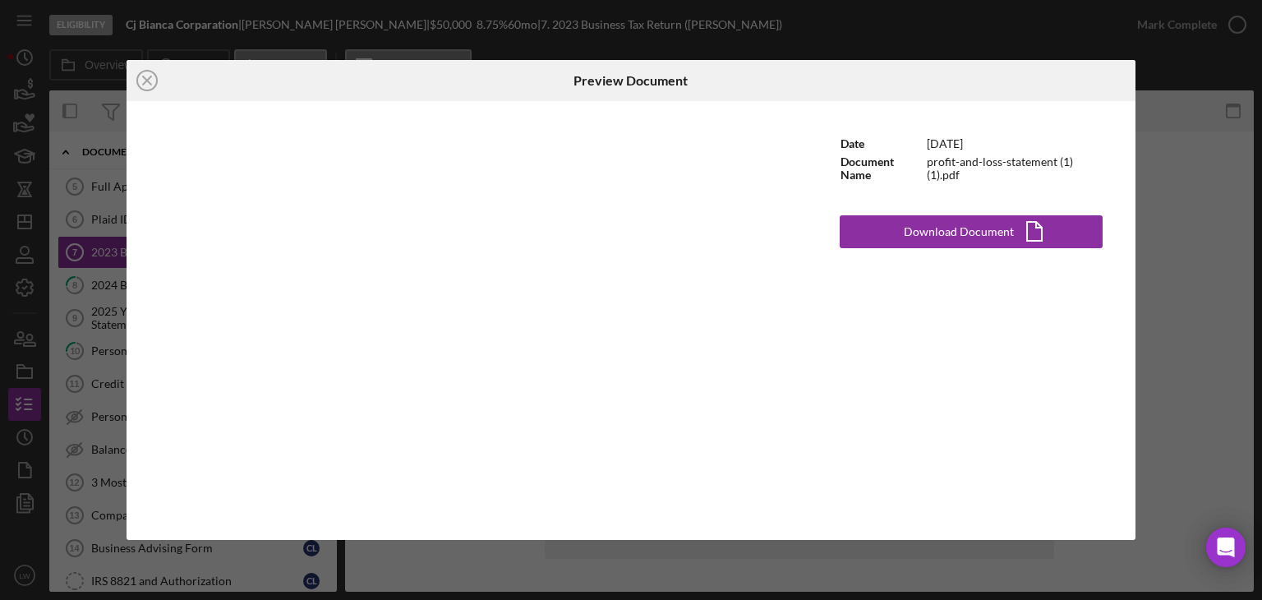
click at [1196, 287] on div "Icon/Close Preview Document Date 5/16/2022 Document Name profit-and-loss-statem…" at bounding box center [631, 300] width 1262 height 600
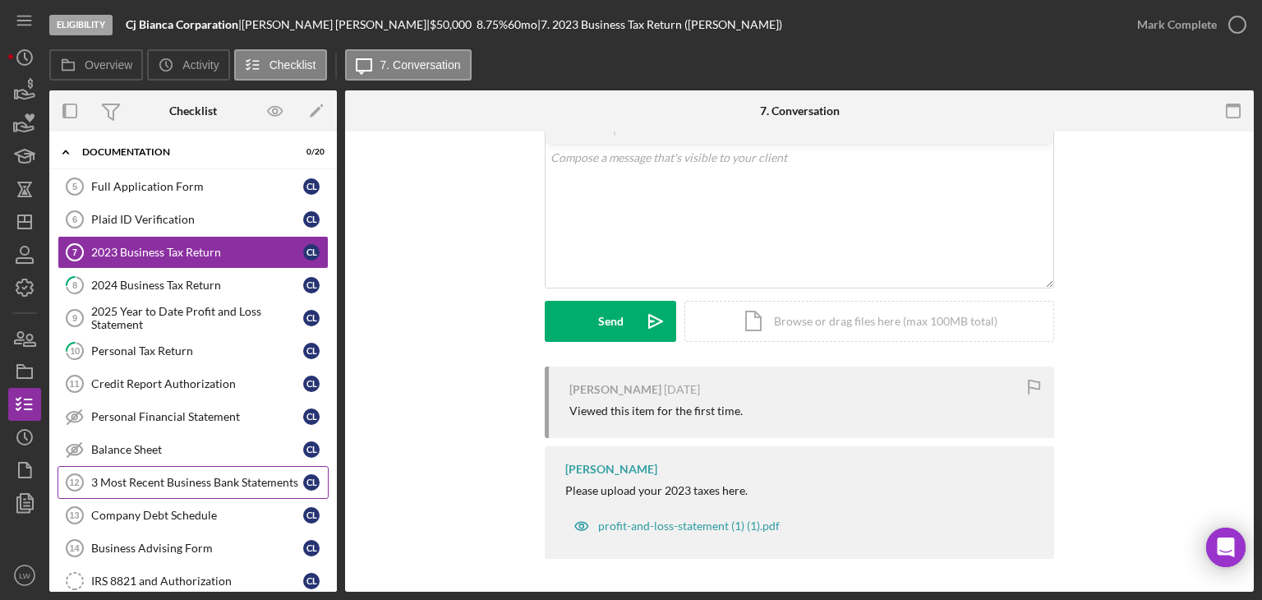
click at [229, 481] on div "3 Most Recent Business Bank Statements" at bounding box center [197, 482] width 212 height 13
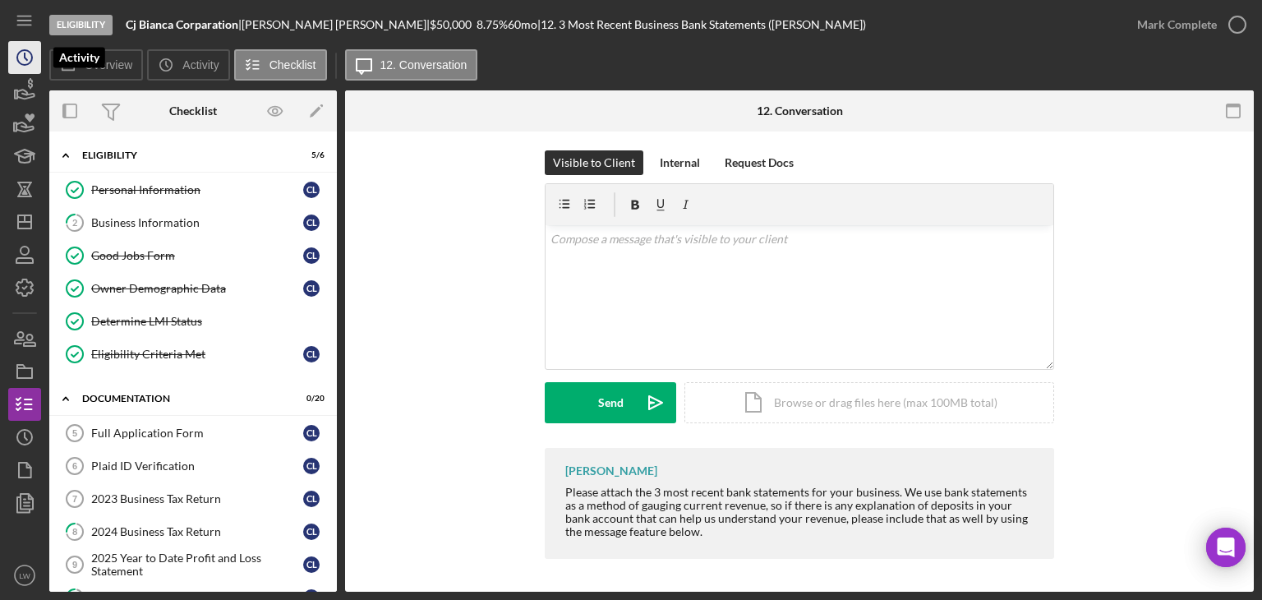
click at [13, 48] on icon "Icon/History" at bounding box center [24, 57] width 41 height 41
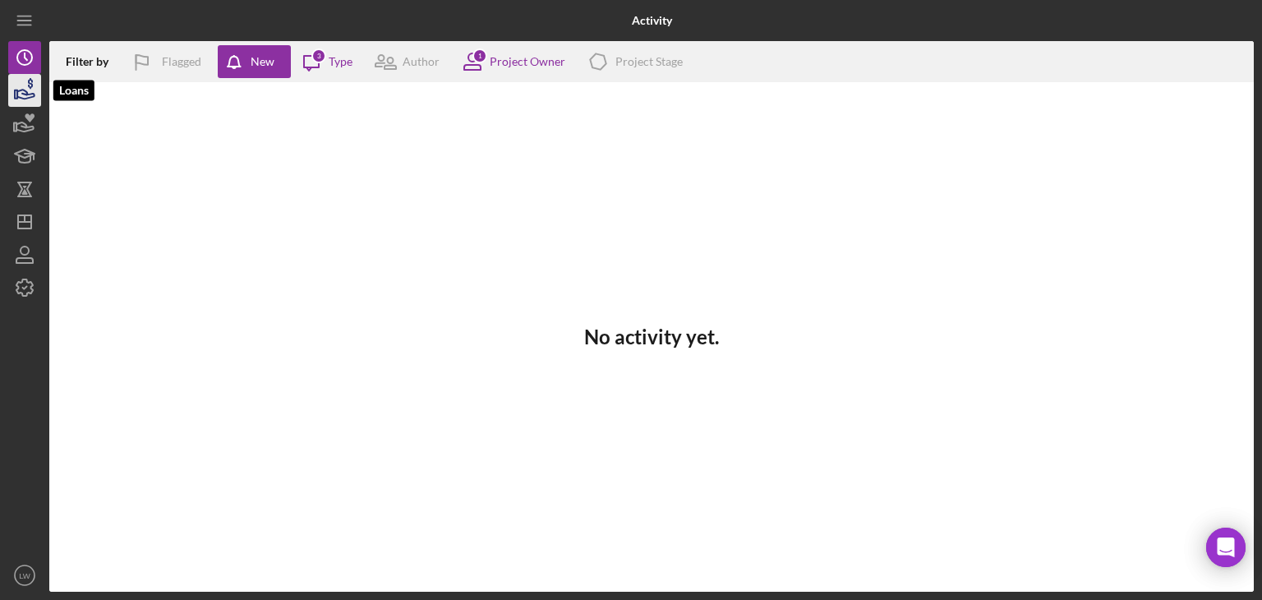
click at [21, 86] on icon "button" at bounding box center [24, 90] width 41 height 41
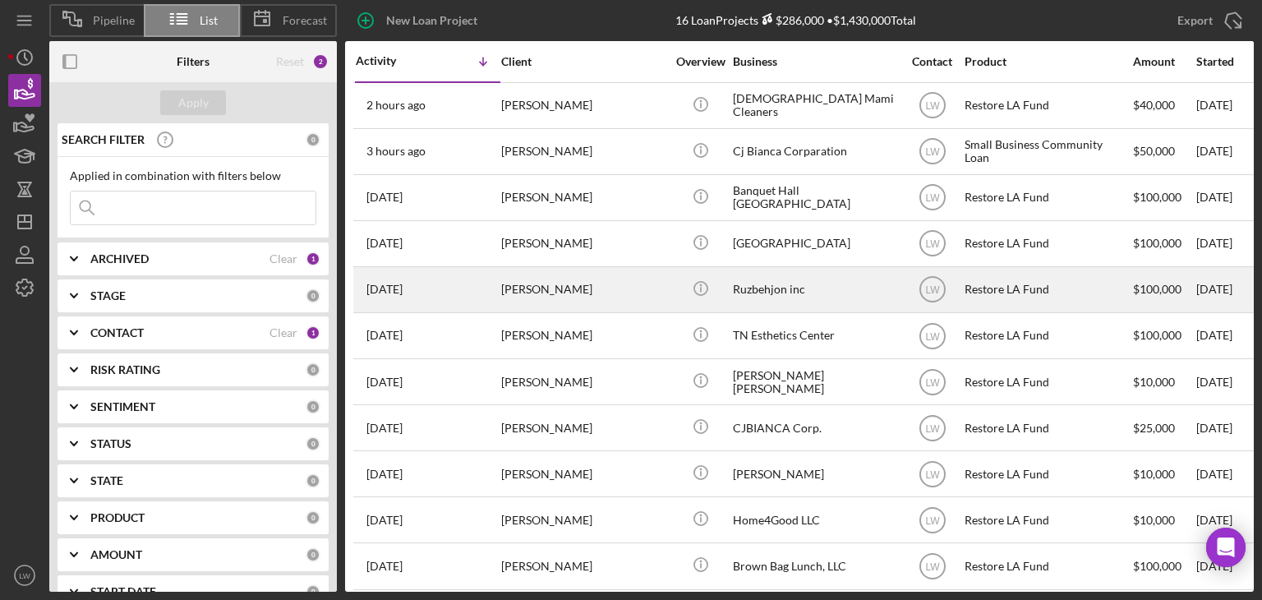
click at [600, 295] on div "Roozbeh Farahanipour" at bounding box center [583, 290] width 164 height 44
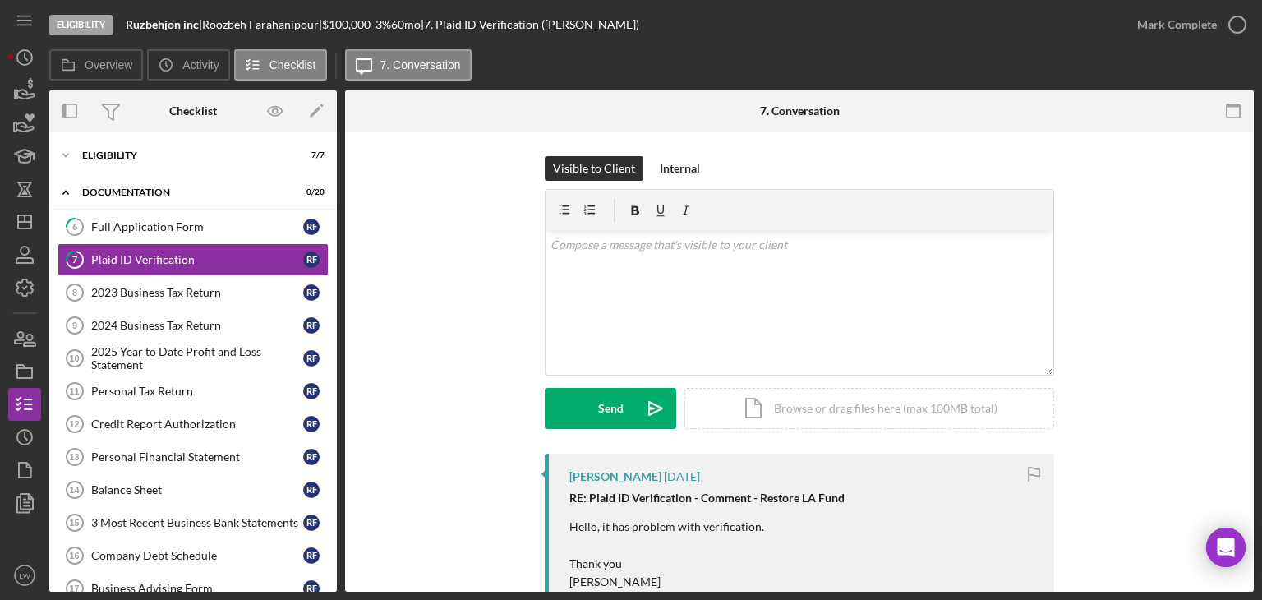
click at [300, 24] on div "Roozbeh Farahanipour |" at bounding box center [262, 24] width 120 height 13
click at [352, 20] on span "$20,000" at bounding box center [350, 24] width 56 height 14
drag, startPoint x: 325, startPoint y: 24, endPoint x: 213, endPoint y: 22, distance: 112.6
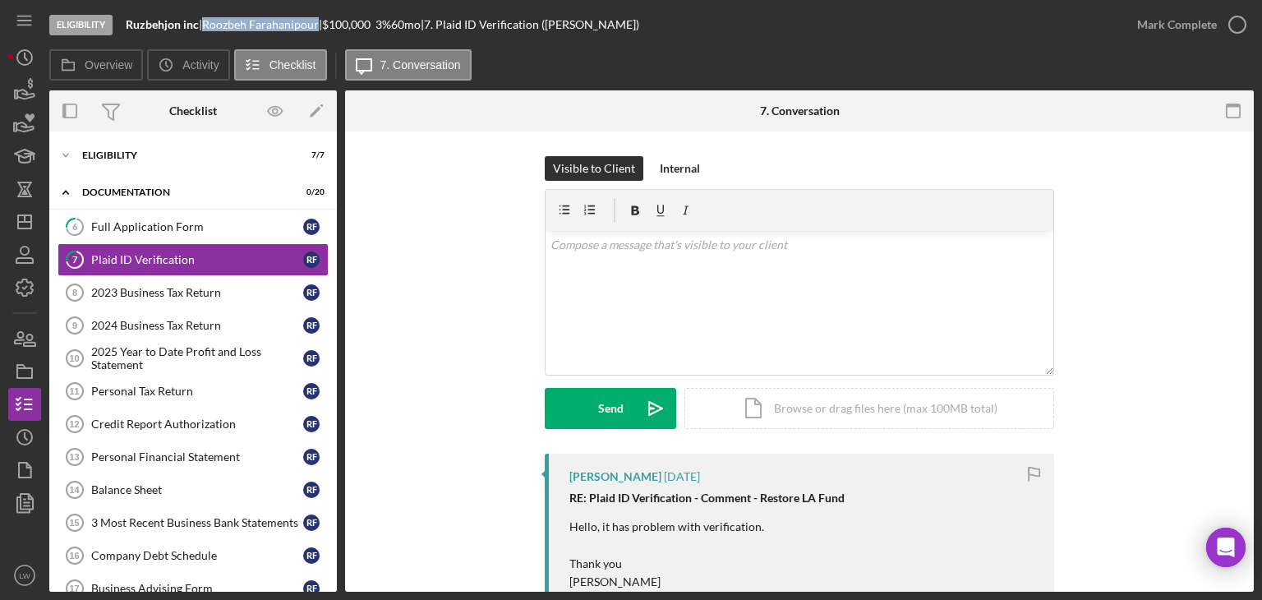
click at [213, 22] on div "Roozbeh Farahanipour |" at bounding box center [262, 24] width 120 height 13
copy div "Roozbeh Farahanipour"
click at [150, 288] on div "2023 Business Tax Return" at bounding box center [197, 292] width 212 height 13
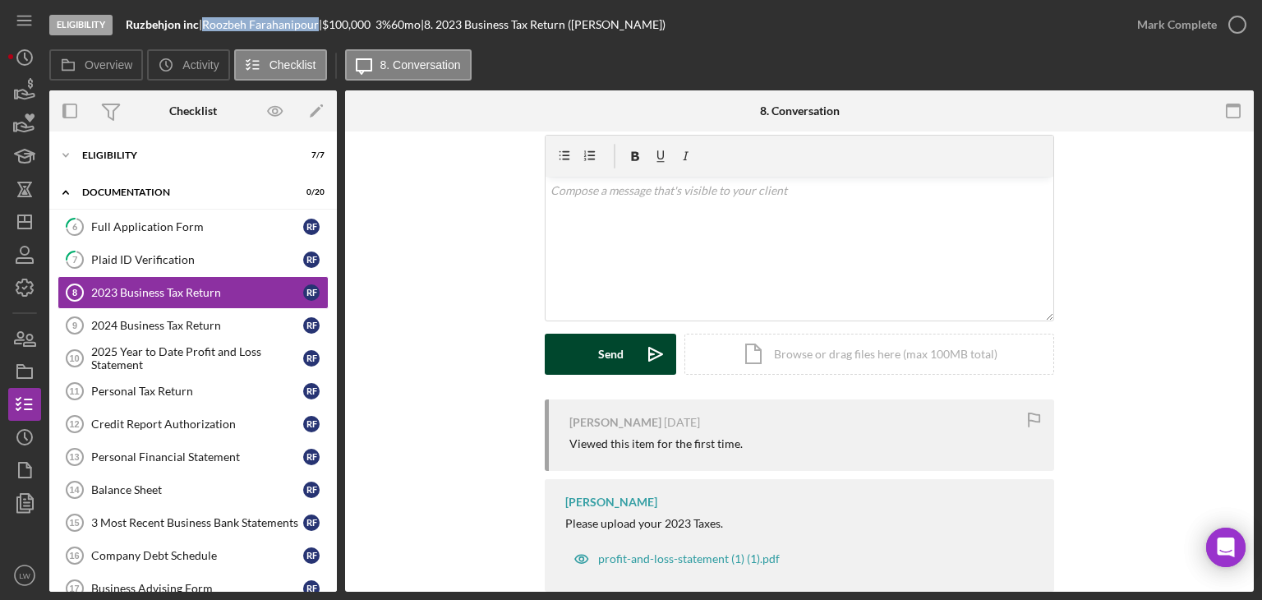
scroll to position [87, 0]
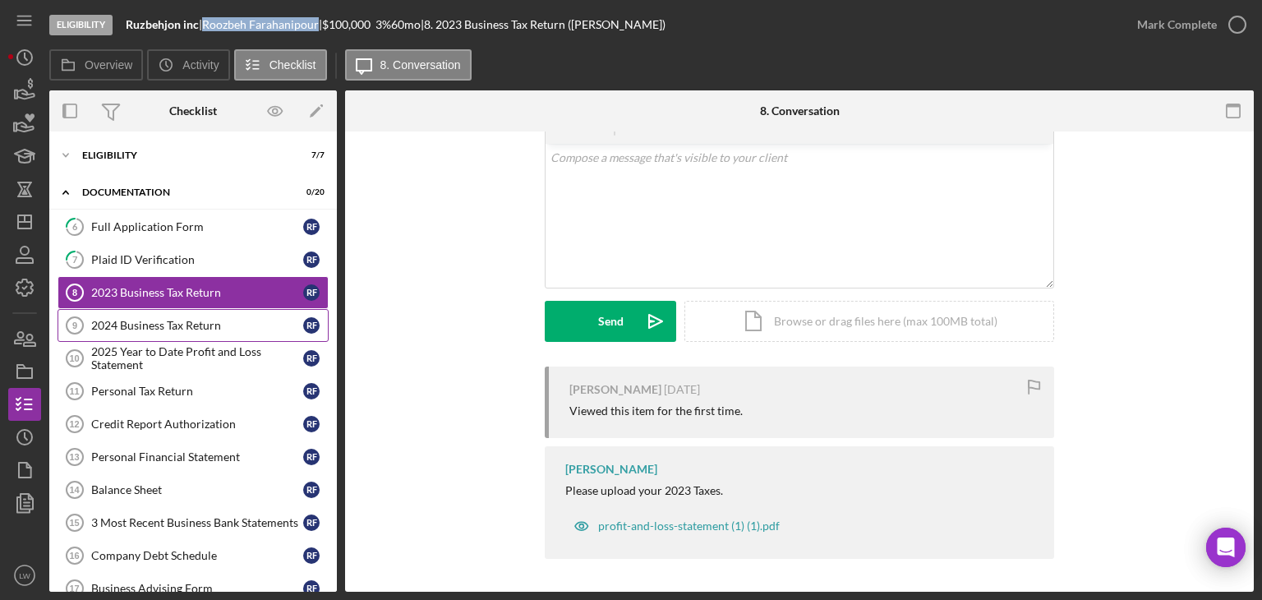
click at [151, 324] on div "2024 Business Tax Return" at bounding box center [197, 325] width 212 height 13
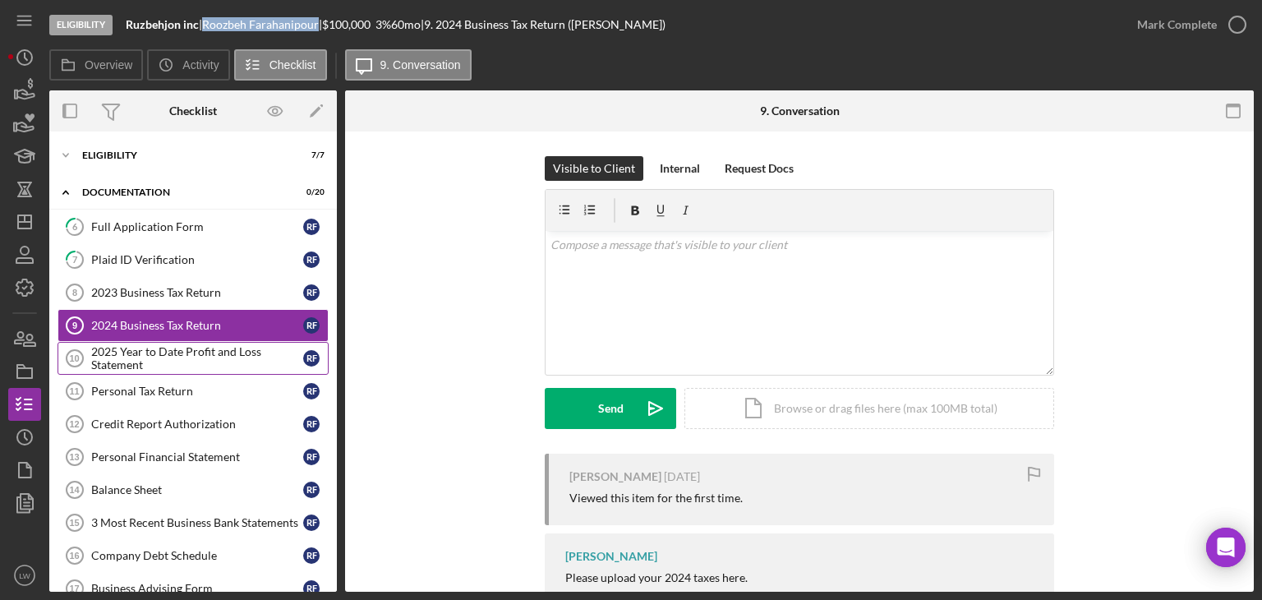
click at [150, 342] on link "2025 Year to Date Profit and Loss Statement 10 2025 Year to Date Profit and Los…" at bounding box center [193, 358] width 271 height 33
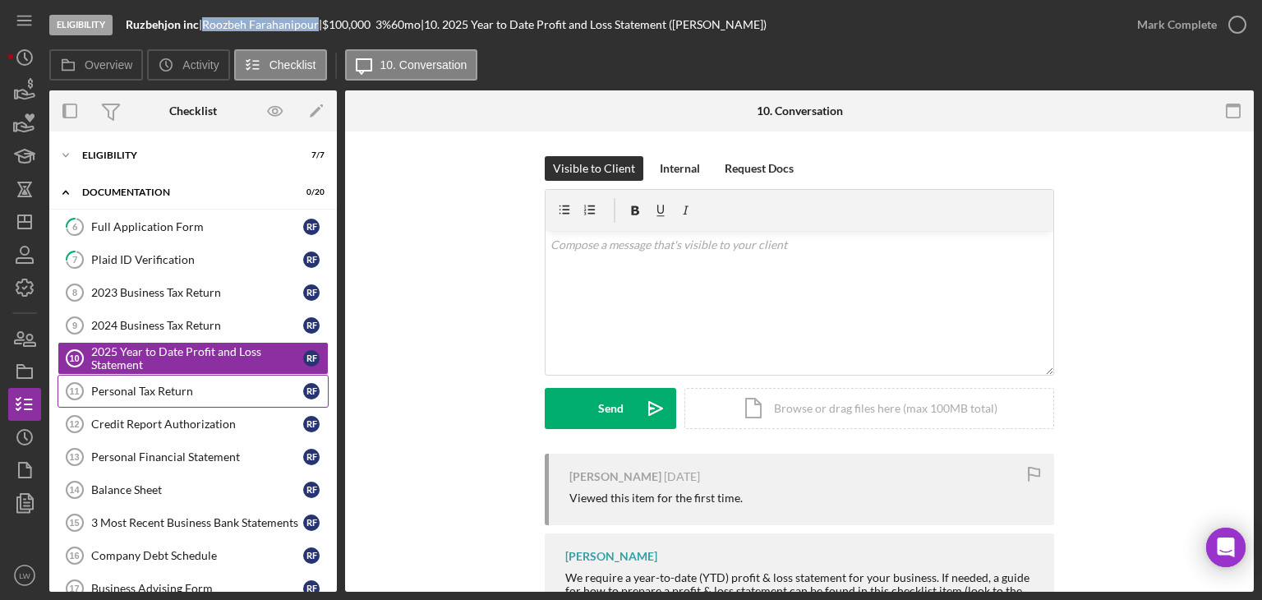
click at [164, 393] on div "Personal Tax Return" at bounding box center [197, 391] width 212 height 13
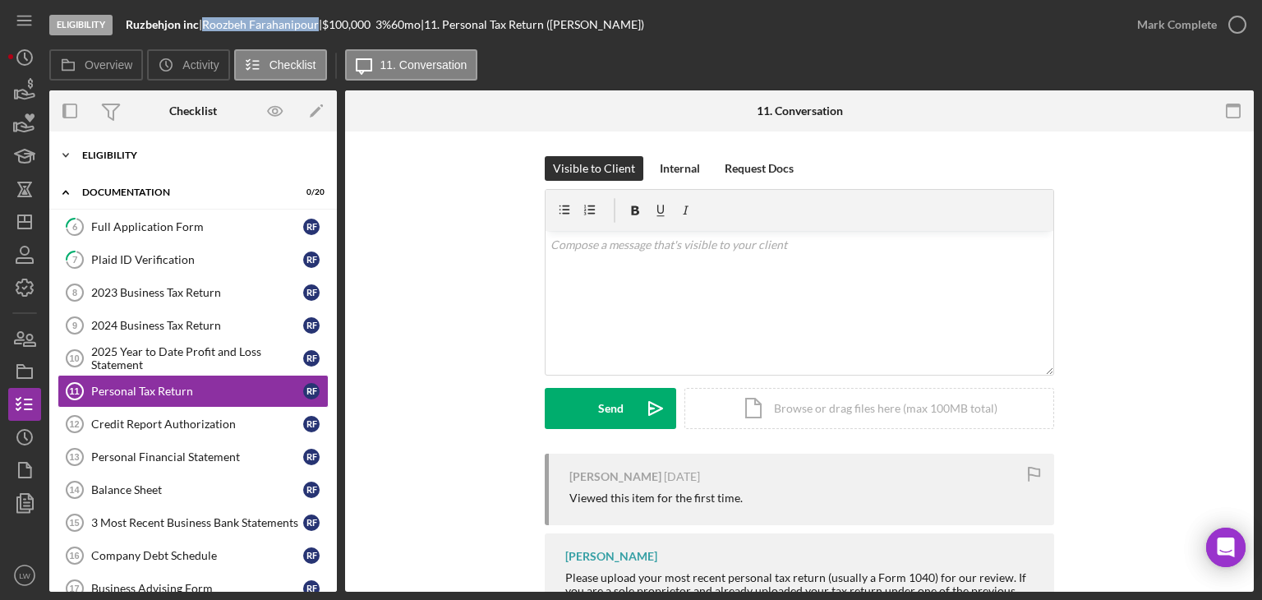
click at [169, 145] on div "Icon/Expander Eligibility 7 / 7" at bounding box center [193, 155] width 288 height 33
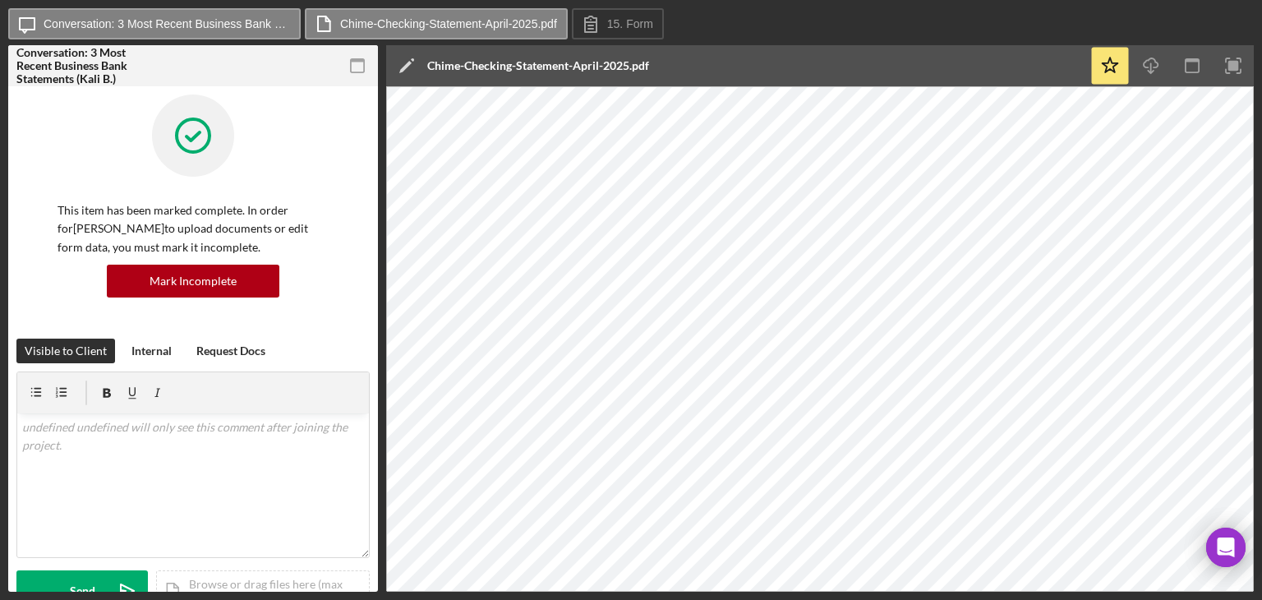
click at [343, 65] on icon "button" at bounding box center [357, 66] width 37 height 37
click at [360, 61] on rect "button" at bounding box center [357, 60] width 13 height 3
click at [371, 67] on icon "button" at bounding box center [357, 66] width 37 height 37
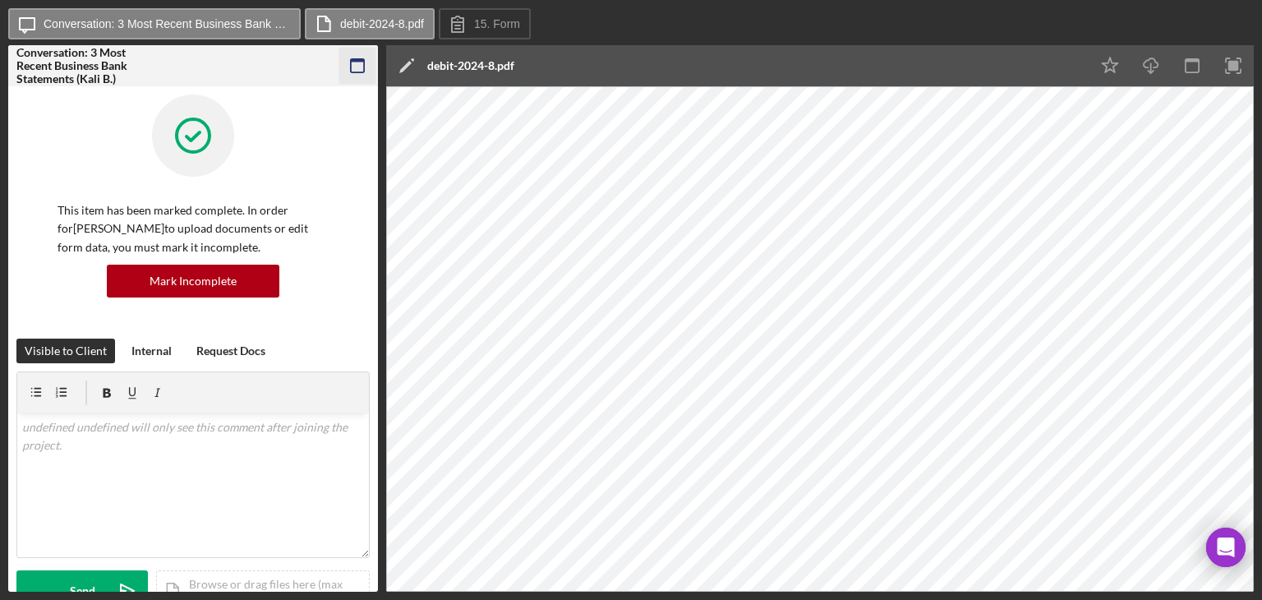
click at [355, 67] on icon "button" at bounding box center [357, 66] width 37 height 37
click at [353, 64] on icon "button" at bounding box center [357, 66] width 37 height 37
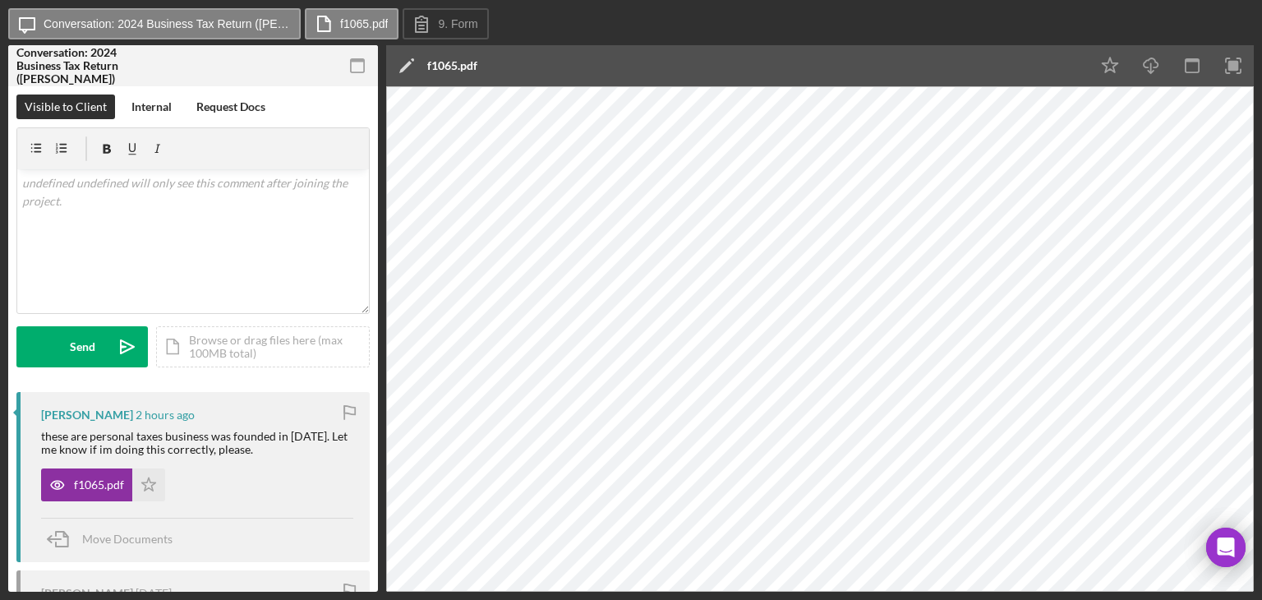
click at [358, 63] on icon "button" at bounding box center [357, 66] width 37 height 37
